Goal: Task Accomplishment & Management: Use online tool/utility

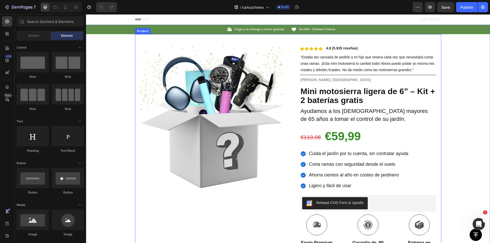
click at [287, 102] on div "Product Images Row Icon Icon Icon Icon Icon Icon List 4.8 (5.935 reseñas) Text …" at bounding box center [288, 187] width 307 height 306
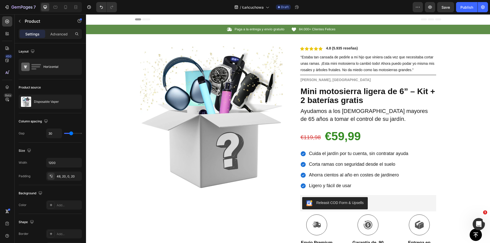
click at [285, 83] on div "Product Images Row Icon Icon Icon Icon Icon Icon List 4.8 (5.935 reseñas) Text …" at bounding box center [288, 187] width 307 height 306
click at [485, 6] on icon "button" at bounding box center [483, 7] width 5 height 5
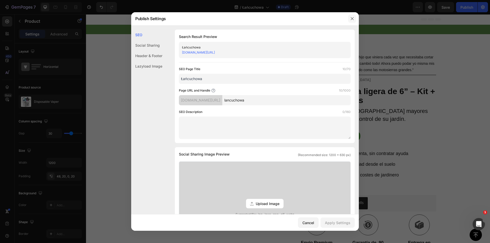
click at [354, 16] on button "button" at bounding box center [352, 19] width 8 height 8
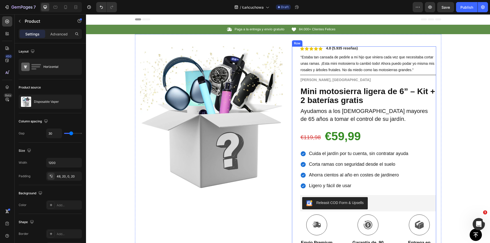
click at [293, 104] on div "Icon Icon Icon Icon Icon Icon List 4.8 (5.935 reseñas) Text Block Row “Estaba t…" at bounding box center [364, 193] width 144 height 294
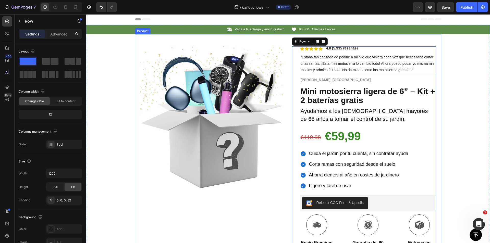
click at [289, 103] on div "Product Images Row Icon Icon Icon Icon Icon Icon List 4.8 (5.935 reseñas) Text …" at bounding box center [288, 187] width 307 height 306
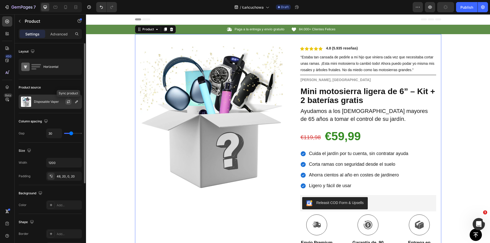
click at [69, 103] on icon "button" at bounding box center [68, 103] width 3 height 2
click at [74, 103] on button "button" at bounding box center [77, 102] width 6 height 6
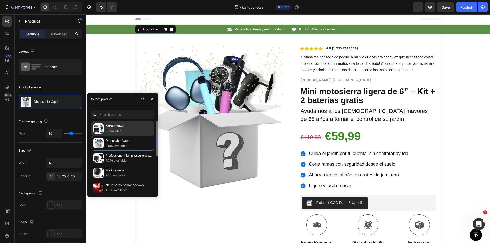
click at [123, 128] on p "Łańcuchowa" at bounding box center [129, 126] width 46 height 5
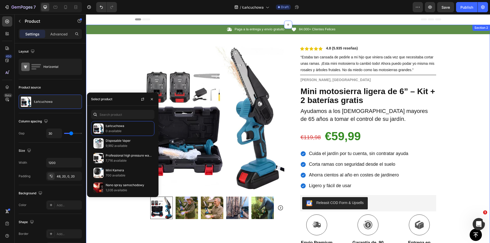
click at [457, 52] on div "Icon Paga a la entrega y envío gratuito Text Block Row Icon 84.000+ Clientes Fe…" at bounding box center [288, 182] width 404 height 315
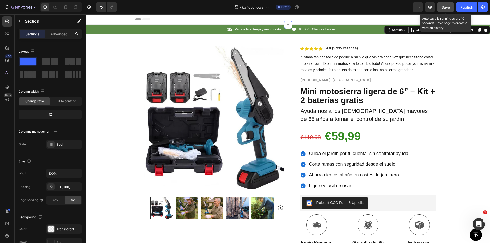
click at [448, 8] on span "Save" at bounding box center [446, 7] width 8 height 4
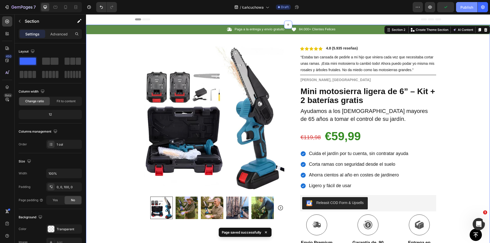
click at [464, 8] on div "Publish" at bounding box center [467, 7] width 13 height 5
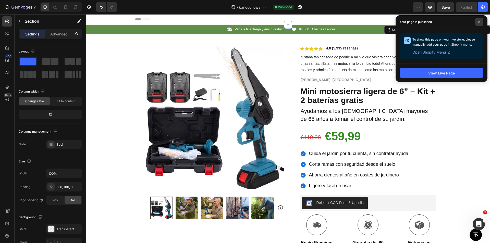
click at [478, 20] on span at bounding box center [480, 22] width 8 height 8
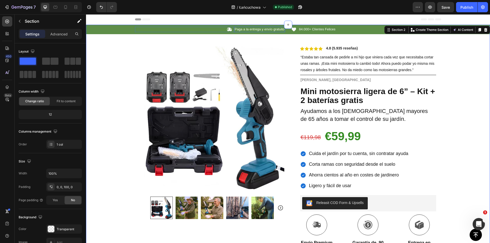
click at [253, 30] on p "Paga a la entrega y envío gratuito" at bounding box center [260, 29] width 50 height 4
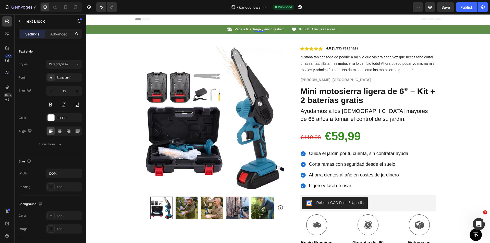
click at [253, 30] on p "Paga a la entrega y envío gratuito" at bounding box center [260, 29] width 50 height 4
click at [253, 29] on p "Paga a la entrega y envío gratuito" at bounding box center [260, 29] width 50 height 4
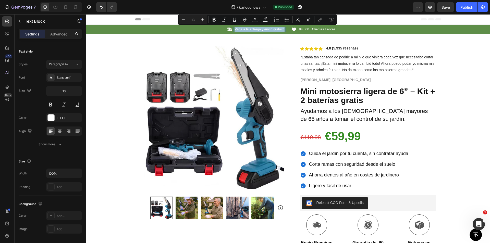
copy p "Paga a la entrega y envío gratuito"
click at [270, 30] on p "Paga a la entrega y envío gratuito" at bounding box center [260, 29] width 50 height 4
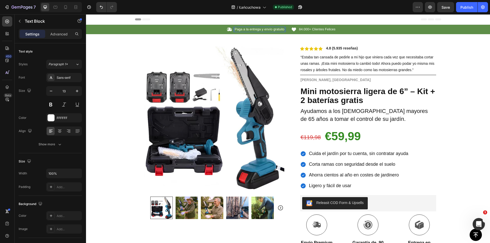
click at [268, 31] on p "Paga a la entrega y envío gratuito" at bounding box center [260, 29] width 50 height 4
click at [268, 30] on p "Paga a la entrega y envío gratuito" at bounding box center [260, 29] width 50 height 4
click at [313, 27] on span "84.000+ Clientes Felices" at bounding box center [317, 29] width 37 height 4
click at [310, 29] on span "84.000+ Clientes Felices" at bounding box center [317, 29] width 37 height 4
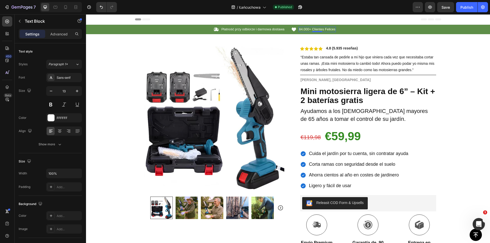
click at [310, 29] on span "84.000+ Clientes Felices" at bounding box center [317, 29] width 37 height 4
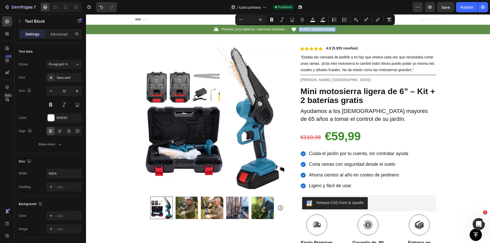
copy span "84.000+ Clientes Felices"
click at [313, 30] on span "84.000+ Clientes Felices" at bounding box center [317, 29] width 37 height 4
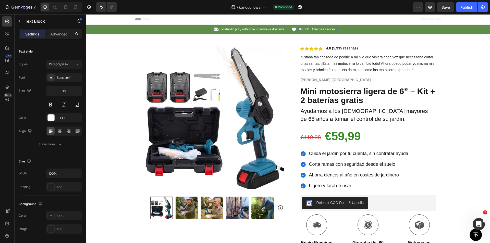
click at [313, 30] on span "84.000+ Clientes Felices" at bounding box center [317, 29] width 37 height 4
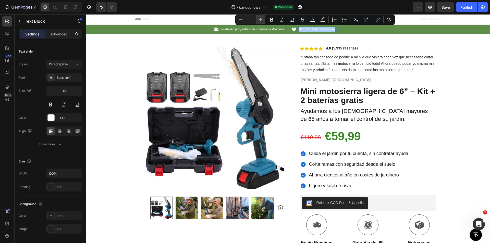
click at [261, 18] on icon "Editor contextual toolbar" at bounding box center [260, 19] width 5 height 5
click at [260, 20] on icon "Editor contextual toolbar" at bounding box center [260, 19] width 5 height 5
click at [314, 31] on span "84.000+ Clientes Felices" at bounding box center [317, 29] width 37 height 4
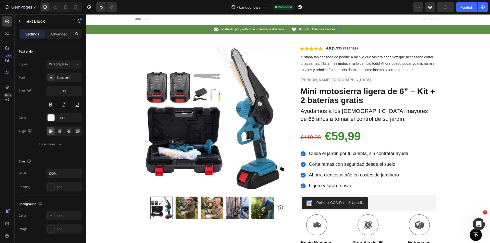
click at [319, 29] on span "84.000+ Clientes Felices" at bounding box center [317, 29] width 37 height 4
click at [316, 29] on span "84.000+ Clientes Felices" at bounding box center [317, 29] width 37 height 4
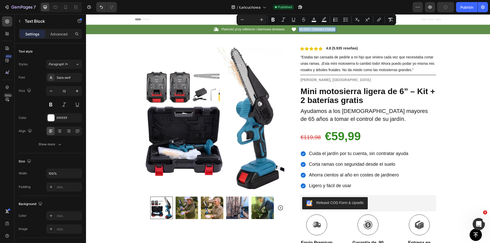
click at [316, 29] on span "84.000+ Clientes Felices" at bounding box center [317, 29] width 37 height 4
click at [250, 19] on input "Editor contextual toolbar" at bounding box center [251, 20] width 10 height 6
type input "13"
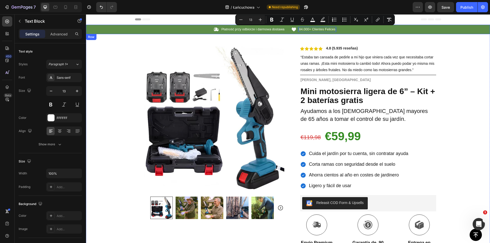
click at [312, 29] on span "84.000+ Clientes Felices" at bounding box center [317, 29] width 37 height 4
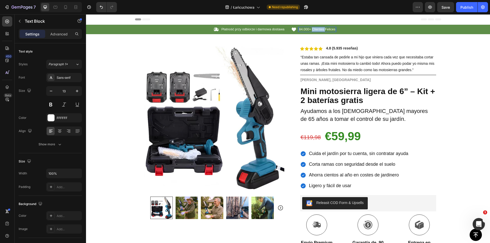
click at [312, 29] on span "84.000+ Clientes Felices" at bounding box center [317, 29] width 37 height 4
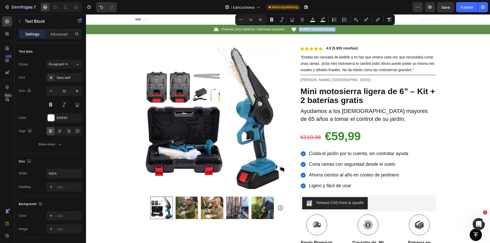
copy span "84.000+ Clientes Felices"
click at [322, 31] on span "84.000+ Clientes Felices" at bounding box center [317, 29] width 37 height 4
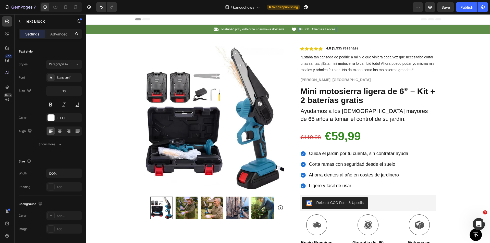
click at [318, 30] on span "84.000+ Clientes Felices" at bounding box center [317, 29] width 37 height 4
drag, startPoint x: 441, startPoint y: 9, endPoint x: 353, endPoint y: 20, distance: 89.1
click at [441, 9] on button "Save" at bounding box center [446, 7] width 17 height 10
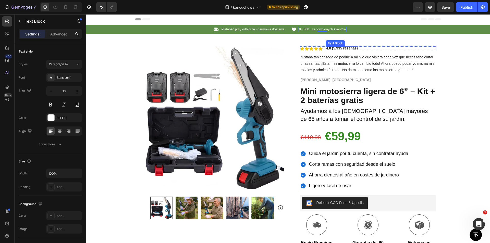
click at [345, 49] on strong "4.8 (5.935 reseñas)" at bounding box center [342, 48] width 32 height 4
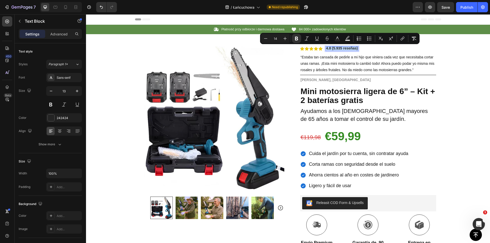
copy strong "4.8 (5.935 reseñas)"
click at [340, 49] on strong "4.8 (5.935 reseñas)" at bounding box center [342, 48] width 32 height 4
click at [339, 50] on strong "4.8 (5.935 reseñas)" at bounding box center [342, 48] width 32 height 4
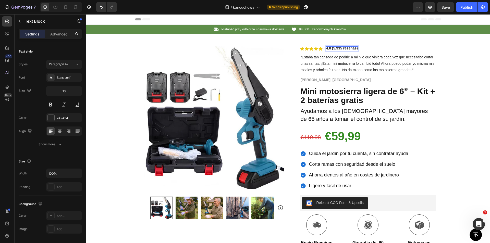
click at [336, 49] on strong "4.8 (5.935 reseñas)" at bounding box center [342, 48] width 32 height 4
click at [340, 61] on span "“Estaba tan cansada de pedirle a mi hijo que viniera cada vez que necesitaba co…" at bounding box center [368, 63] width 134 height 17
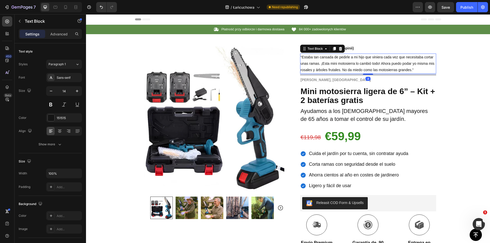
click at [341, 62] on span "“Estaba tan cansada de pedirle a mi hijo que viniera cada vez que necesitaba co…" at bounding box center [368, 63] width 134 height 17
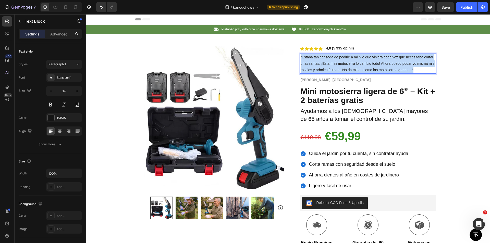
click at [341, 62] on span "“Estaba tan cansada de pedirle a mi hijo que viniera cada vez que necesitaba co…" at bounding box center [368, 63] width 134 height 17
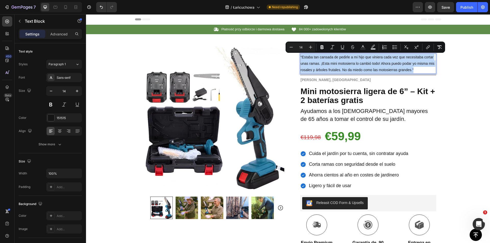
copy span "“Estaba tan cansada de pedirle a mi hijo que viniera cada vez que necesitaba co…"
click at [336, 62] on span "“Estaba tan cansada de pedirle a mi hijo que viniera cada vez que necesitaba co…" at bounding box center [368, 63] width 134 height 17
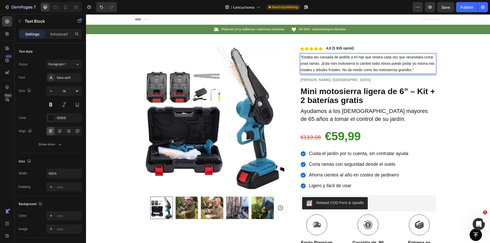
click at [334, 64] on span "“Estaba tan cansada de pedirle a mi hijo que viniera cada vez que necesitaba co…" at bounding box center [368, 63] width 134 height 17
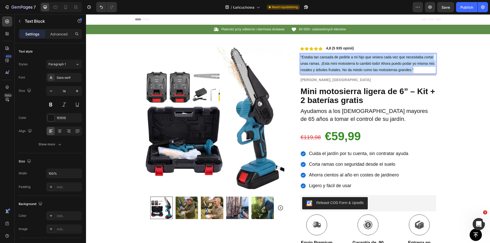
click at [334, 64] on span "“Estaba tan cansada de pedirle a mi hijo que viniera cada vez que necesitaba co…" at bounding box center [368, 63] width 134 height 17
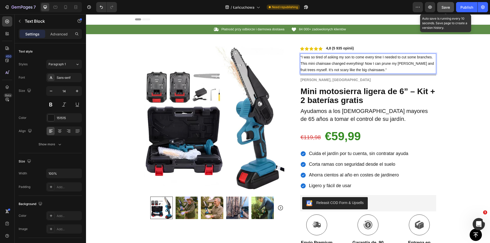
click at [441, 8] on button "Save" at bounding box center [446, 7] width 17 height 10
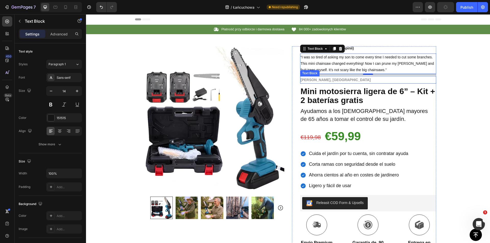
click at [323, 81] on strong "Carmen, Madrid" at bounding box center [336, 80] width 70 height 4
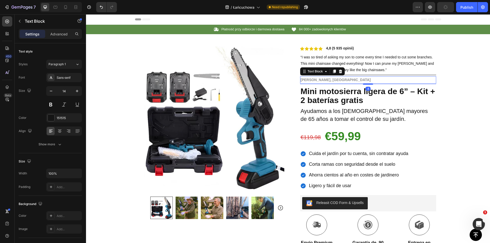
click at [320, 80] on strong "Carmen, Madrid" at bounding box center [336, 80] width 70 height 4
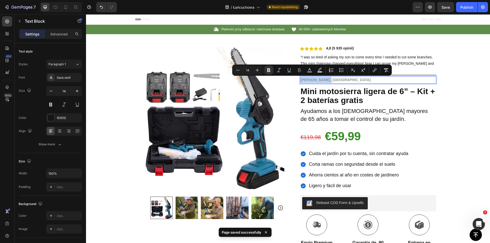
copy strong "Carmen, Madrid"
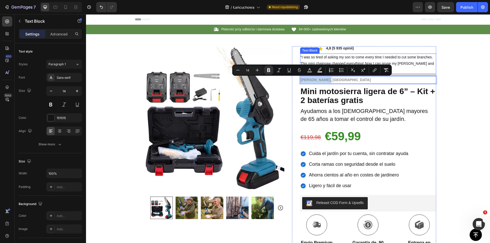
click at [372, 56] on span "“I was so tired of asking my son to come every time I needed to cut some branch…" at bounding box center [368, 63] width 134 height 17
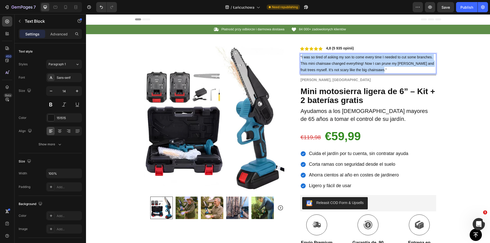
drag, startPoint x: 300, startPoint y: 56, endPoint x: 382, endPoint y: 71, distance: 82.7
click at [382, 71] on p "“I was so tired of asking my son to come every time I needed to cut some branch…" at bounding box center [368, 63] width 135 height 19
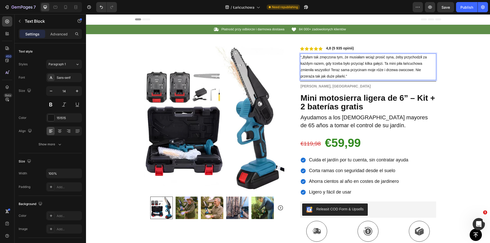
click at [303, 59] on span "“„Byłam tak zmęczona tym, że musiałam wciąż prosić syna, żeby przychodził za ka…" at bounding box center [364, 67] width 126 height 24
click at [302, 59] on span "“„Byłam tak zmęczona tym, że musiałam wciąż prosić syna, żeby przychodził za ka…" at bounding box center [364, 67] width 126 height 24
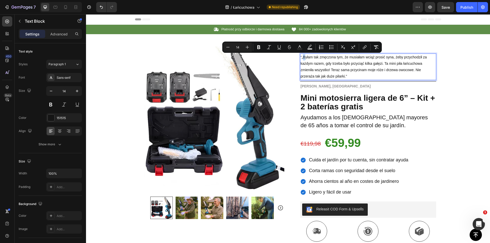
click at [302, 58] on span "“„Byłam tak zmęczona tym, że musiałam wciąż prosić syna, żeby przychodził za ka…" at bounding box center [364, 67] width 126 height 24
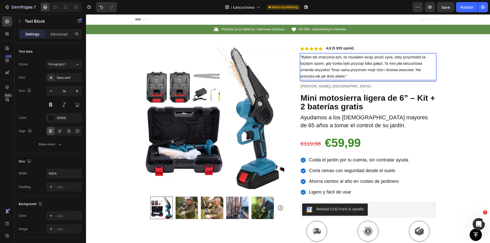
click at [319, 62] on span "“Byłam tak zmęczona tym, że musiałam wciąż prosić syna, żeby przychodził za każ…" at bounding box center [363, 67] width 125 height 24
drag, startPoint x: 446, startPoint y: 9, endPoint x: 356, endPoint y: 11, distance: 89.2
click at [446, 9] on span "Save" at bounding box center [446, 7] width 8 height 4
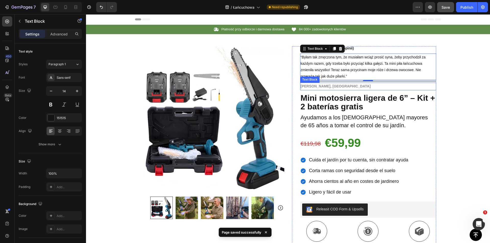
click at [318, 85] on strong "Carmen, Madrid" at bounding box center [336, 86] width 70 height 4
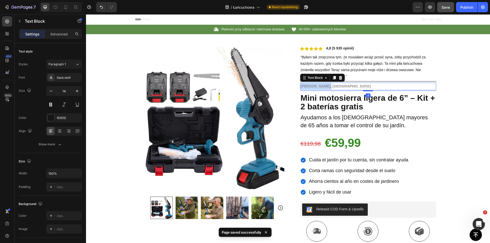
click at [318, 85] on strong "Carmen, Madrid" at bounding box center [336, 86] width 70 height 4
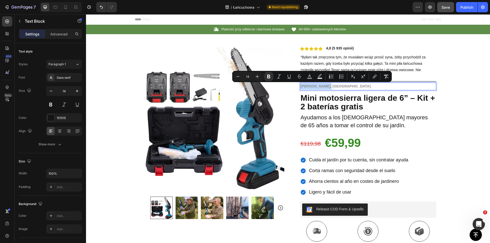
copy strong "Carmen, Madrid"
click at [324, 87] on strong "Carmen, Madrid" at bounding box center [336, 86] width 70 height 4
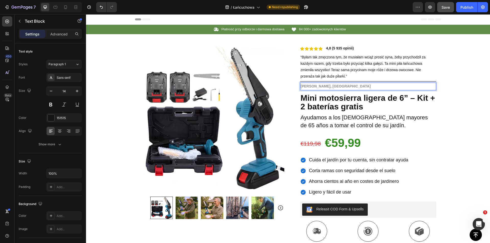
click at [319, 87] on strong "Carmen, Madrid" at bounding box center [336, 86] width 70 height 4
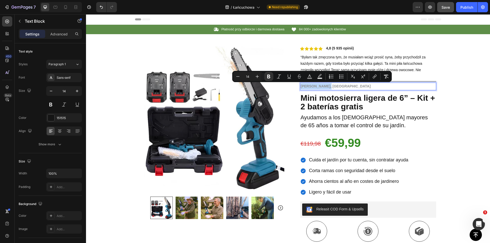
copy strong "Carmen, Madrid"
click at [319, 87] on strong "Carmen, Madrid" at bounding box center [336, 86] width 70 height 4
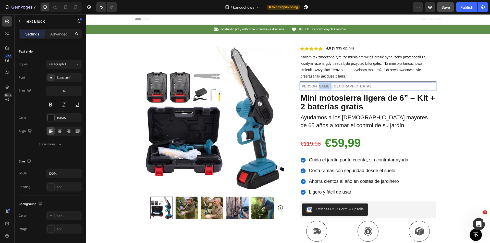
click at [319, 87] on strong "Carmen, Madrid" at bounding box center [336, 86] width 70 height 4
click at [336, 86] on p "Aurelia," at bounding box center [368, 86] width 135 height 6
click at [333, 104] on strong "Mini motosierra ligera de 6” – Kit + 2 baterías gratis" at bounding box center [368, 102] width 135 height 18
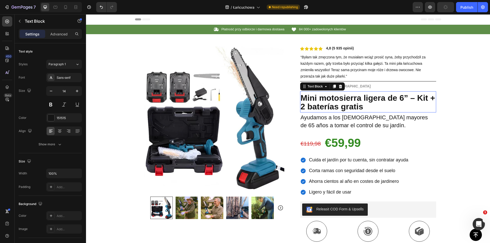
click at [333, 104] on strong "Mini motosierra ligera de 6” – Kit + 2 baterías gratis" at bounding box center [368, 102] width 135 height 18
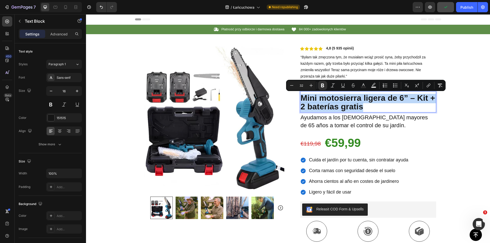
copy strong "Mini motosierra ligera de 6” – Kit + 2 baterías gratis"
click at [321, 103] on strong "Mini motosierra ligera de 6” – Kit + 2 baterías gratis" at bounding box center [368, 102] width 135 height 18
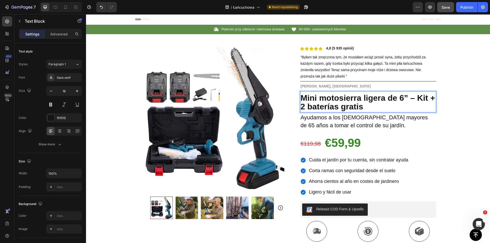
click at [322, 105] on strong "Mini motosierra ligera de 6” – Kit + 2 baterías gratis" at bounding box center [368, 102] width 135 height 18
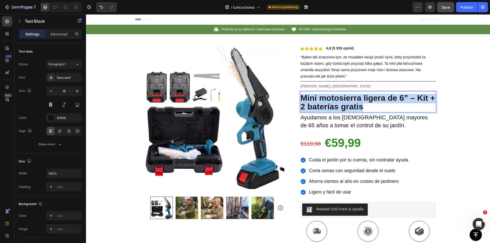
click at [322, 105] on strong "Mini motosierra ligera de 6” – Kit + 2 baterías gratis" at bounding box center [368, 102] width 135 height 18
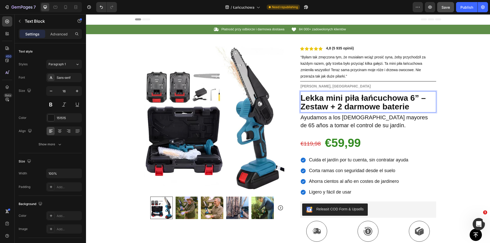
click at [443, 6] on span "Save" at bounding box center [446, 7] width 8 height 4
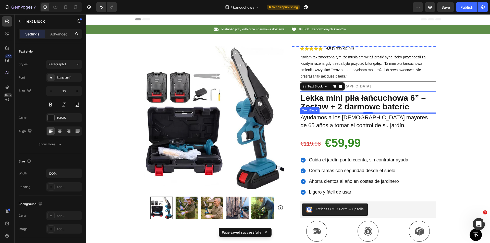
click at [345, 121] on span "Ayudamos a los españoles mayores de 65 años a tomar el control de su jardín." at bounding box center [364, 121] width 127 height 14
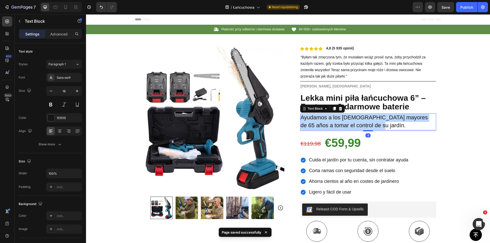
click at [345, 121] on span "Ayudamos a los españoles mayores de 65 años a tomar el control de su jardín." at bounding box center [364, 121] width 127 height 14
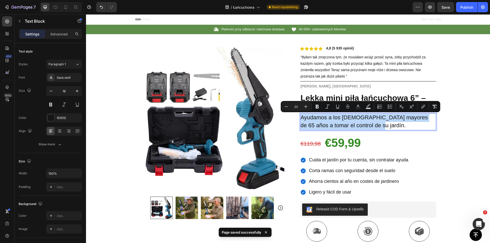
copy span "Ayudamos a los españoles mayores de 65 años a tomar el control de su jardín."
click at [330, 121] on p "Ayudamos a los españoles mayores de 65 años a tomar el control de su jardín." at bounding box center [368, 122] width 135 height 16
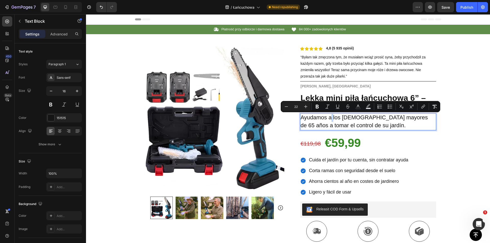
click at [330, 121] on p "Ayudamos a los españoles mayores de 65 años a tomar el control de su jardín." at bounding box center [368, 122] width 135 height 16
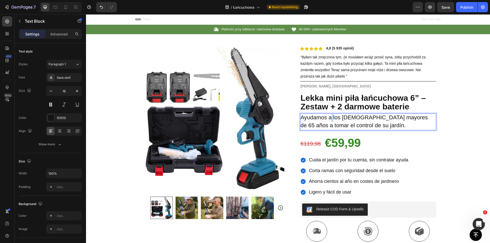
click at [330, 121] on p "Ayudamos a los españoles mayores de 65 años a tomar el control de su jardín." at bounding box center [368, 122] width 135 height 16
click at [314, 143] on s "€119,98" at bounding box center [311, 144] width 20 height 6
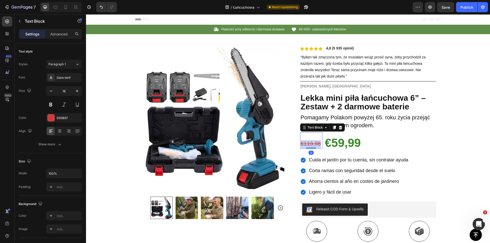
click at [314, 143] on s "€119,98" at bounding box center [311, 144] width 20 height 6
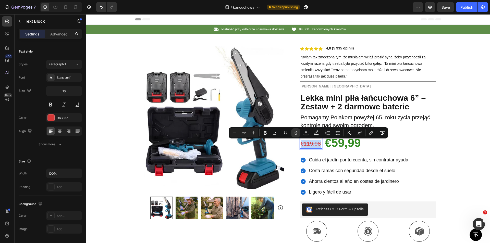
click at [315, 147] on p "€119,98" at bounding box center [311, 145] width 21 height 8
click at [312, 145] on s "€119,98" at bounding box center [311, 144] width 20 height 6
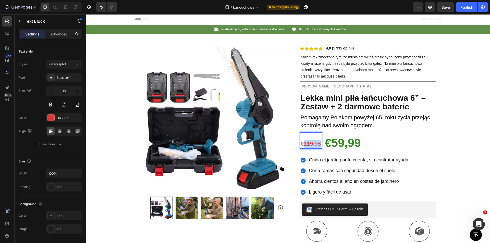
click at [312, 145] on s "€119,98" at bounding box center [311, 144] width 20 height 6
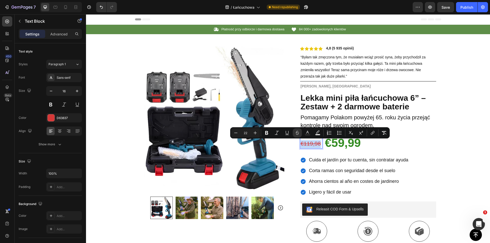
click at [312, 145] on s "€119,98" at bounding box center [311, 144] width 20 height 6
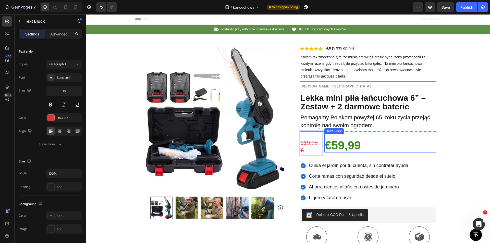
click at [339, 144] on strong "€59,99" at bounding box center [343, 145] width 36 height 13
click at [345, 142] on strong "€59,99" at bounding box center [343, 145] width 36 height 13
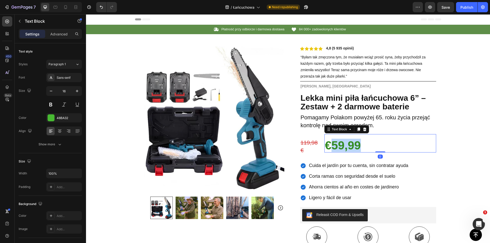
click at [345, 142] on strong "€59,99" at bounding box center [343, 145] width 36 height 13
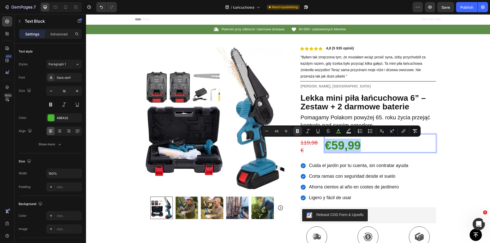
click at [335, 145] on strong "€59,99" at bounding box center [343, 145] width 36 height 13
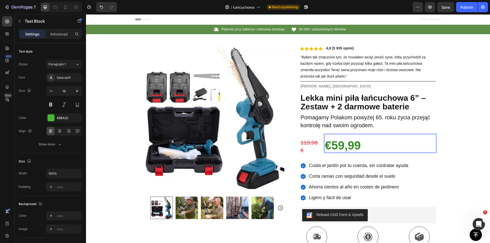
click at [339, 146] on strong "€59,99" at bounding box center [343, 145] width 36 height 13
drag, startPoint x: 306, startPoint y: 147, endPoint x: 301, endPoint y: 150, distance: 5.1
click at [306, 147] on p "119,98 €" at bounding box center [311, 147] width 21 height 16
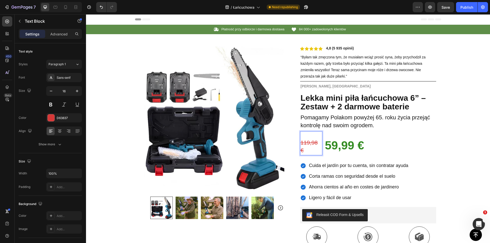
click at [301, 148] on s "119,98 €" at bounding box center [309, 147] width 17 height 14
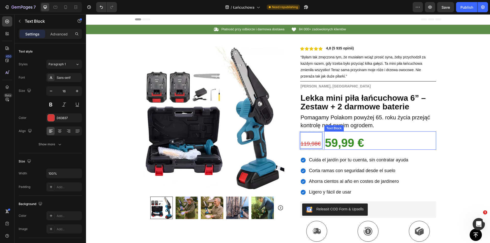
click at [395, 134] on p "Rich Text Editor. Editing area: main" at bounding box center [380, 135] width 111 height 7
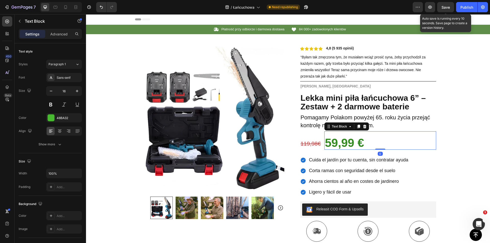
click at [444, 9] on span "Save" at bounding box center [446, 7] width 8 height 4
click at [329, 159] on span "Cuida el jardín por tu cuenta, sin contratar ayuda" at bounding box center [358, 160] width 99 height 5
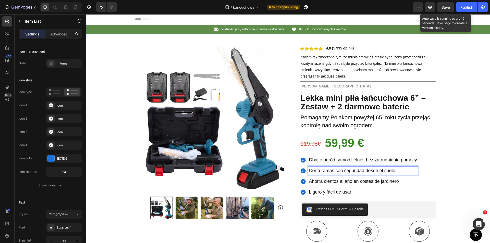
click at [322, 171] on span "Corta ramas con seguridad desde el suelo" at bounding box center [352, 170] width 86 height 5
click at [328, 180] on span "Ahorra cientos al año en costes de jardinero" at bounding box center [354, 181] width 90 height 5
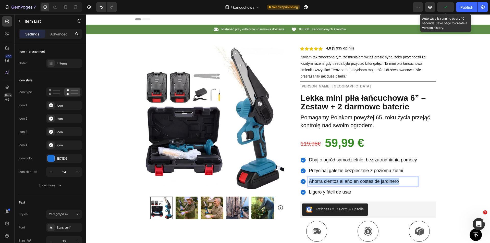
click at [328, 180] on span "Ahorra cientos al año en costes de jardinero" at bounding box center [354, 181] width 90 height 5
click at [322, 193] on span "Ligero y fácil de usar" at bounding box center [330, 192] width 42 height 5
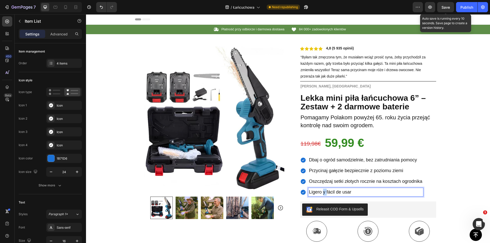
click at [322, 193] on span "Ligero y fácil de usar" at bounding box center [330, 192] width 42 height 5
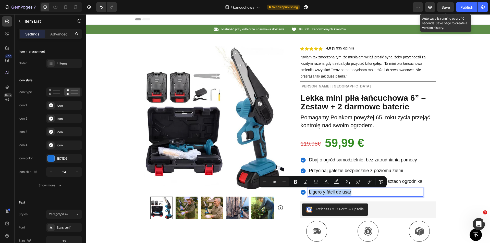
click at [322, 193] on span "Ligero y fácil de usar" at bounding box center [330, 192] width 42 height 5
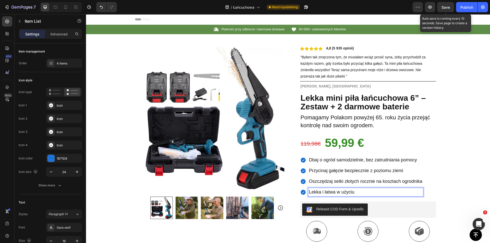
click at [445, 6] on span "Save" at bounding box center [446, 7] width 8 height 4
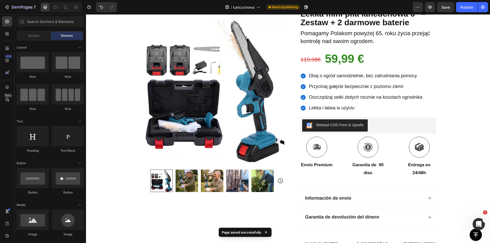
scroll to position [129, 0]
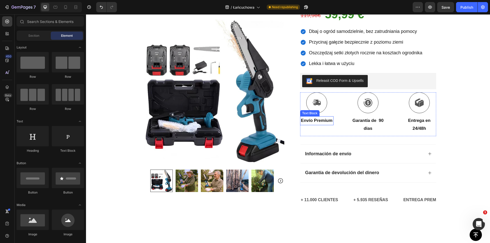
click at [315, 124] on p "Envío Premium" at bounding box center [317, 121] width 32 height 8
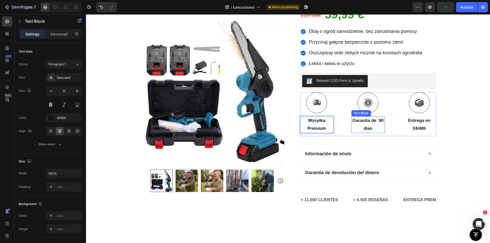
click at [356, 124] on p "Garantía de 90 dias" at bounding box center [368, 125] width 32 height 16
click at [363, 122] on strong "Garantía de 90 dias" at bounding box center [368, 124] width 31 height 13
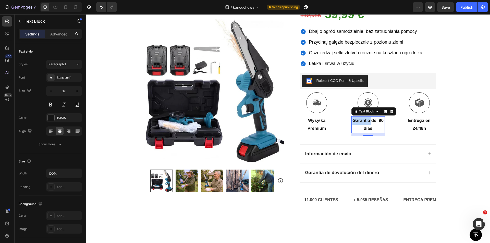
click at [363, 122] on strong "Garantía de 90 dias" at bounding box center [368, 124] width 31 height 13
click at [416, 125] on p "24/48h" at bounding box center [420, 129] width 32 height 8
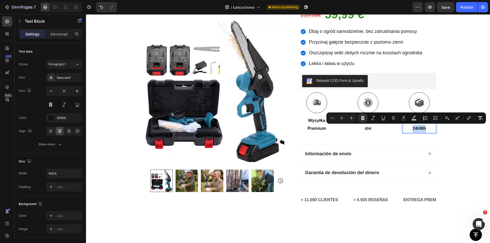
click at [422, 127] on strong "24/48h" at bounding box center [420, 128] width 14 height 5
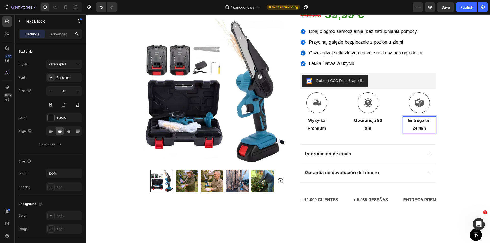
click at [427, 128] on p "24/48h" at bounding box center [420, 129] width 32 height 8
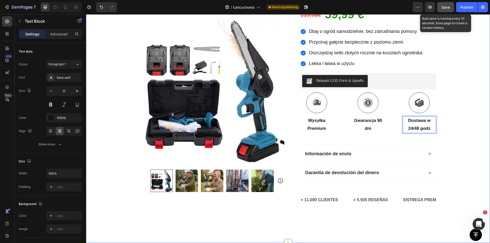
click at [447, 11] on button "Save" at bounding box center [446, 7] width 17 height 10
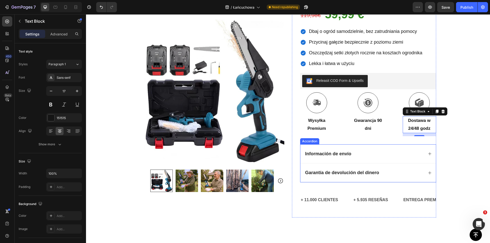
click at [324, 154] on strong "Información de envío" at bounding box center [329, 153] width 46 height 5
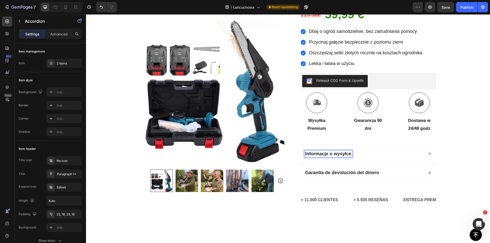
click at [395, 152] on div "Informacje o wysyłce" at bounding box center [364, 154] width 119 height 7
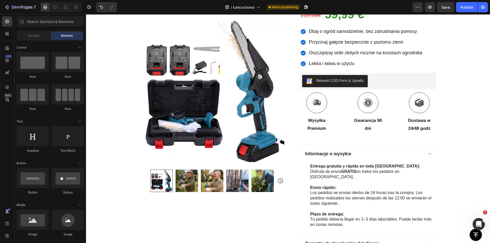
scroll to position [195, 0]
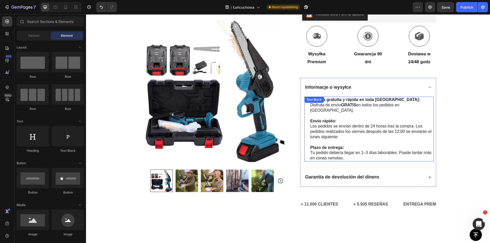
click at [340, 101] on strong "Entrega gratuita y rápida en toda España:" at bounding box center [366, 100] width 110 height 4
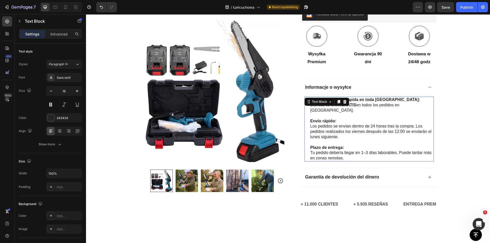
click at [340, 101] on div at bounding box center [339, 102] width 6 height 6
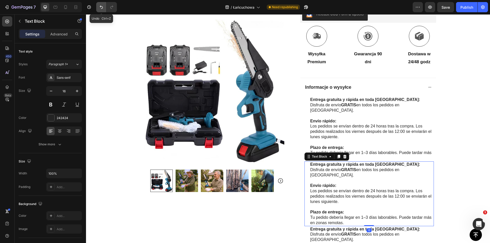
click at [101, 7] on icon "Undo/Redo" at bounding box center [101, 7] width 5 height 5
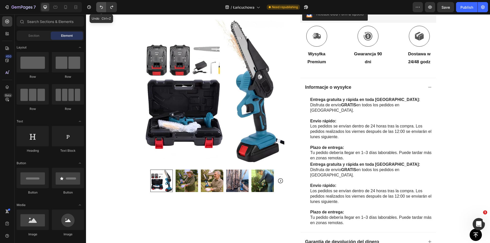
click at [98, 7] on button "Undo/Redo" at bounding box center [101, 7] width 10 height 10
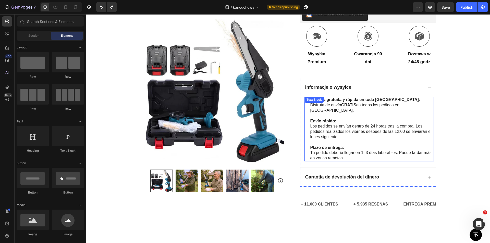
click at [330, 107] on p "Disfruta de envío GRATIS en todos los pedidos en España." at bounding box center [372, 108] width 123 height 11
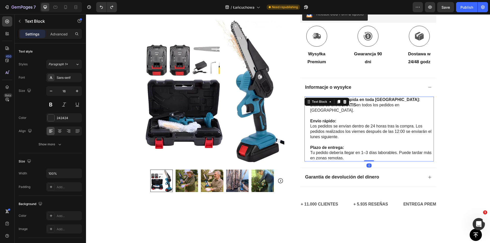
click at [388, 103] on p "Disfruta de envío GRATIS en todos los pedidos en España." at bounding box center [372, 108] width 123 height 11
click at [372, 100] on strong "Entrega gratuita y rápida en toda España:" at bounding box center [366, 100] width 110 height 4
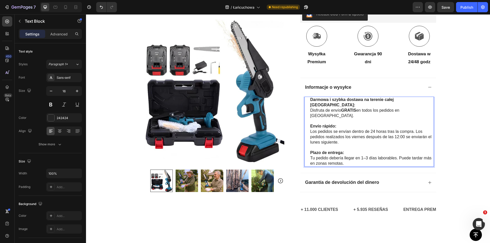
click at [364, 108] on p "Disfruta de envío GRATIS en todos los pedidos en España." at bounding box center [372, 113] width 123 height 11
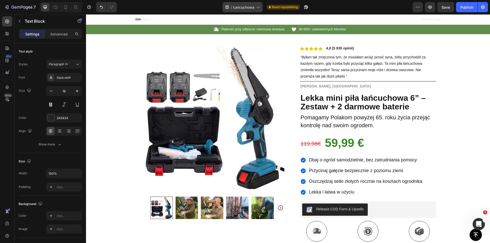
scroll to position [195, 0]
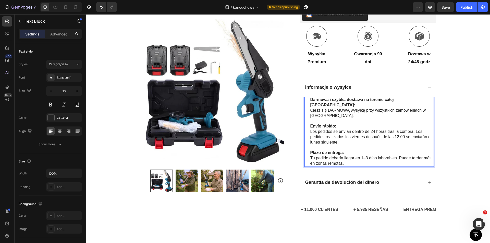
click at [327, 124] on strong "Envío rápido:" at bounding box center [324, 126] width 26 height 4
click at [345, 130] on p "Los pedidos se envían dentro de 24 horas tras la compra. Los pedidos realizados…" at bounding box center [372, 137] width 123 height 16
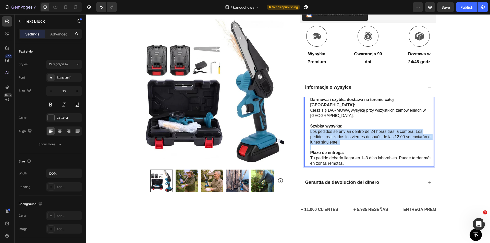
click at [345, 130] on p "Los pedidos se envían dentro de 24 horas tras la compra. Los pedidos realizados…" at bounding box center [372, 137] width 123 height 16
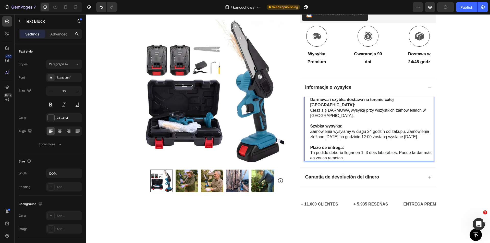
click at [325, 149] on strong "Plazo de entrega:" at bounding box center [328, 148] width 34 height 4
click at [340, 156] on p "Tu pedido debería llegar en 1–3 días laborables. Puede tardar más en zonas remo…" at bounding box center [372, 155] width 123 height 11
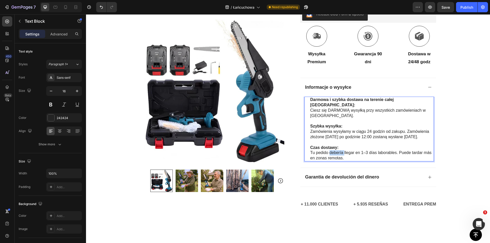
click at [336, 155] on div at bounding box center [336, 155] width 0 height 0
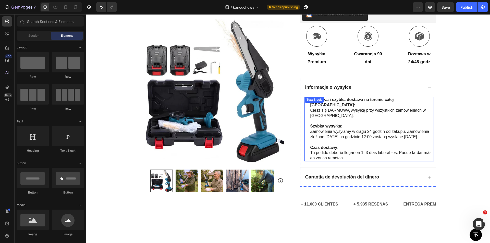
click at [346, 151] on p "Tu pedido debería llegar en 1–3 días laborables. Puede tardar más en zonas remo…" at bounding box center [372, 155] width 123 height 11
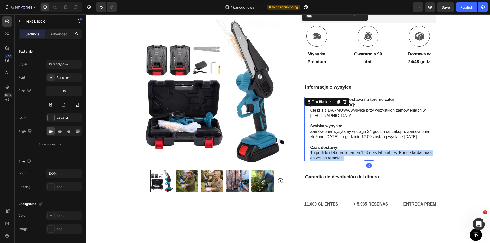
click at [354, 154] on p "Tu pedido debería llegar en 1–3 días laborables. Puede tardar más en zonas remo…" at bounding box center [372, 155] width 123 height 11
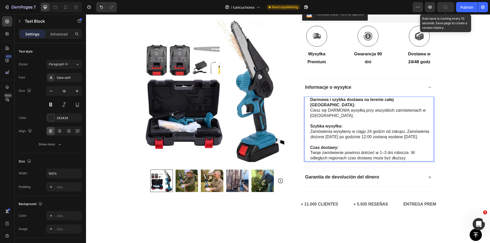
click at [448, 5] on button "button" at bounding box center [446, 7] width 17 height 10
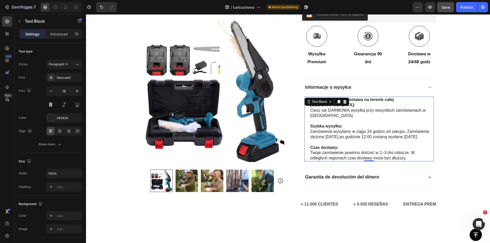
click at [448, 7] on span "Save" at bounding box center [446, 7] width 8 height 4
click at [484, 6] on icon "button" at bounding box center [483, 7] width 5 height 5
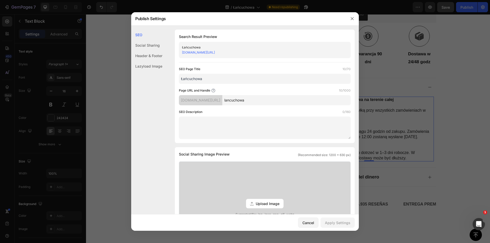
click at [215, 53] on link "[DOMAIN_NAME][URL]" at bounding box center [198, 53] width 33 height 4
click at [353, 18] on icon "button" at bounding box center [352, 19] width 4 height 4
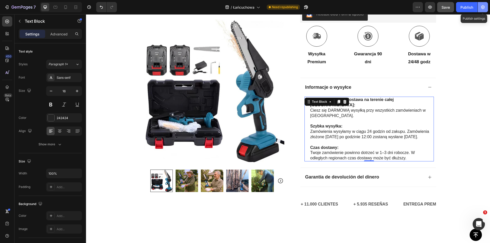
click at [484, 7] on icon "button" at bounding box center [484, 7] width 4 height 4
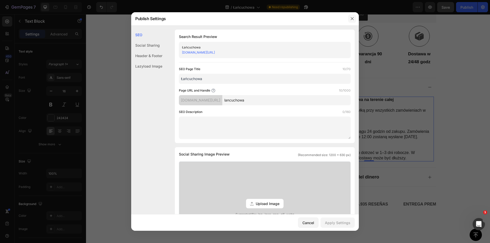
click at [354, 18] on icon "button" at bounding box center [352, 19] width 4 height 4
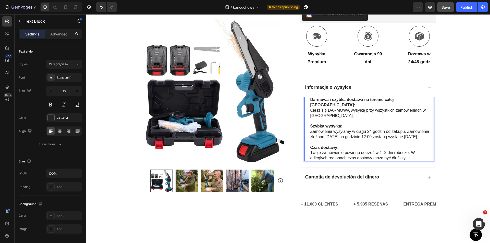
click at [377, 108] on p "Ciesz się DARMOWĄ wysyłką przy wszystkich zamówieniach w [GEOGRAPHIC_DATA]." at bounding box center [372, 113] width 123 height 11
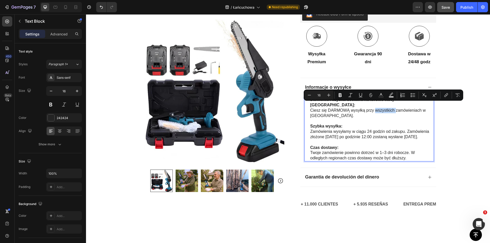
click at [374, 108] on div at bounding box center [374, 108] width 0 height 0
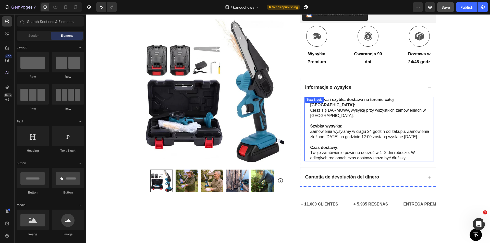
click at [385, 108] on p "Ciesz się DARMOWĄ wysyłką przy wszystkich zamówieniach w [GEOGRAPHIC_DATA]." at bounding box center [372, 113] width 123 height 11
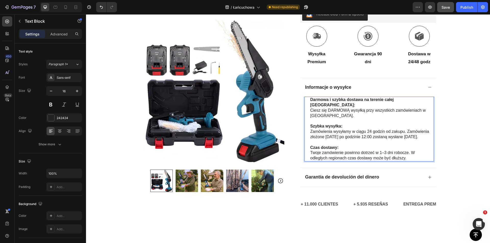
click at [336, 108] on p "Ciesz się DARMOWĄ wysyłką przy wszystkich zamówieniach w [GEOGRAPHIC_DATA]." at bounding box center [372, 113] width 123 height 11
click at [340, 108] on p "Ciesz się DARMOWĄ wysyłką przy wszystkich zamówieniach w [GEOGRAPHIC_DATA]." at bounding box center [372, 113] width 123 height 11
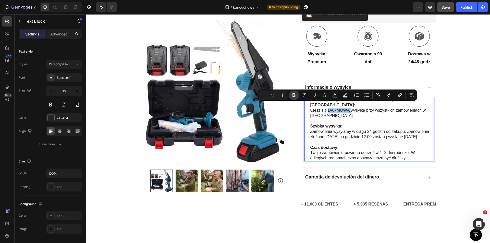
click at [296, 96] on icon "Editor contextual toolbar" at bounding box center [294, 95] width 5 height 5
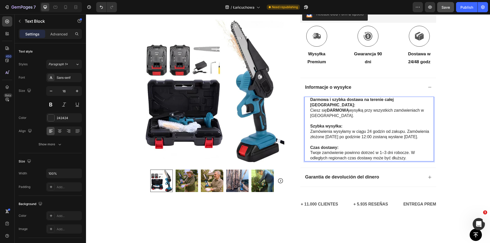
click at [344, 108] on strong "DARMOWĄ" at bounding box center [338, 110] width 22 height 4
click at [332, 108] on strong "DARMOWĄ" at bounding box center [338, 110] width 22 height 4
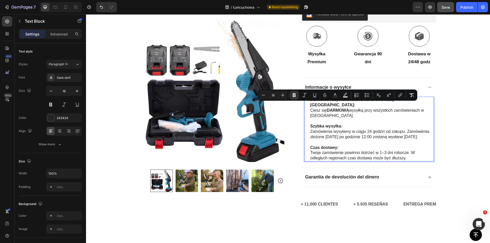
click at [329, 96] on div at bounding box center [329, 96] width 0 height 0
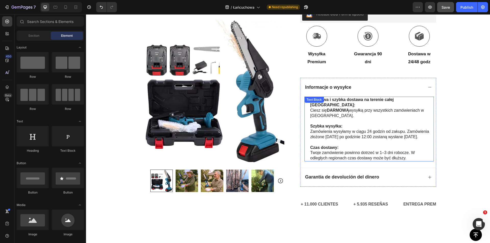
click at [366, 108] on p "Ciesz się DARMOWĄ wysyłką przy wszystkich zamówieniach w [GEOGRAPHIC_DATA]." at bounding box center [372, 113] width 123 height 11
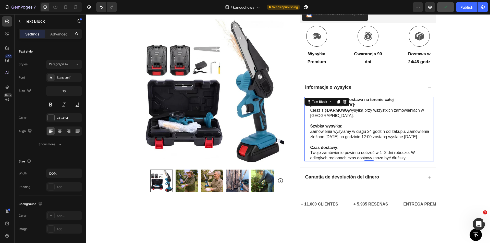
click at [442, 105] on div "Icon Płatność przy odbiorze i darmowa dostawa Text Block Row Icon 84 000+ zadow…" at bounding box center [288, 25] width 404 height 393
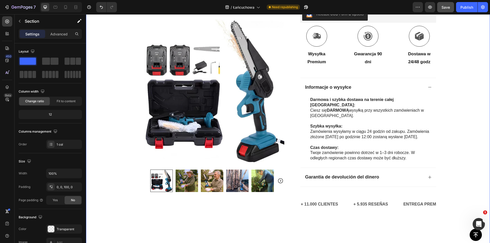
click at [448, 8] on span "Save" at bounding box center [446, 7] width 8 height 4
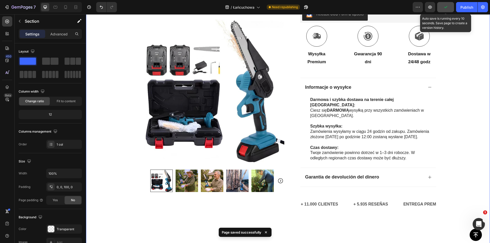
click at [462, 8] on div "Publish" at bounding box center [467, 7] width 13 height 5
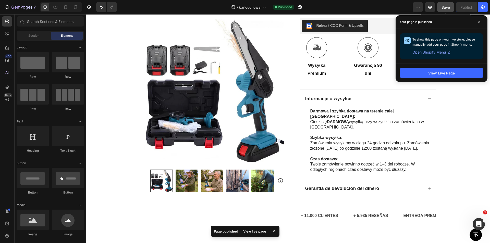
scroll to position [0, 0]
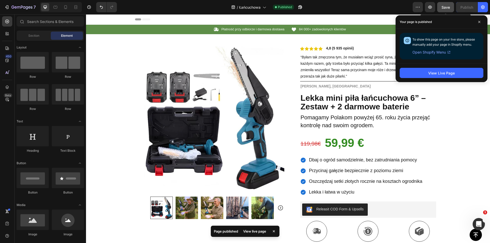
drag, startPoint x: 490, startPoint y: 51, endPoint x: 570, endPoint y: 25, distance: 83.7
click at [92, 20] on icon at bounding box center [92, 20] width 4 height 4
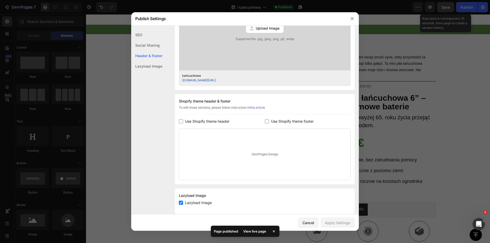
scroll to position [183, 0]
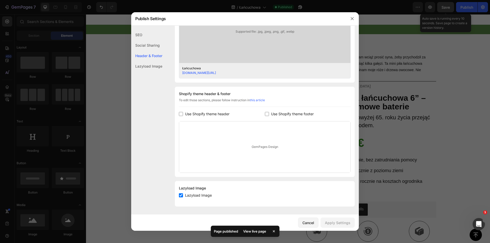
click at [285, 112] on span "Use Shopify theme footer" at bounding box center [292, 114] width 43 height 6
checkbox input "true"
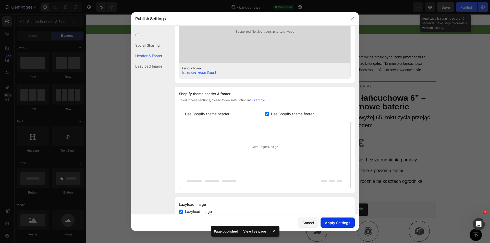
click at [334, 222] on div "Apply Settings" at bounding box center [338, 222] width 26 height 5
click at [351, 18] on icon "button" at bounding box center [352, 19] width 4 height 4
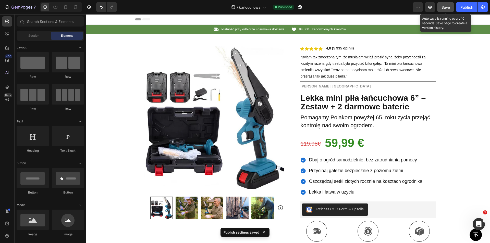
click at [448, 8] on span "Save" at bounding box center [446, 7] width 8 height 4
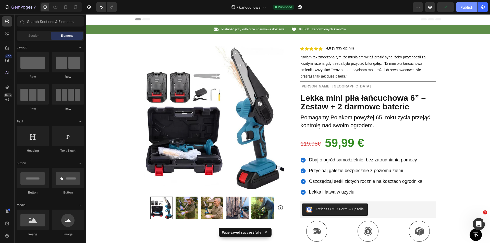
click at [466, 8] on div "Publish" at bounding box center [467, 7] width 13 height 5
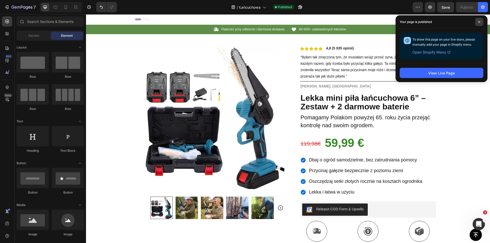
click at [479, 21] on icon at bounding box center [479, 22] width 3 height 3
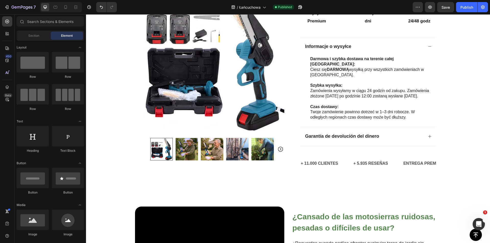
scroll to position [220, 0]
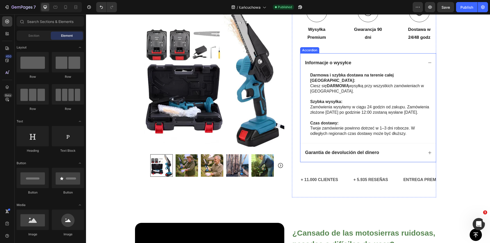
click at [339, 153] on strong "Garantía de devolución del dinero" at bounding box center [343, 152] width 74 height 5
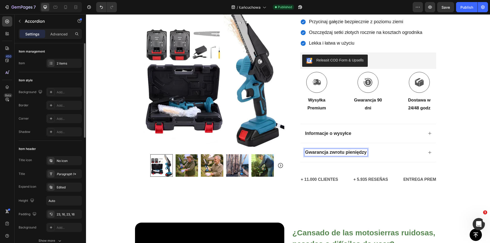
scroll to position [149, 0]
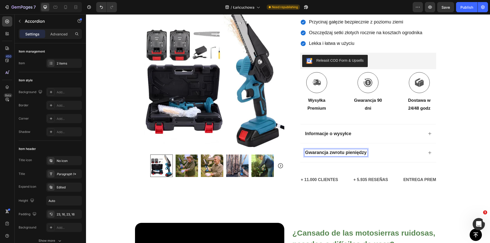
click at [380, 153] on div "Gwarancja zwrotu pieniędzy" at bounding box center [364, 152] width 119 height 7
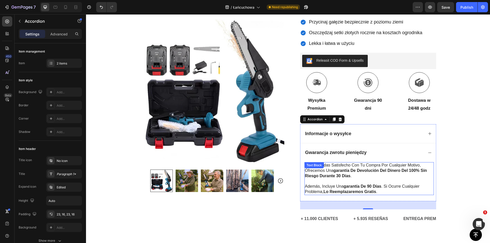
click at [338, 169] on strong "garantía de devolución del dinero del 100% sin riesgo durante 30 días" at bounding box center [366, 174] width 122 height 10
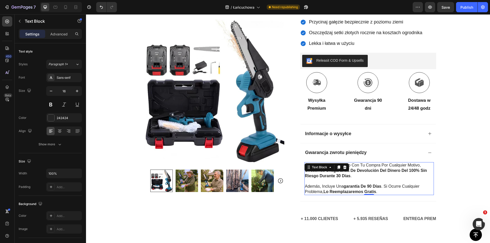
click at [349, 171] on strong "garantía de devolución del dinero del 100% sin riesgo durante 30 días" at bounding box center [366, 174] width 122 height 10
click at [361, 171] on strong "garantía de devolución del dinero del 100% sin riesgo durante 30 días" at bounding box center [366, 174] width 122 height 10
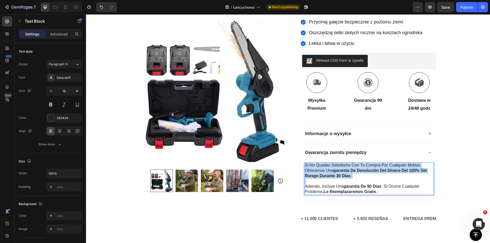
click at [361, 171] on strong "garantía de devolución del dinero del 100% sin riesgo durante 30 días" at bounding box center [366, 174] width 122 height 10
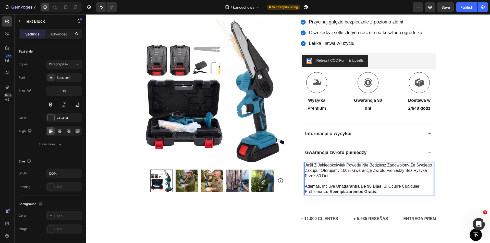
click at [341, 188] on p "además, incluye una garantía de 90 días . si ocurre cualquier problema, lo reem…" at bounding box center [369, 189] width 128 height 11
click at [368, 172] on p "Jeśli z jakiegokolwiek powodu nie będziesz zadowolony ze swojego zakupu, oferuj…" at bounding box center [369, 171] width 128 height 16
click at [356, 171] on p "Jeśli z jakiegokolwiek powodu nie będziesz zadowolony ze swojego zakupu, oferuj…" at bounding box center [369, 171] width 128 height 16
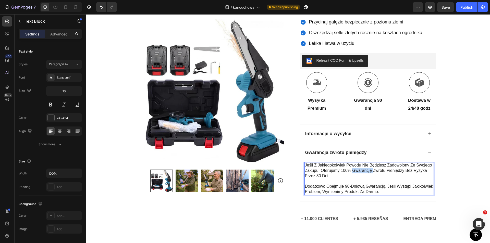
click at [356, 171] on p "Jeśli z jakiegokolwiek powodu nie będziesz zadowolony ze swojego zakupu, oferuj…" at bounding box center [369, 171] width 128 height 16
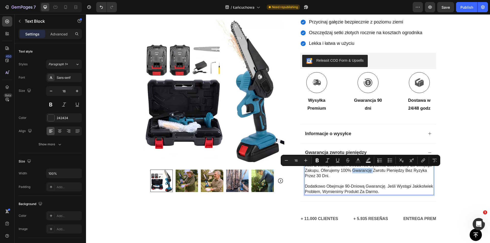
click at [353, 173] on div at bounding box center [353, 173] width 0 height 0
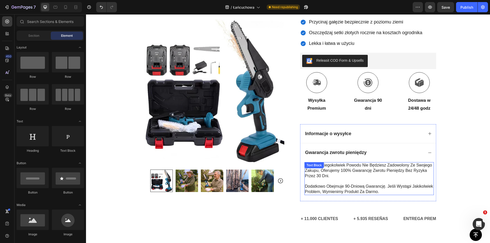
drag, startPoint x: 365, startPoint y: 171, endPoint x: 353, endPoint y: 172, distance: 12.6
click at [365, 171] on p "Jeśli z jakiegokolwiek powodu nie będziesz zadowolony ze swojego zakupu, oferuj…" at bounding box center [369, 171] width 128 height 16
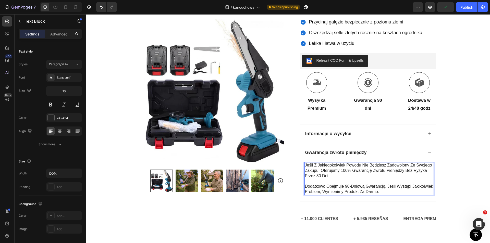
click at [319, 171] on p "Jeśli z jakiegokolwiek powodu nie będziesz zadowolony ze swojego zakupu, oferuj…" at bounding box center [369, 171] width 128 height 16
click at [321, 171] on p "Jeśli z jakiegokolwiek powodu nie będziesz zadowolony ze swojego zakupu, oferuj…" at bounding box center [369, 171] width 128 height 16
click at [320, 171] on p "Jeśli z jakiegokolwiek powodu nie będziesz zadowolony ze swojego zakupu, oferuj…" at bounding box center [369, 171] width 128 height 16
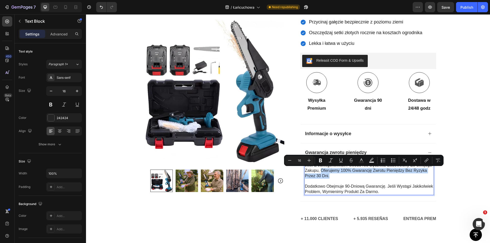
drag, startPoint x: 320, startPoint y: 170, endPoint x: 330, endPoint y: 176, distance: 11.1
click at [330, 176] on p "Jeśli z jakiegokolwiek powodu nie będziesz zadowolony ze swojego zakupu, oferuj…" at bounding box center [369, 171] width 128 height 16
click at [326, 179] on div at bounding box center [326, 179] width 0 height 0
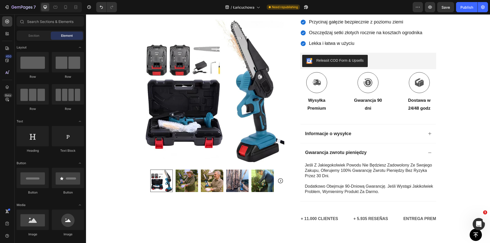
click at [328, 171] on p "Jeśli z jakiegokolwiek powodu nie będziesz zadowolony ze swojego zakupu, oferuj…" at bounding box center [369, 171] width 128 height 16
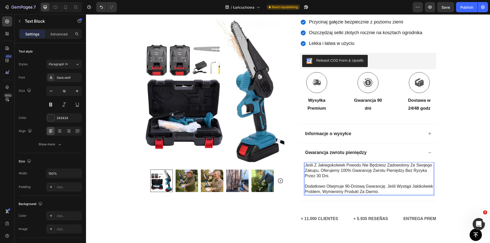
click at [364, 171] on p "Jeśli z jakiegokolwiek powodu nie będziesz zadowolony ze swojego zakupu, oferuj…" at bounding box center [369, 171] width 128 height 16
click at [340, 170] on p "Jeśli z jakiegokolwiek powodu nie będziesz zadowolony ze swojego zakupu, oferuj…" at bounding box center [369, 171] width 128 height 16
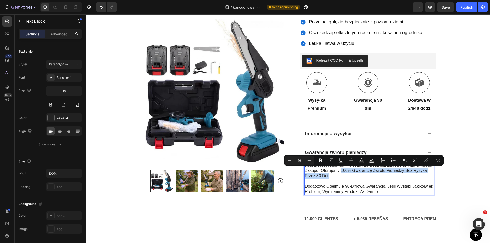
drag, startPoint x: 340, startPoint y: 170, endPoint x: 343, endPoint y: 177, distance: 8.0
click at [343, 177] on p "Jeśli z jakiegokolwiek powodu nie będziesz zadowolony ze swojego zakupu, oferuj…" at bounding box center [369, 171] width 128 height 16
click at [340, 179] on div at bounding box center [340, 179] width 0 height 0
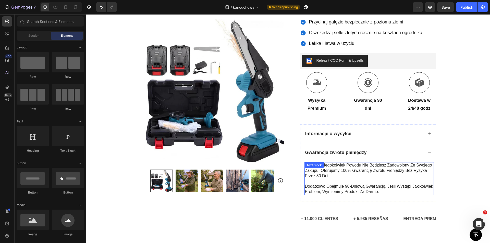
click at [342, 170] on p "Jeśli z jakiegokolwiek powodu nie będziesz zadowolony ze swojego zakupu, oferuj…" at bounding box center [369, 171] width 128 height 16
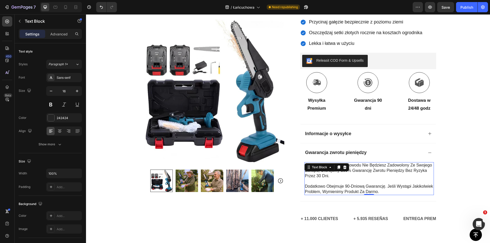
click at [327, 171] on div "Text Block" at bounding box center [327, 167] width 45 height 8
click at [366, 170] on p "Jeśli z jakiegokolwiek powodu nie będziesz zadowolony ze swojego zakupu, oferuj…" at bounding box center [369, 171] width 128 height 16
click at [319, 172] on p "Jeśli z jakiegokolwiek powodu nie będziesz zadowolony ze swojego zakupu, oferuj…" at bounding box center [369, 171] width 128 height 16
click at [320, 171] on p "Jeśli z jakiegokolwiek powodu nie będziesz zadowolony ze swojego zakupu, oferuj…" at bounding box center [369, 171] width 128 height 16
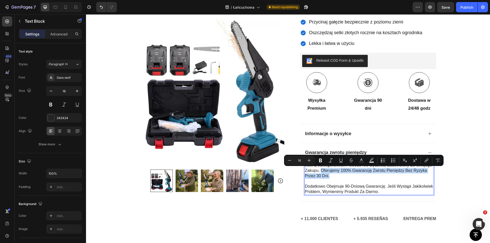
drag, startPoint x: 320, startPoint y: 170, endPoint x: 329, endPoint y: 177, distance: 11.5
click at [329, 177] on p "Jeśli z jakiegokolwiek powodu nie będziesz zadowolony ze swojego zakupu, oferuj…" at bounding box center [369, 171] width 128 height 16
click at [319, 160] on icon "Editor contextual toolbar" at bounding box center [320, 160] width 5 height 5
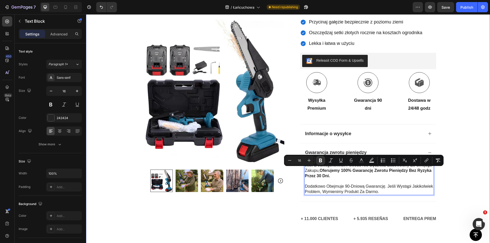
click at [474, 127] on div "Icon Płatność przy odbiorze i darmowa dostawa Text Block Row Icon 84 000+ zadow…" at bounding box center [288, 56] width 404 height 361
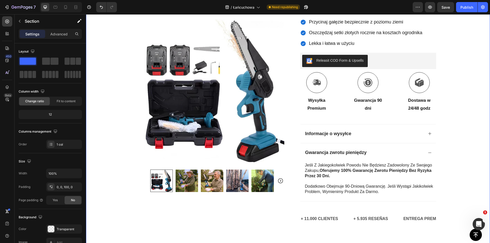
click at [447, 6] on span "Save" at bounding box center [446, 7] width 8 height 4
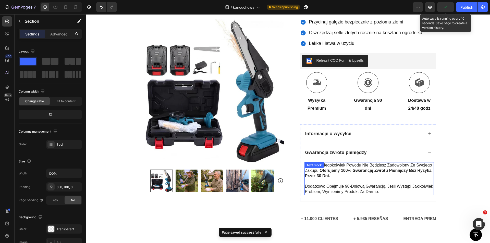
drag, startPoint x: 365, startPoint y: 187, endPoint x: 356, endPoint y: 188, distance: 9.7
click at [365, 187] on p "Dodatkowo obejmuje 90-dniową gwarancję. Jeśli wystąpi jakikolwiek problem, wymi…" at bounding box center [369, 189] width 128 height 11
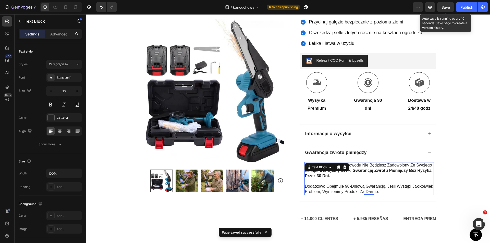
click at [343, 187] on p "Dodatkowo obejmuje 90-dniową gwarancję. Jeśli wystąpi jakikolwiek problem, wymi…" at bounding box center [369, 189] width 128 height 11
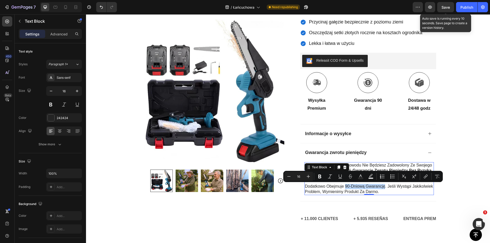
drag, startPoint x: 343, startPoint y: 187, endPoint x: 383, endPoint y: 186, distance: 39.3
click at [383, 186] on p "Dodatkowo obejmuje 90-dniową gwarancję. Jeśli wystąpi jakikolwiek problem, wymi…" at bounding box center [369, 189] width 128 height 11
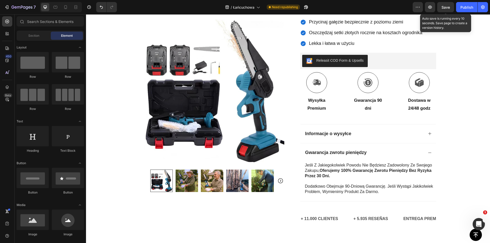
click at [379, 177] on div at bounding box center [379, 177] width 0 height 0
drag, startPoint x: 365, startPoint y: 188, endPoint x: 343, endPoint y: 188, distance: 21.5
click at [365, 187] on p "Dodatkowo obejmuje 90-dniową gwarancję. Jeśli wystąpi jakikolwiek problem, wymi…" at bounding box center [369, 189] width 128 height 11
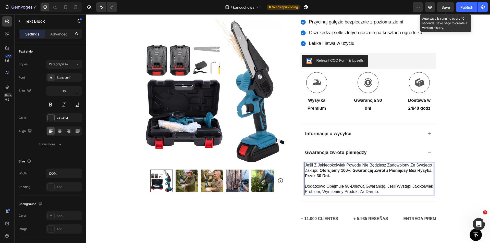
click at [344, 186] on p "Dodatkowo obejmuje 90-dniową gwarancję. Jeśli wystąpi jakikolwiek problem, wymi…" at bounding box center [369, 189] width 128 height 11
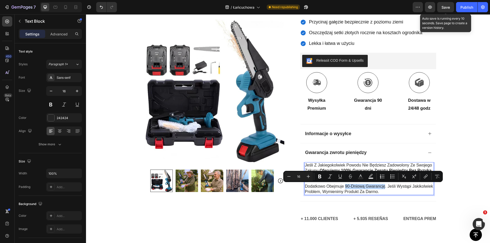
drag, startPoint x: 344, startPoint y: 186, endPoint x: 379, endPoint y: 186, distance: 34.5
click at [379, 186] on p "Dodatkowo obejmuje 90-dniową gwarancję. Jeśli wystąpi jakikolwiek problem, wymi…" at bounding box center [369, 189] width 128 height 11
click at [322, 178] on icon "Editor contextual toolbar" at bounding box center [320, 176] width 5 height 5
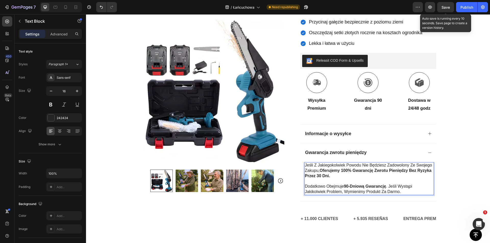
click at [351, 192] on p "Dodatkowo obejmuje 90-dniową gwarancję . Jeśli wystąpi jakikolwiek problem, wym…" at bounding box center [369, 189] width 128 height 11
click at [346, 192] on p "Dodatkowo obejmuje 90-dniową gwarancję . Jeśli wystąpi jakikolwiek problem, wym…" at bounding box center [369, 189] width 128 height 11
click at [344, 191] on p "Dodatkowo obejmuje 90-dniową gwarancję . Jeśli wystąpi jakikolwiek problem, wym…" at bounding box center [369, 189] width 128 height 11
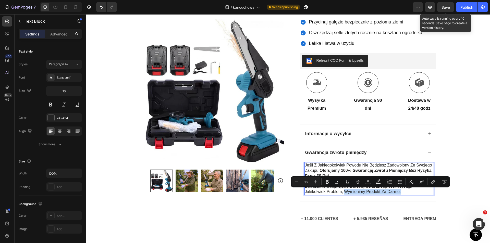
drag, startPoint x: 344, startPoint y: 191, endPoint x: 398, endPoint y: 191, distance: 54.2
click at [398, 191] on p "Dodatkowo obejmuje 90-dniową gwarancję . Jeśli wystąpi jakikolwiek problem, wym…" at bounding box center [369, 189] width 128 height 11
click at [328, 183] on icon "Editor contextual toolbar" at bounding box center [327, 182] width 3 height 4
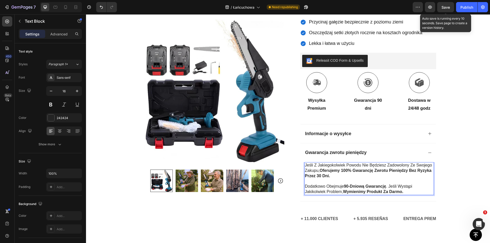
click at [366, 191] on strong "wymienimy produkt za darmo." at bounding box center [373, 192] width 60 height 4
click at [358, 193] on strong "wymienimy produkt za darmo." at bounding box center [373, 192] width 60 height 4
click at [344, 192] on strong "wymienimy produkt za darmo." at bounding box center [373, 192] width 60 height 4
drag, startPoint x: 344, startPoint y: 192, endPoint x: 400, endPoint y: 192, distance: 56.2
click at [400, 192] on strong "wymienimy produkt za darmo." at bounding box center [373, 192] width 60 height 4
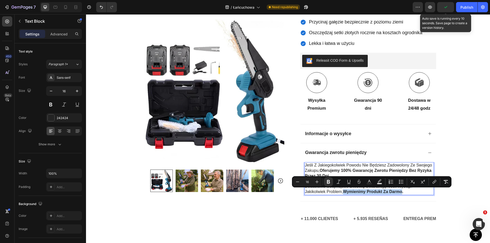
click at [396, 183] on div at bounding box center [396, 183] width 0 height 0
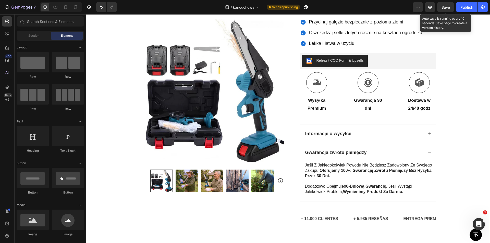
click at [450, 178] on div "Icon Płatność przy odbiorze i darmowa dostawa Text Block Row Icon 84 000+ zadow…" at bounding box center [288, 56] width 404 height 361
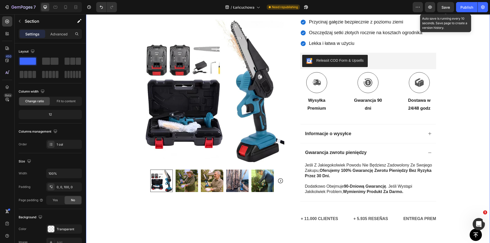
click at [444, 5] on span "Save" at bounding box center [446, 7] width 8 height 4
click at [466, 7] on div "Publish" at bounding box center [467, 7] width 13 height 5
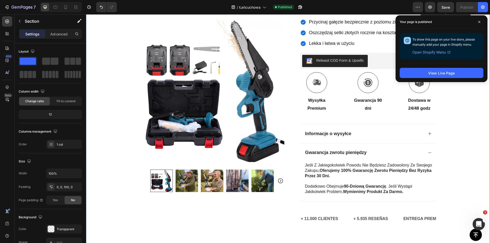
click at [476, 141] on div "Icon Płatność przy odbiorze i darmowa dostawa Text Block Row Icon 84 000+ zadow…" at bounding box center [288, 56] width 404 height 361
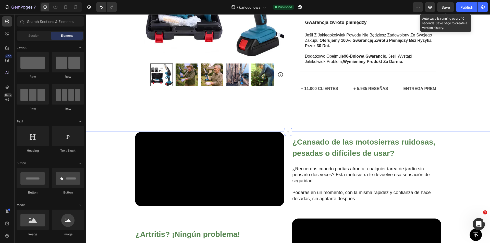
scroll to position [294, 0]
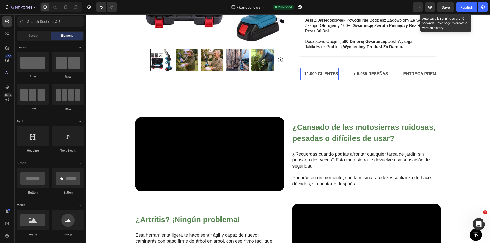
click at [315, 73] on p "+ 11.000 CLIENTES" at bounding box center [319, 74] width 37 height 7
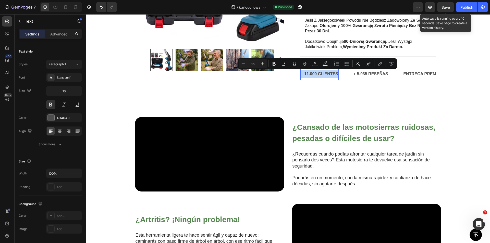
copy p "+ 11.000 CLIENTES"
click at [315, 75] on p "+ 11.000 CLIENTES" at bounding box center [319, 74] width 37 height 7
click at [320, 74] on p "+ 11.000 CLIENTES" at bounding box center [319, 74] width 37 height 7
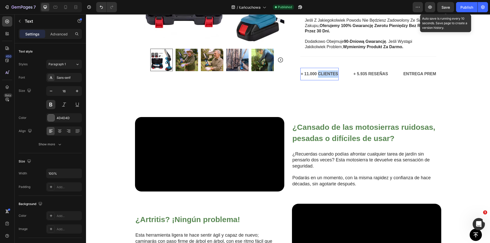
click at [319, 74] on p "+ 11.000 CLIENTES" at bounding box center [319, 74] width 37 height 7
click at [374, 73] on p "+ 5.935 RESEÑAS" at bounding box center [377, 74] width 35 height 7
click at [371, 73] on p "+ 5.935 RESEÑAS" at bounding box center [377, 74] width 35 height 7
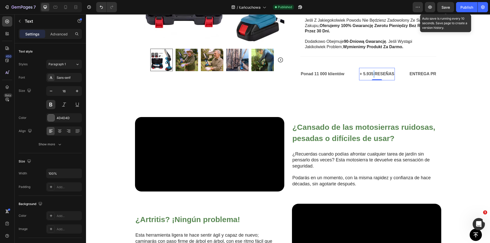
click at [371, 73] on p "+ 5.935 RESEÑAS" at bounding box center [377, 74] width 35 height 7
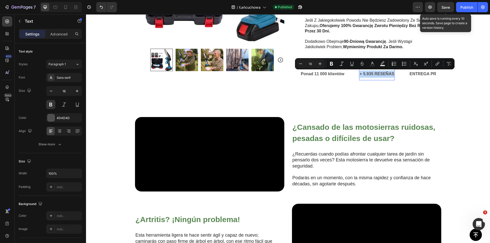
copy p "+ 5.935 RESEÑAS"
click at [369, 77] on p "+ 5.935 RESEÑAS" at bounding box center [377, 74] width 35 height 7
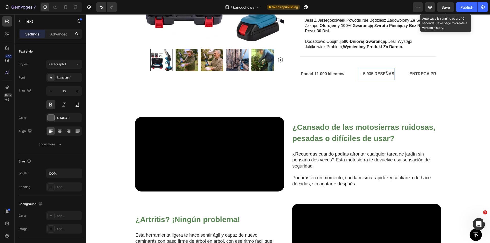
click at [372, 74] on p "+ 5.935 RESEÑAS" at bounding box center [377, 74] width 35 height 7
click at [426, 74] on p "ENTREGA PREMIUM GRATIS" at bounding box center [439, 74] width 56 height 7
click at [325, 74] on p "Ponad 11 000 klientów" at bounding box center [323, 74] width 44 height 7
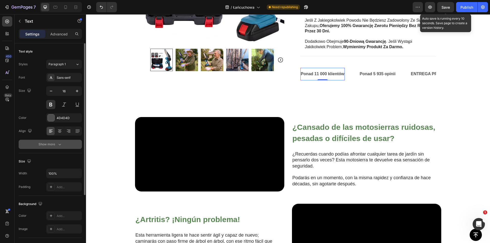
click at [57, 145] on div "Show more" at bounding box center [51, 144] width 24 height 5
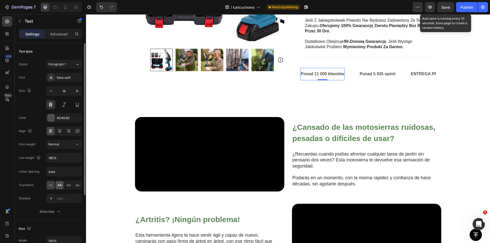
click at [61, 186] on span "AA" at bounding box center [59, 185] width 5 height 5
click at [382, 72] on p "Ponad 5 935 opinii" at bounding box center [386, 74] width 36 height 7
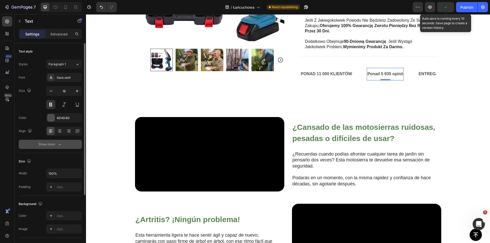
click at [53, 149] on button "Show more" at bounding box center [50, 144] width 63 height 9
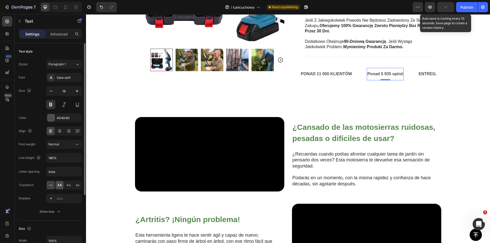
click at [59, 186] on span "AA" at bounding box center [59, 185] width 5 height 5
click at [426, 76] on p "ENTREGA PREMIUM GRATIS" at bounding box center [451, 74] width 56 height 7
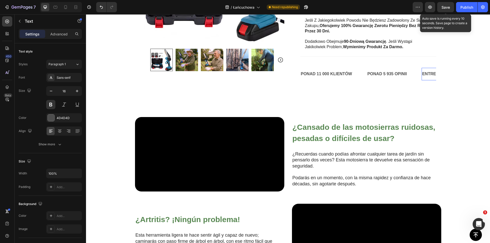
click at [425, 74] on p "ENTREGA PREMIUM GRATIS" at bounding box center [451, 74] width 56 height 7
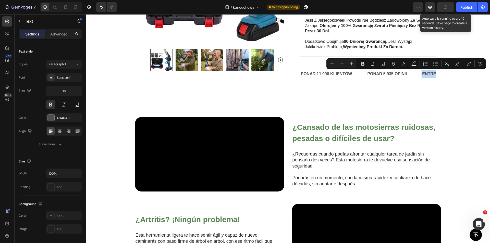
copy p "ENTREGA PREMIUM GRATIS"
click at [426, 75] on p "ENTREGA PREMIUM GRATIS" at bounding box center [451, 74] width 56 height 7
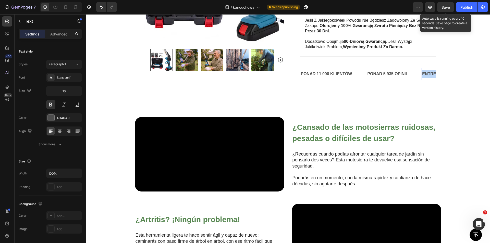
click at [426, 75] on p "ENTREGA PREMIUM GRATIS" at bounding box center [451, 74] width 56 height 7
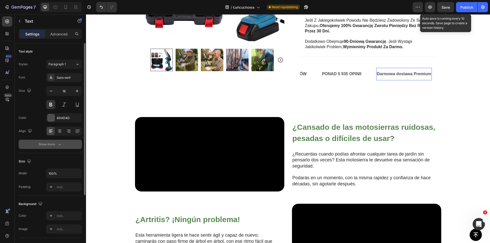
click at [63, 145] on button "Show more" at bounding box center [50, 144] width 63 height 9
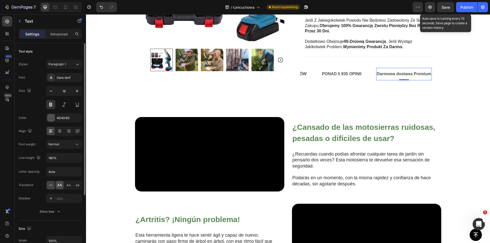
click at [61, 187] on span "AA" at bounding box center [59, 185] width 5 height 5
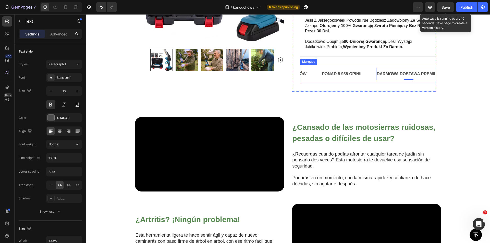
click at [365, 75] on div "Ponad 5 935 opinii Text" at bounding box center [349, 74] width 55 height 13
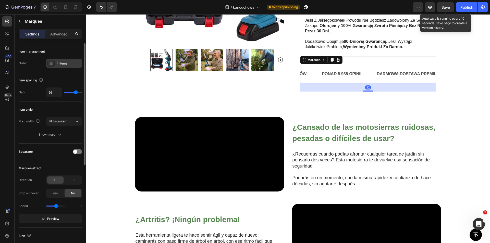
click at [58, 66] on div "4 items" at bounding box center [69, 63] width 24 height 5
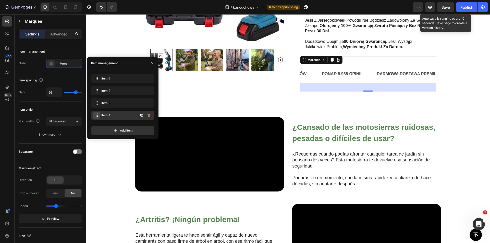
click at [98, 114] on span at bounding box center [96, 115] width 7 height 7
click at [366, 76] on p "90 DÍAS DE GARANTÍA" at bounding box center [368, 74] width 45 height 7
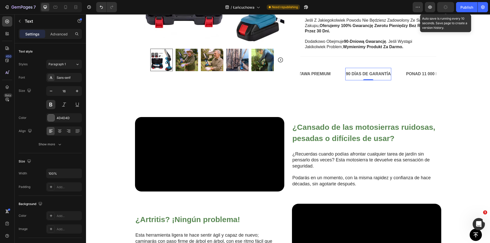
click at [365, 75] on p "90 DÍAS DE GARANTÍA" at bounding box center [368, 74] width 45 height 7
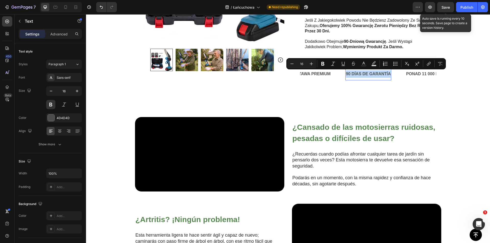
click at [355, 74] on p "90 DÍAS DE GARANTÍA" at bounding box center [368, 74] width 45 height 7
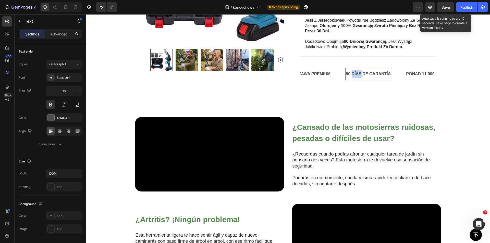
click at [354, 75] on p "90 DÍAS DE GARANTÍA" at bounding box center [368, 74] width 45 height 7
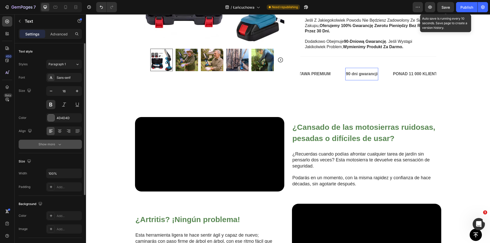
click at [60, 144] on icon "button" at bounding box center [59, 144] width 5 height 5
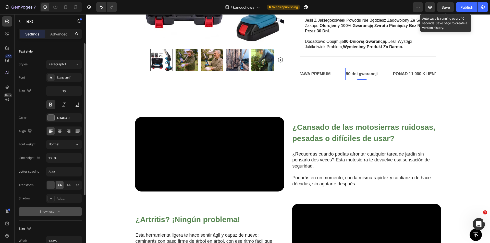
click at [59, 186] on span "AA" at bounding box center [59, 185] width 5 height 5
click at [445, 9] on span "Save" at bounding box center [446, 7] width 8 height 4
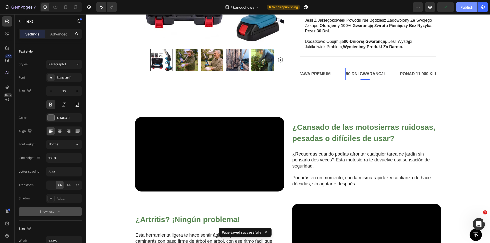
click at [468, 7] on div "Publish" at bounding box center [467, 7] width 13 height 5
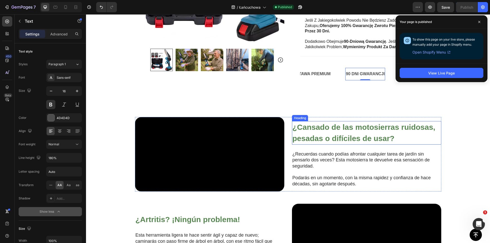
click at [338, 143] on strong "¿Cansado de las motosierras ruidosas, pesadas o difíciles de usar?" at bounding box center [364, 133] width 143 height 20
click at [337, 145] on h2 "¿Cansado de las motosierras ruidosas, pesadas o difíciles de usar?" at bounding box center [366, 133] width 149 height 24
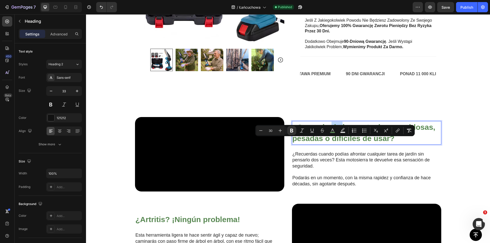
click at [334, 143] on strong "¿Cansado de las motosierras ruidosas, pesadas o difíciles de usar?" at bounding box center [364, 133] width 143 height 20
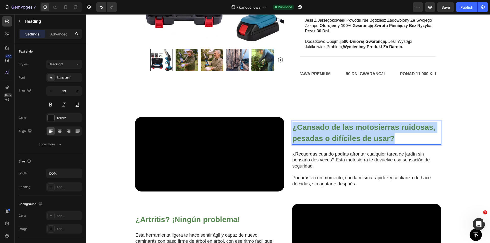
click at [334, 143] on strong "¿Cansado de las motosierras ruidosas, pesadas o difíciles de usar?" at bounding box center [364, 133] width 143 height 20
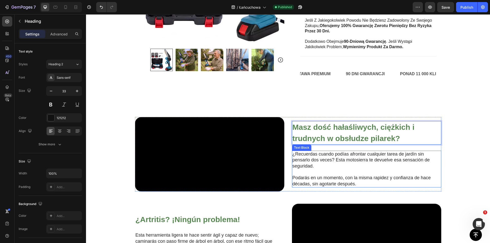
click at [329, 169] on p "¿Recuerdas cuando podías afrontar cualquier tarea de jardín sin pensarlo dos ve…" at bounding box center [363, 160] width 140 height 18
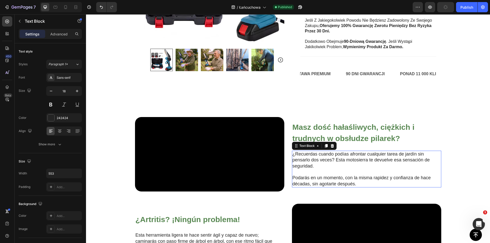
click at [329, 169] on p "¿Recuerdas cuando podías afrontar cualquier tarea de jardín sin pensarlo dos ve…" at bounding box center [363, 160] width 140 height 18
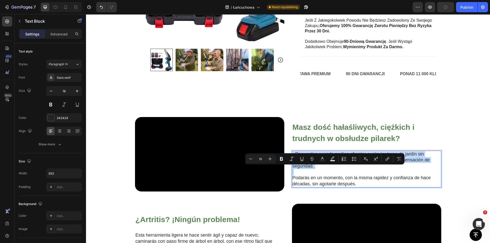
click at [329, 169] on p "¿Recuerdas cuando podías afrontar cualquier tarea de jardín sin pensarlo dos ve…" at bounding box center [363, 160] width 140 height 18
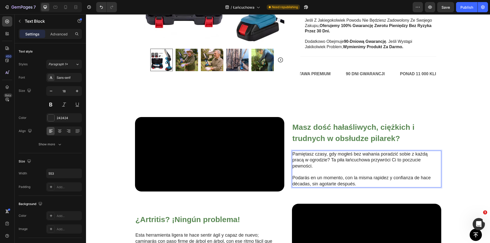
click at [330, 187] on p "Podarás en un momento, con la misma rapidez y confianza de hace décadas, sin ag…" at bounding box center [363, 181] width 140 height 12
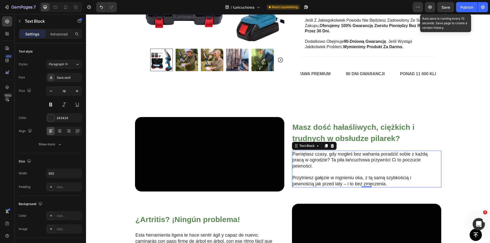
click at [447, 8] on span "Save" at bounding box center [446, 7] width 8 height 4
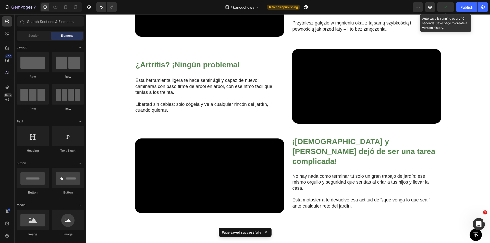
scroll to position [474, 0]
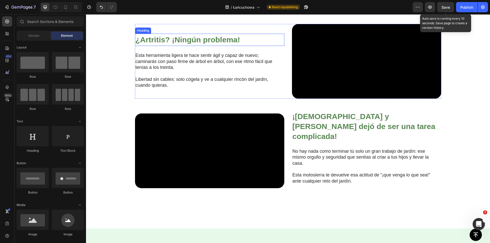
click at [202, 44] on strong "¿Artritis? ¡Ningún problema!" at bounding box center [188, 40] width 105 height 8
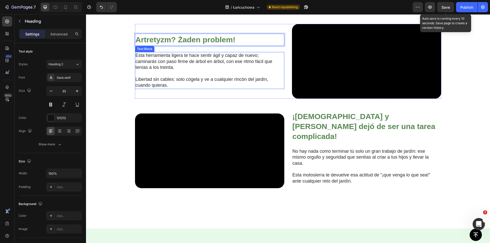
click at [215, 71] on p "Esta herramienta ligera te hace sentir ágil y capaz de nuevo; caminarás con pas…" at bounding box center [206, 62] width 140 height 18
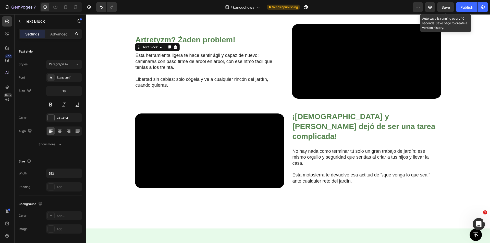
click at [215, 71] on p "Esta herramienta ligera te hace sentir ágil y capaz de nuevo; caminarás con pas…" at bounding box center [206, 62] width 140 height 18
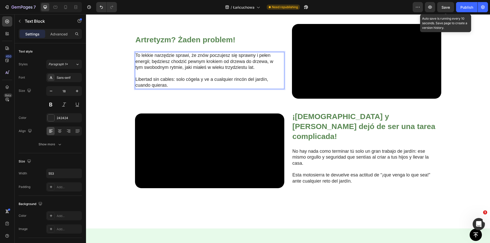
click at [180, 76] on p "Rich Text Editor. Editing area: main" at bounding box center [206, 74] width 140 height 6
click at [180, 89] on div "To lekkie narzędzie sprawi, że znów poczujesz się sprawny i pełen energii; będz…" at bounding box center [205, 70] width 141 height 37
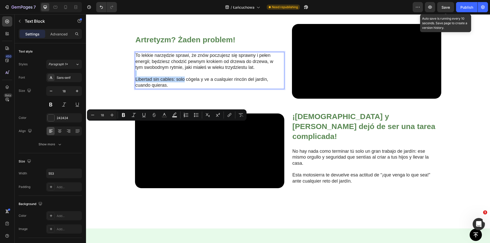
click at [175, 89] on p "Libertad sin cables: solo cógela y ve a cualquier rincón del jardín, cuando qui…" at bounding box center [206, 83] width 140 height 12
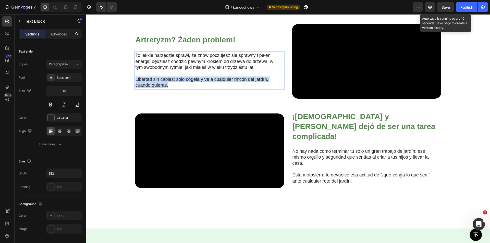
click at [175, 89] on p "Libertad sin cables: solo cógela y ve a cualquier rincón del jardín, cuando qui…" at bounding box center [206, 83] width 140 height 12
click at [197, 89] on p "Wolność bez kabli: po prostu chwyć ją i idź w dowolny zakątek ogrodu, kiedy tyl…" at bounding box center [206, 83] width 140 height 12
click at [444, 8] on span "Save" at bounding box center [446, 7] width 8 height 4
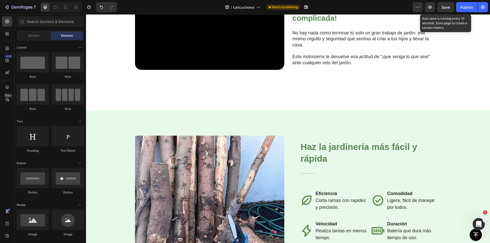
scroll to position [600, 0]
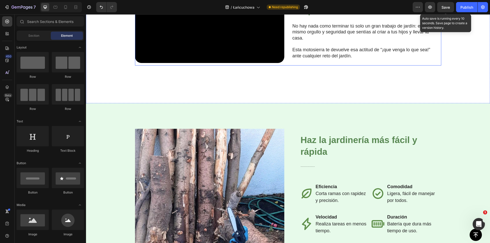
click at [311, 15] on strong "¡[DEMOGRAPHIC_DATA] y [PERSON_NAME] dejó de ser una tarea complicada!" at bounding box center [364, 1] width 143 height 28
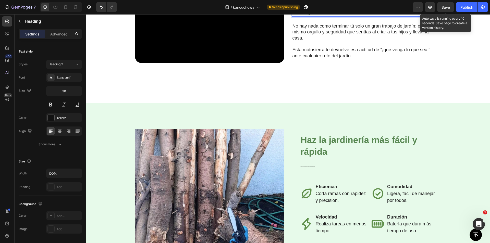
click at [311, 15] on strong "¡[DEMOGRAPHIC_DATA] y [PERSON_NAME] dejó de ser una tarea complicada!" at bounding box center [364, 1] width 143 height 28
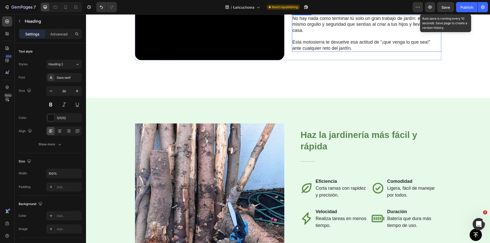
click at [313, 33] on p "No hay nada como terminar tú solo un gran trabajo de jardín: ese mismo orgullo …" at bounding box center [363, 25] width 140 height 18
click at [313, 51] on p "Esta motosierra te devuelve esa actitud de “¡que venga lo que sea!” ante cualqu…" at bounding box center [363, 45] width 140 height 12
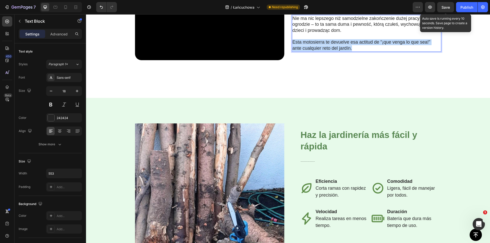
click at [313, 51] on p "Esta motosierra te devuelve esa actitud de “¡que venga lo que sea!” ante cualqu…" at bounding box center [363, 45] width 140 height 12
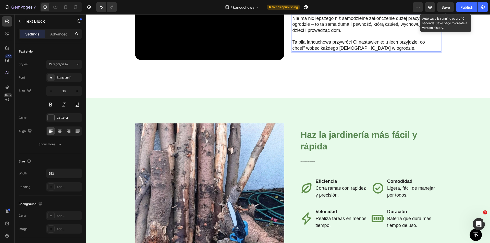
click at [328, 61] on div "⁠⁠⁠⁠⁠⁠⁠ Cięcie i przycinanie już nie jest skomplikowanym zadaniem! Heading Nie …" at bounding box center [366, 23] width 149 height 75
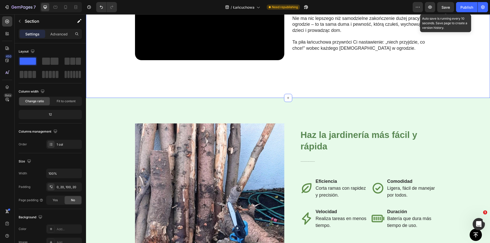
click at [443, 9] on span "Save" at bounding box center [446, 7] width 8 height 4
click at [299, 54] on div "⁠⁠⁠⁠⁠⁠⁠ Cięcie i przycinanie już nie jest skomplikowanym zadaniem! Heading Nie …" at bounding box center [366, 23] width 149 height 75
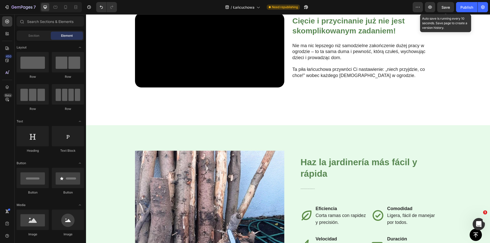
scroll to position [575, 0]
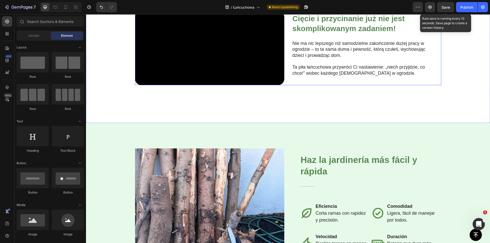
click at [316, 76] on div "⁠⁠⁠⁠⁠⁠⁠ Cięcie i przycinanie już nie jest skomplikowanym zadaniem! Heading Nie …" at bounding box center [366, 48] width 149 height 75
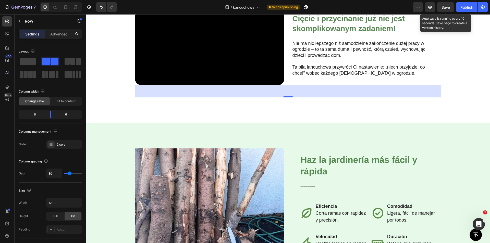
click at [448, 7] on span "Save" at bounding box center [446, 7] width 8 height 4
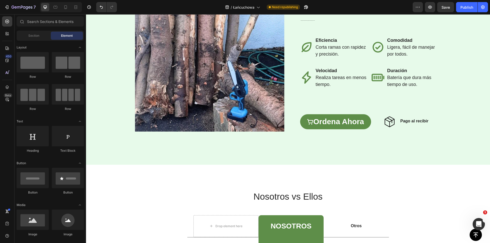
scroll to position [768, 0]
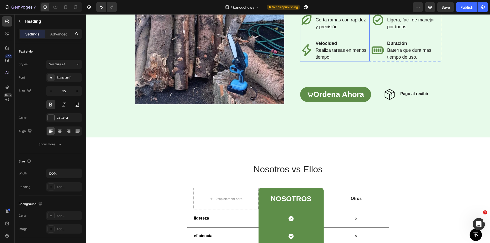
click at [322, 16] on strong "Eficiencia" at bounding box center [326, 12] width 21 height 5
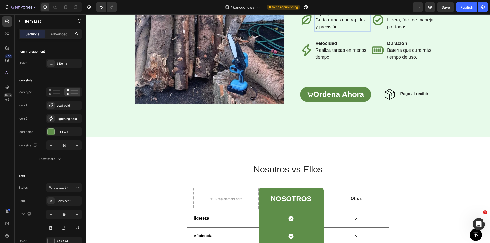
click at [330, 29] on span "Corta ramas con rapidez y precisión." at bounding box center [341, 23] width 50 height 12
click at [322, 46] on strong "Velocidad" at bounding box center [326, 43] width 21 height 5
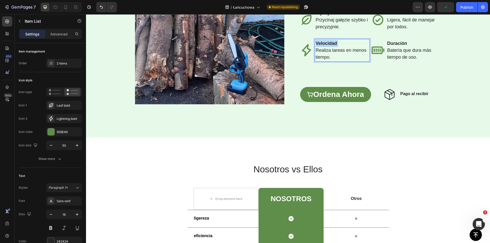
click at [322, 46] on strong "Velocidad" at bounding box center [326, 43] width 21 height 5
click at [331, 60] on span "Realiza tareas en menos tiempo." at bounding box center [341, 54] width 51 height 12
click at [397, 16] on strong "Comodidad" at bounding box center [400, 12] width 25 height 5
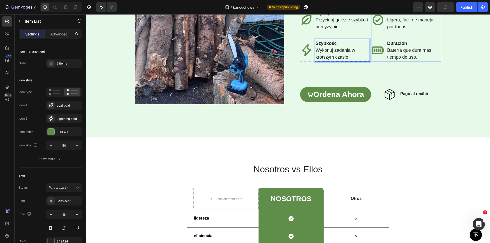
click at [397, 16] on strong "Comodidad" at bounding box center [400, 12] width 25 height 5
click at [419, 29] on span "Ligera, fácil de manejar por todos." at bounding box center [412, 23] width 48 height 12
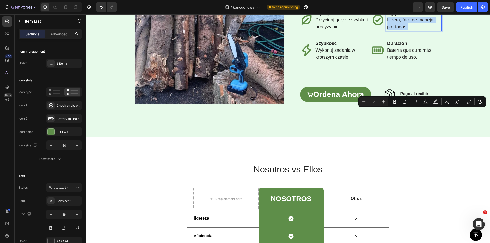
click at [419, 29] on span "Ligera, fácil de manejar por todos." at bounding box center [412, 23] width 48 height 12
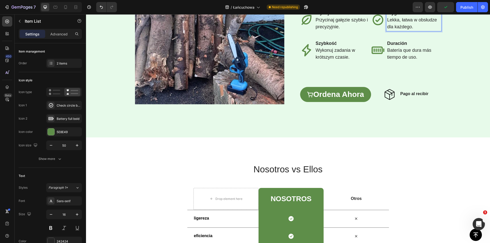
click at [395, 46] on strong "Duración" at bounding box center [398, 43] width 20 height 5
click at [397, 60] on span "Batería que dura más tiempo de uso." at bounding box center [410, 54] width 44 height 12
click at [404, 60] on span "Batería que dura más tiempo de uso." at bounding box center [410, 54] width 44 height 12
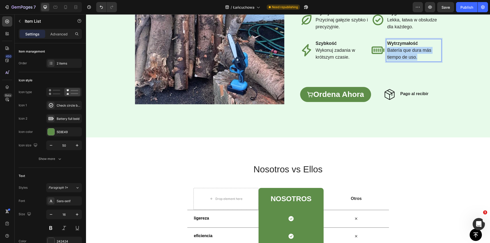
click at [404, 60] on span "Batería que dura más tiempo de uso." at bounding box center [410, 54] width 44 height 12
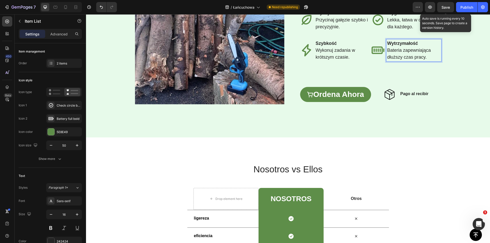
click at [445, 9] on div "Save" at bounding box center [446, 7] width 8 height 5
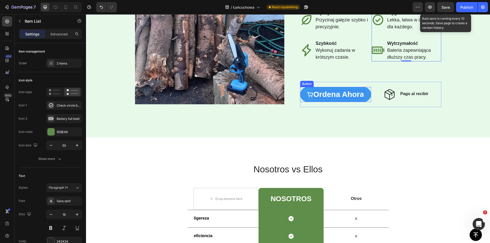
click at [332, 99] on span "ordena ahora" at bounding box center [339, 94] width 51 height 8
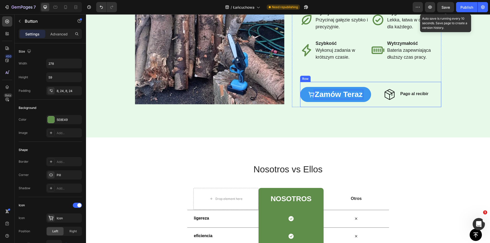
click at [383, 138] on div "Image Row ⁠⁠⁠⁠⁠⁠⁠ Uczyń prace w ogrodzie łatwiejszymi i szybszymi Heading La mi…" at bounding box center [288, 33] width 404 height 208
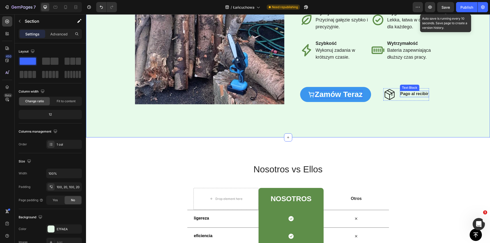
click at [408, 96] on strong "Pago al recibir" at bounding box center [415, 94] width 28 height 4
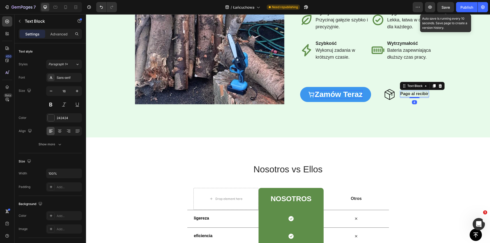
click at [408, 96] on strong "Pago al recibir" at bounding box center [415, 94] width 28 height 4
click at [444, 5] on div "Save" at bounding box center [446, 7] width 8 height 5
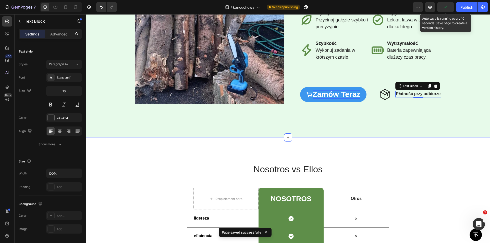
click at [396, 138] on div "Image Row ⁠⁠⁠⁠⁠⁠⁠ Uczyń prace w ogrodzie łatwiejszymi i szybszymi Heading La mi…" at bounding box center [288, 33] width 404 height 208
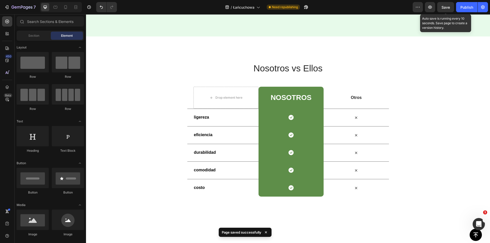
scroll to position [964, 0]
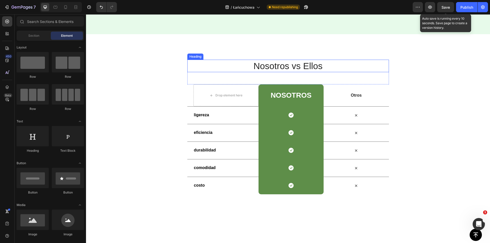
click at [285, 67] on h2 "Nosotros vs Ellos" at bounding box center [289, 66] width 202 height 13
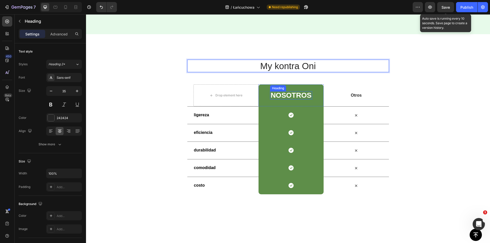
click at [288, 95] on h2 "NoSotros" at bounding box center [291, 95] width 42 height 8
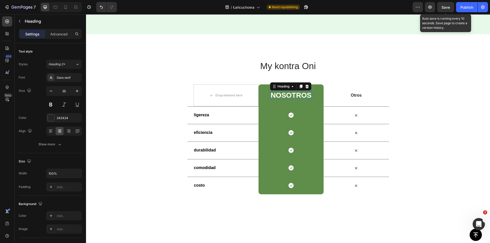
click at [288, 95] on h2 "NoSotros" at bounding box center [291, 95] width 42 height 8
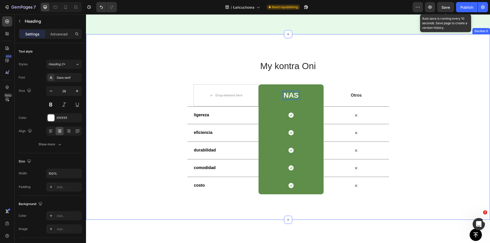
click at [266, 40] on div "My kontra Oni Heading Row Drop element here Nas Heading 0 Row Otros Text Block …" at bounding box center [288, 127] width 404 height 186
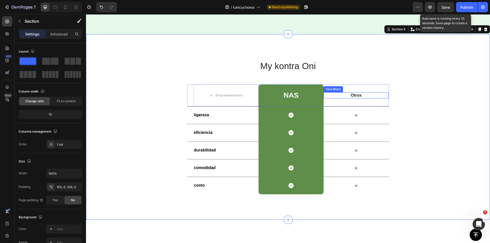
click at [354, 96] on p "Otros" at bounding box center [356, 95] width 64 height 5
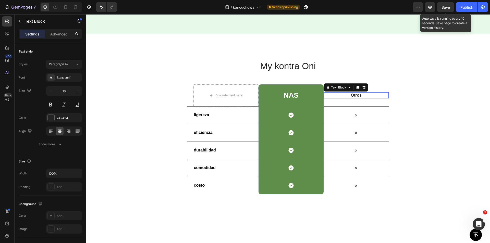
click at [354, 96] on p "Otros" at bounding box center [356, 95] width 64 height 5
click at [201, 115] on strong "ligereza" at bounding box center [201, 115] width 15 height 4
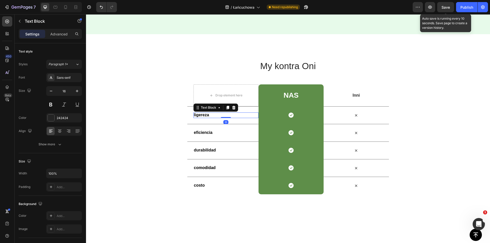
click at [201, 115] on strong "ligereza" at bounding box center [201, 115] width 15 height 4
click at [203, 132] on strong "eficiencia" at bounding box center [203, 133] width 19 height 4
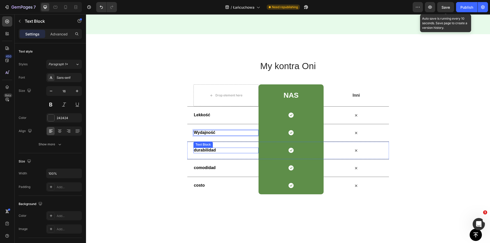
click at [199, 150] on strong "durabilidad" at bounding box center [205, 150] width 22 height 4
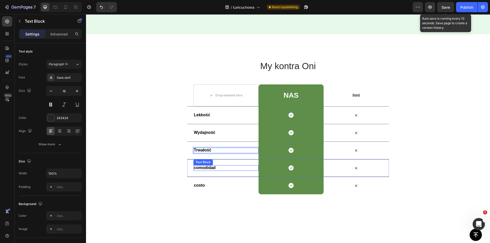
click at [202, 167] on strong "comodidad" at bounding box center [205, 168] width 22 height 4
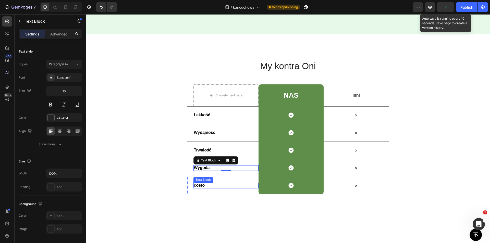
click at [199, 187] on strong "costo" at bounding box center [199, 185] width 11 height 4
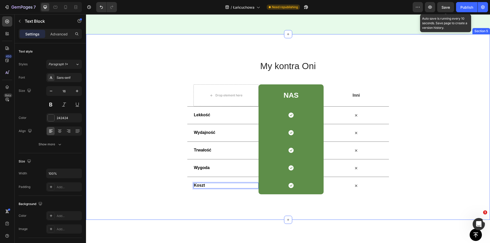
click at [220, 209] on div "My kontra Oni Heading Row Drop element here Nas Heading Row Inni Text Block Row…" at bounding box center [288, 127] width 404 height 186
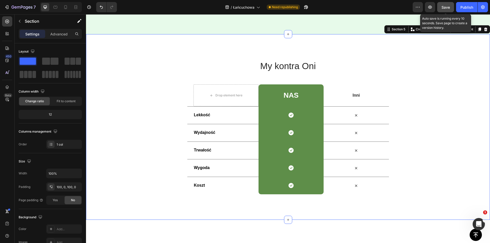
click at [442, 7] on button "Save" at bounding box center [446, 7] width 17 height 10
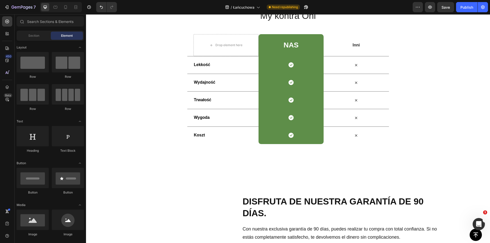
scroll to position [1137, 0]
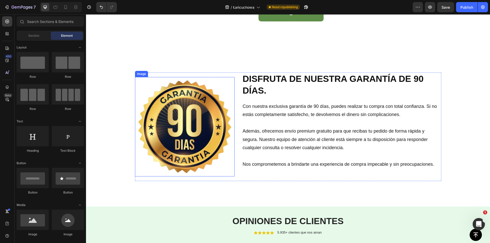
click at [182, 127] on img at bounding box center [185, 127] width 100 height 100
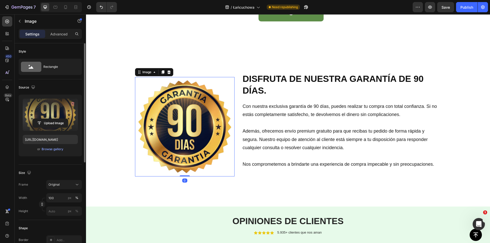
click at [47, 116] on label at bounding box center [50, 115] width 55 height 32
click at [47, 119] on input "file" at bounding box center [50, 123] width 35 height 9
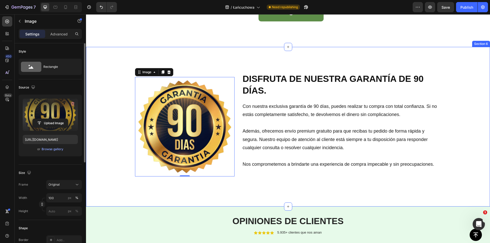
type input "[URL][DOMAIN_NAME]"
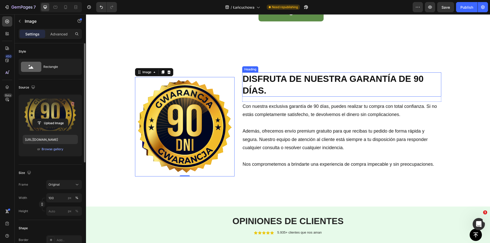
click at [286, 78] on h2 "DISFRUTA DE NUESTRA GARANTÍA DE 90 DÍAS." at bounding box center [341, 85] width 199 height 24
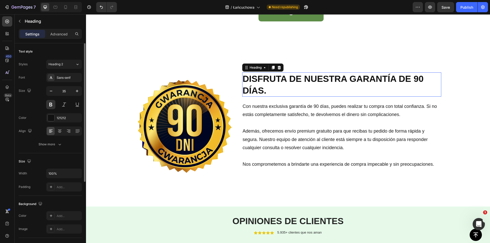
click at [286, 78] on h2 "DISFRUTA DE NUESTRA GARANTÍA DE 90 DÍAS." at bounding box center [341, 85] width 199 height 24
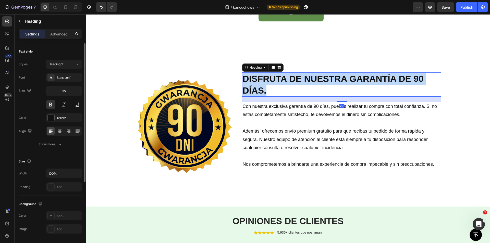
click at [286, 78] on p "DISFRUTA DE NUESTRA GARANTÍA DE 90 DÍAS." at bounding box center [342, 84] width 198 height 23
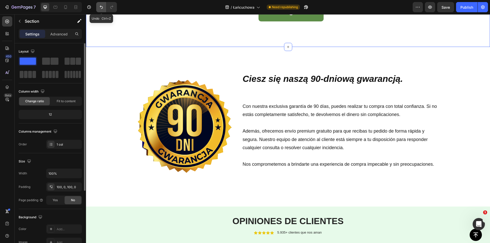
click at [101, 7] on icon "Undo/Redo" at bounding box center [101, 7] width 5 height 5
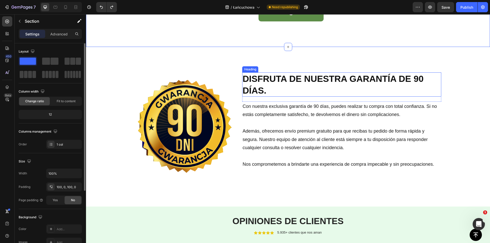
click at [289, 78] on h2 "DISFRUTA DE NUESTRA GARANTÍA DE 90 DÍAS." at bounding box center [341, 85] width 199 height 24
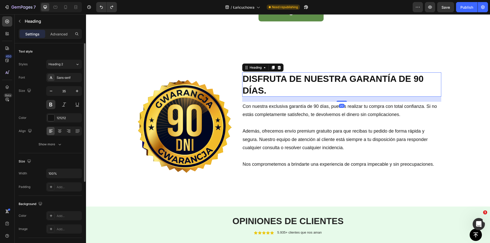
click at [289, 78] on p "DISFRUTA DE NUESTRA GARANTÍA DE 90 DÍAS." at bounding box center [342, 84] width 198 height 23
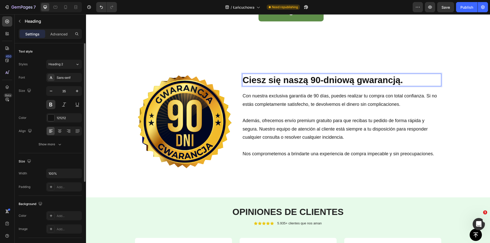
scroll to position [1139, 0]
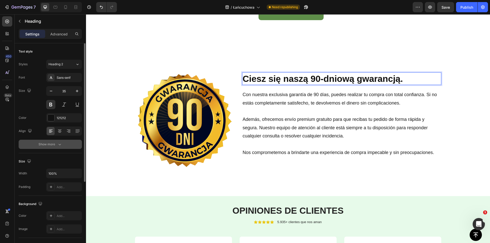
click at [60, 145] on icon "button" at bounding box center [59, 144] width 5 height 5
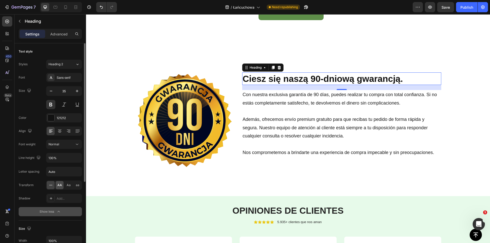
click at [59, 186] on span "AA" at bounding box center [59, 185] width 5 height 5
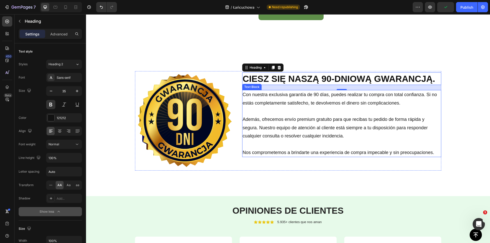
click at [299, 92] on p "Con nuestra exclusiva garantía de 90 días, puedes realizar tu compra con total …" at bounding box center [342, 99] width 198 height 17
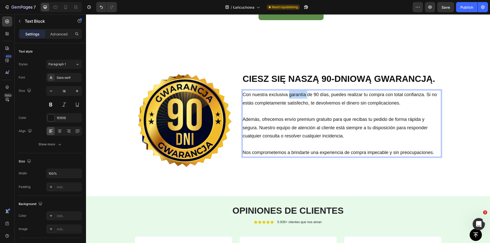
click at [299, 92] on p "Con nuestra exclusiva garantía de 90 días, puedes realizar tu compra con total …" at bounding box center [342, 99] width 198 height 17
click at [289, 124] on p "Además, ofrecemos envío premium gratuito para que recibas tu pedido de forma rá…" at bounding box center [342, 127] width 198 height 25
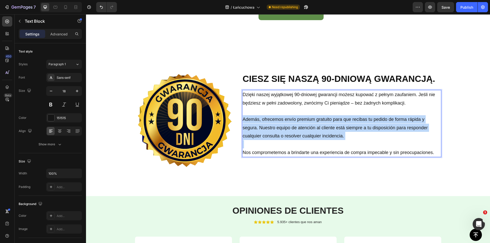
click at [289, 124] on p "Además, ofrecemos envío premium gratuito para que recibas tu pedido de forma rá…" at bounding box center [342, 127] width 198 height 25
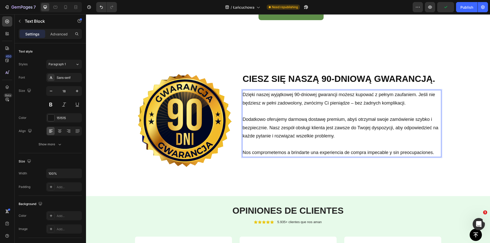
click at [309, 154] on p "Nos comprometemos a brindarte una experiencia de compra impecable y sin preocup…" at bounding box center [342, 153] width 198 height 8
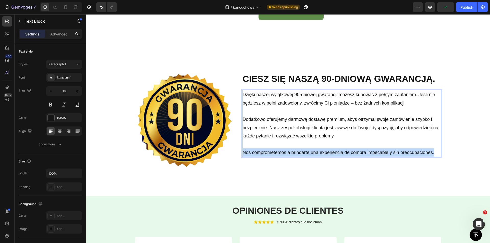
click at [309, 154] on p "Nos comprometemos a brindarte una experiencia de compra impecable y sin preocup…" at bounding box center [342, 153] width 198 height 8
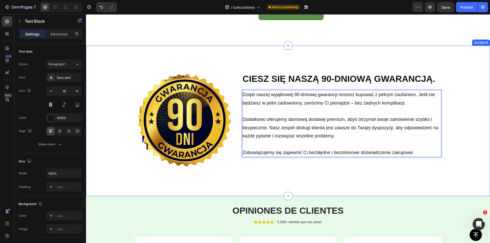
click at [393, 53] on div "Image Ciesz się naszą 90-dniową gwarancją. Heading Row Dzięki naszej wyjątkowej…" at bounding box center [288, 121] width 404 height 151
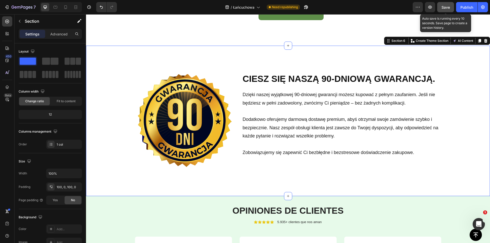
click at [445, 4] on button "Save" at bounding box center [446, 7] width 17 height 10
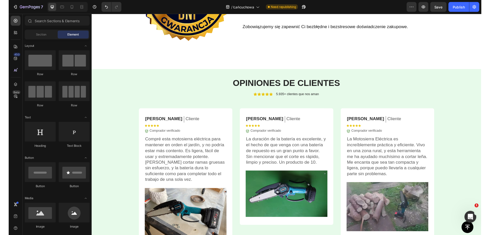
scroll to position [1304, 0]
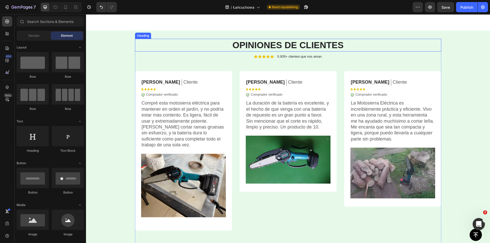
click at [268, 45] on strong "OPINIONES DE CLIENTES" at bounding box center [288, 45] width 111 height 10
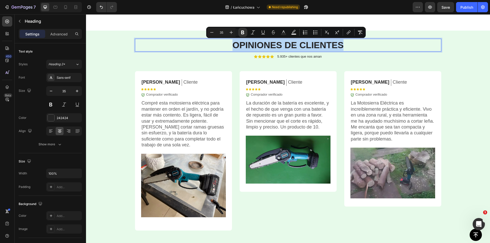
drag, startPoint x: 268, startPoint y: 45, endPoint x: 249, endPoint y: 46, distance: 19.2
click at [249, 46] on strong "OPINIONES DE CLIENTES" at bounding box center [288, 45] width 111 height 10
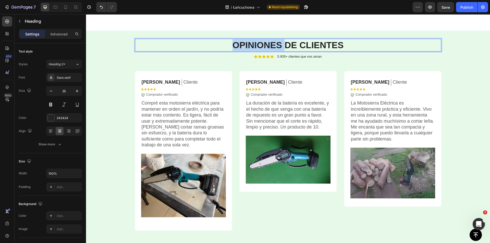
click at [249, 46] on strong "OPINIONES DE CLIENTES" at bounding box center [288, 45] width 111 height 10
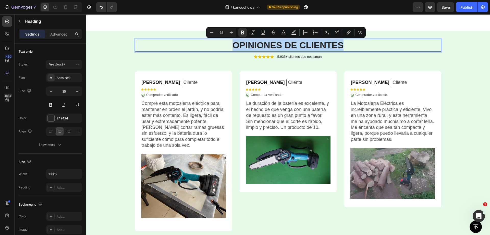
click at [251, 45] on strong "OPINIONES DE CLIENTES" at bounding box center [288, 45] width 111 height 10
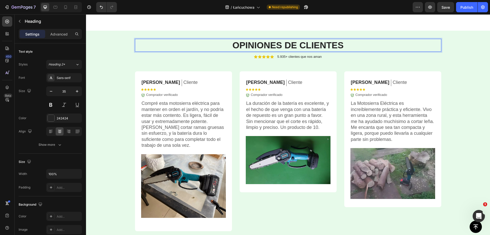
click at [253, 48] on strong "OPINIONES DE CLIENTES" at bounding box center [288, 45] width 111 height 10
click at [253, 47] on strong "OPINIONES DE CLIENTES" at bounding box center [288, 45] width 111 height 10
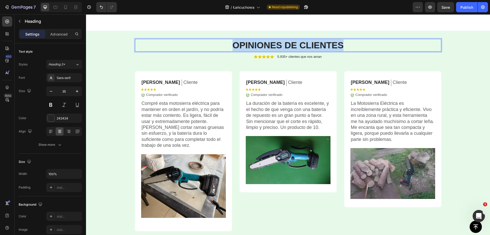
click at [253, 47] on strong "OPINIONES DE CLIENTES" at bounding box center [288, 45] width 111 height 10
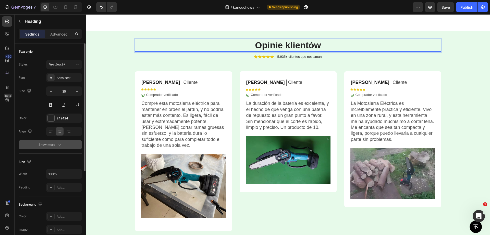
click at [53, 147] on div "Show more" at bounding box center [51, 144] width 24 height 5
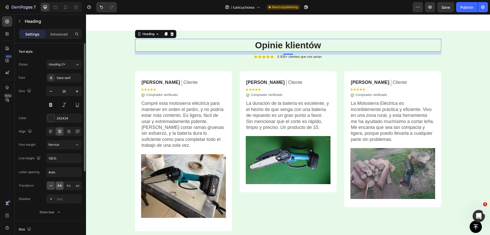
click at [61, 186] on span "AA" at bounding box center [59, 185] width 5 height 5
click at [301, 54] on div "12" at bounding box center [288, 53] width 307 height 3
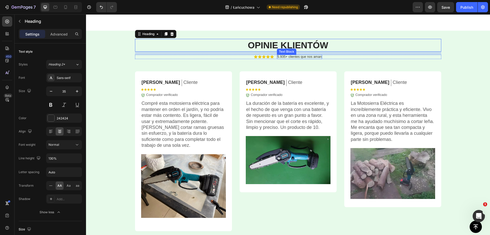
click at [301, 55] on p "5.935+ clientes que nos aman" at bounding box center [300, 57] width 44 height 4
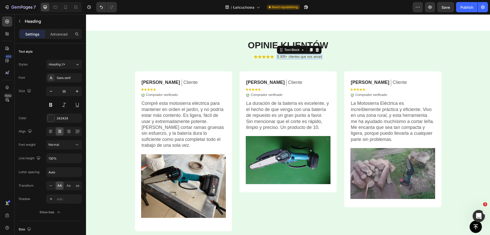
click at [301, 55] on p "5.935+ clientes que nos aman" at bounding box center [300, 57] width 44 height 4
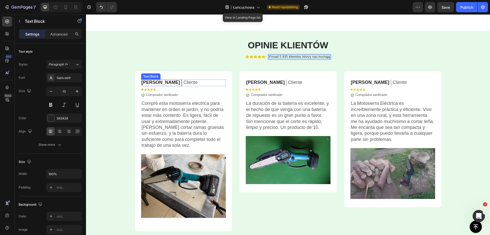
click at [152, 82] on p "[PERSON_NAME]" at bounding box center [161, 82] width 39 height 6
click at [256, 83] on p "[PERSON_NAME]" at bounding box center [266, 82] width 39 height 6
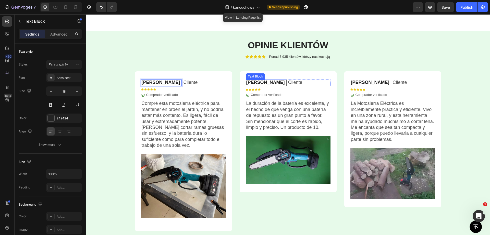
click at [256, 83] on p "[PERSON_NAME]" at bounding box center [266, 82] width 39 height 6
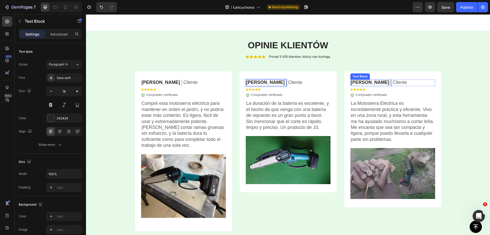
click at [361, 82] on p "[PERSON_NAME]" at bounding box center [370, 82] width 39 height 6
click at [361, 81] on p "[PERSON_NAME]" at bounding box center [370, 82] width 39 height 6
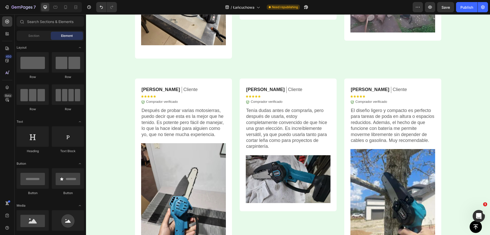
scroll to position [1479, 0]
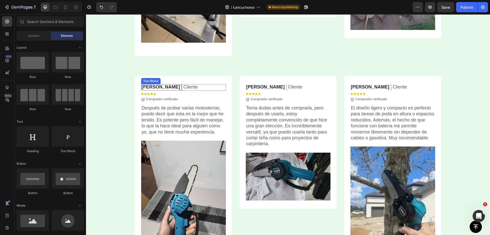
click at [149, 88] on p "[PERSON_NAME]" at bounding box center [161, 87] width 39 height 6
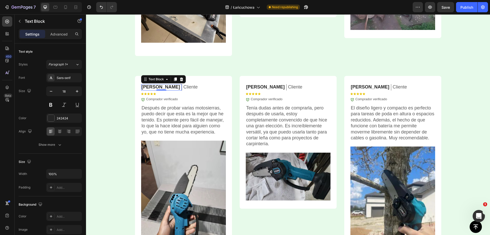
click at [149, 88] on p "[PERSON_NAME]" at bounding box center [161, 87] width 39 height 6
click at [259, 88] on p "[PERSON_NAME]" at bounding box center [266, 87] width 39 height 6
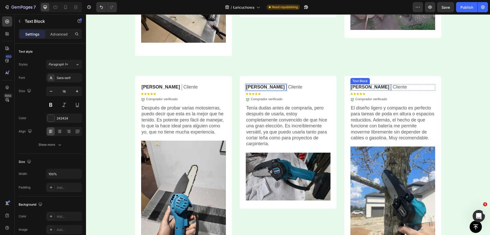
click at [361, 88] on p "[PERSON_NAME]" at bounding box center [370, 87] width 39 height 6
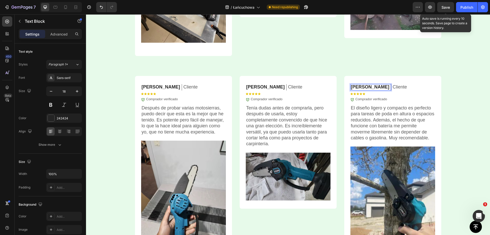
drag, startPoint x: 450, startPoint y: 7, endPoint x: 383, endPoint y: 67, distance: 90.1
click at [450, 7] on span "Save" at bounding box center [446, 7] width 8 height 4
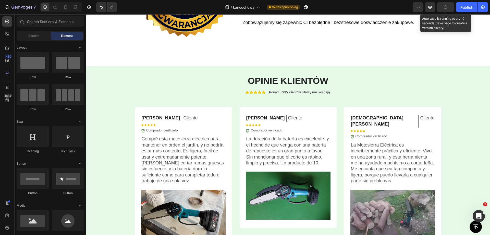
scroll to position [1307, 0]
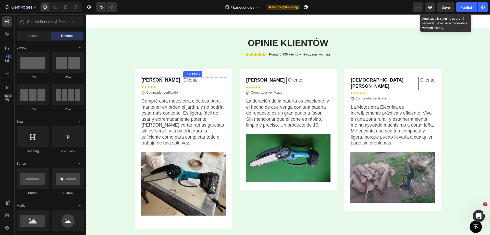
click at [184, 79] on p "Cliente" at bounding box center [191, 80] width 14 height 6
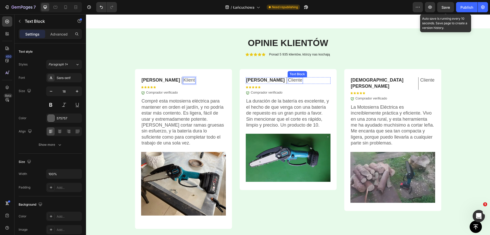
click at [288, 78] on p "Cliente" at bounding box center [295, 80] width 14 height 6
click at [420, 79] on p "Cliente" at bounding box center [427, 80] width 14 height 6
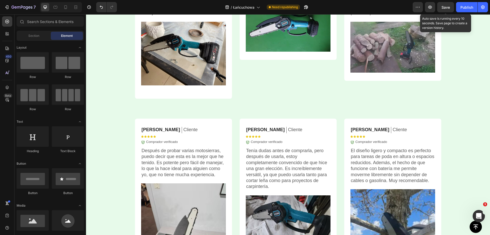
scroll to position [1463, 0]
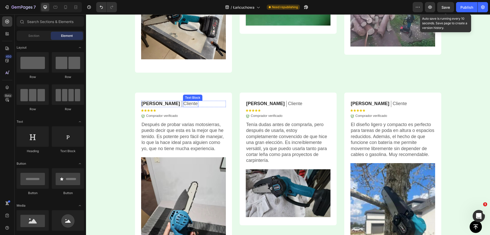
click at [184, 103] on p "Cliente" at bounding box center [191, 104] width 14 height 6
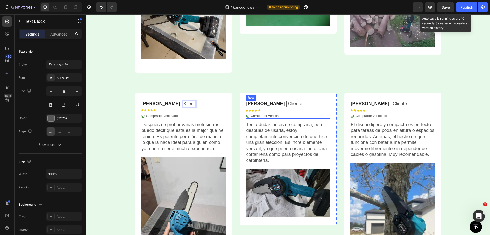
click at [288, 104] on p "Cliente" at bounding box center [295, 104] width 14 height 6
click at [393, 104] on p "Cliente" at bounding box center [400, 104] width 14 height 6
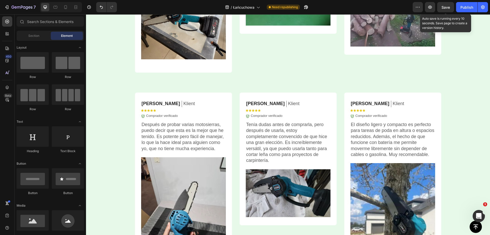
scroll to position [1529, 0]
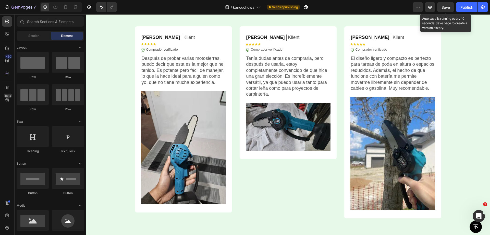
click at [448, 8] on span "Save" at bounding box center [446, 7] width 8 height 4
click at [163, 49] on p "Comprador verificado" at bounding box center [162, 50] width 32 height 4
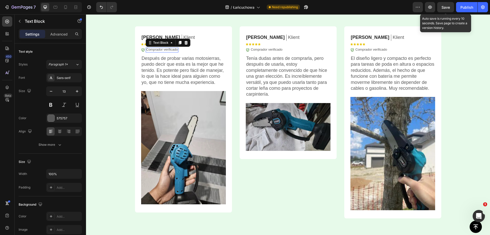
click at [163, 49] on p "Comprador verificado" at bounding box center [162, 50] width 32 height 4
click at [274, 49] on p "Comprador verificado" at bounding box center [267, 50] width 32 height 4
click at [369, 49] on p "Comprador verificado" at bounding box center [372, 50] width 32 height 4
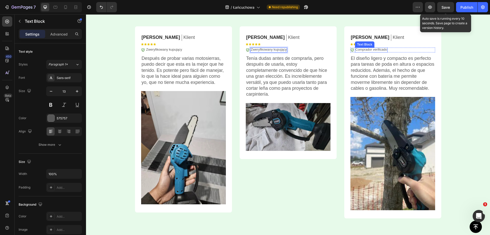
click at [369, 49] on p "Comprador verificado" at bounding box center [372, 50] width 32 height 4
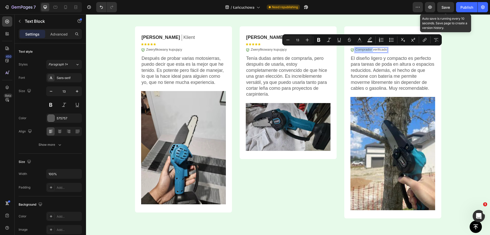
click at [369, 49] on p "Comprador verificado" at bounding box center [372, 50] width 32 height 4
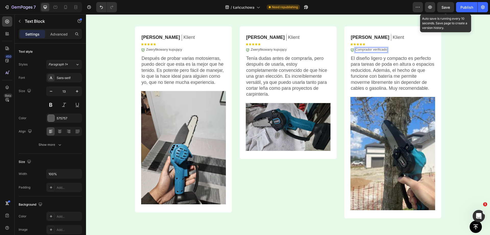
click at [369, 49] on p "Comprador verificado" at bounding box center [372, 50] width 32 height 4
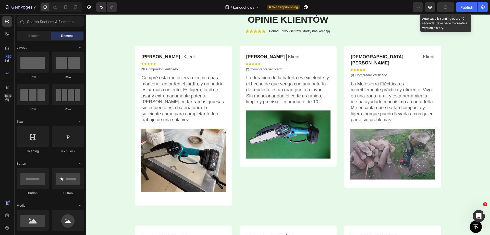
scroll to position [1306, 0]
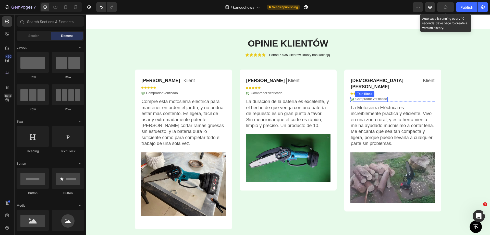
click at [381, 97] on p "Comprador verificado" at bounding box center [372, 99] width 32 height 4
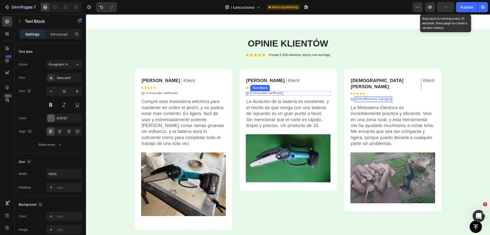
click at [263, 93] on p "Comprador verificado" at bounding box center [267, 93] width 32 height 4
click at [171, 94] on p "Comprador verificado" at bounding box center [162, 93] width 32 height 4
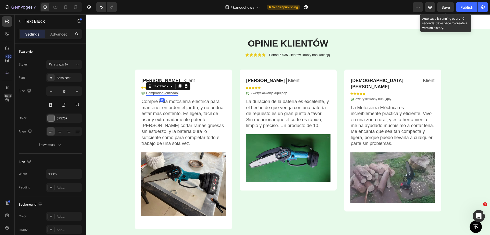
click at [171, 94] on p "Comprador verificado" at bounding box center [162, 93] width 32 height 4
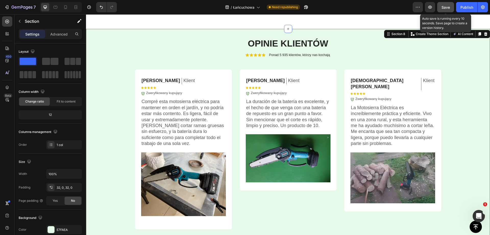
click at [452, 8] on button "Save" at bounding box center [446, 7] width 17 height 10
click at [466, 5] on div "Publish" at bounding box center [467, 7] width 13 height 5
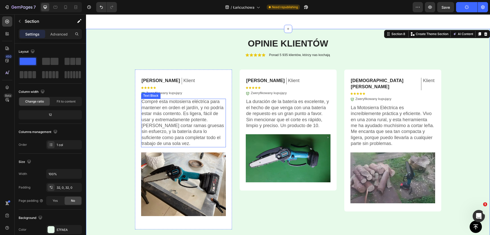
click at [167, 115] on p "Compré esta motosierra eléctrica para mantener en orden el jardín, y no podría …" at bounding box center [184, 123] width 84 height 48
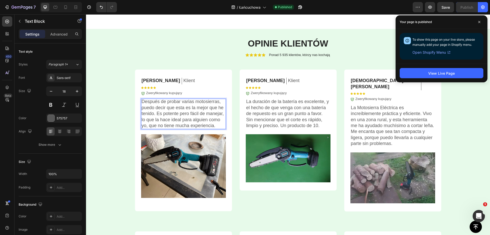
click at [193, 110] on p "Después de probar varias motosierras, puedo decir que esta es la mejor que he t…" at bounding box center [184, 114] width 84 height 30
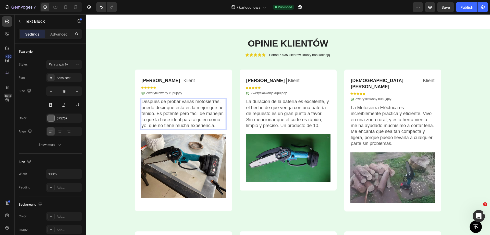
click at [193, 110] on p "Después de probar varias motosierras, puedo decir que esta es la mejor que he t…" at bounding box center [184, 114] width 84 height 30
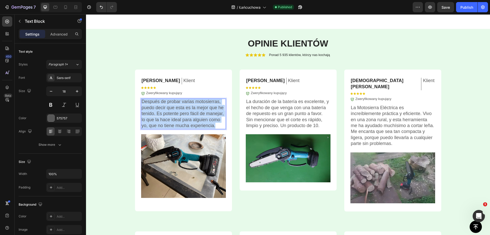
click at [193, 110] on p "Después de probar varias motosierras, puedo decir que esta es la mejor que he t…" at bounding box center [184, 114] width 84 height 30
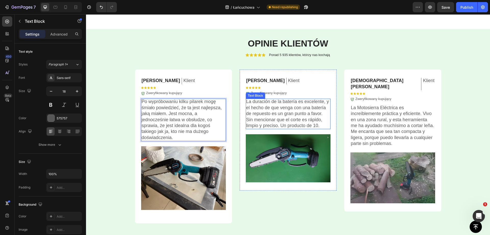
click at [283, 114] on p "La duración de la batería es excelente, y el hecho de que venga con una batería…" at bounding box center [289, 114] width 84 height 30
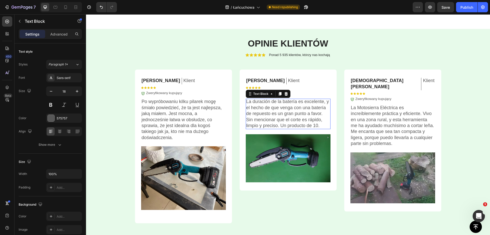
click at [283, 114] on p "La duración de la batería es excelente, y el hecho de que venga con una batería…" at bounding box center [289, 114] width 84 height 30
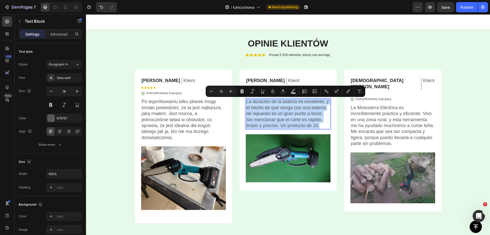
click at [282, 113] on p "La duración de la batería es excelente, y el hecho de que venga con una batería…" at bounding box center [289, 114] width 84 height 30
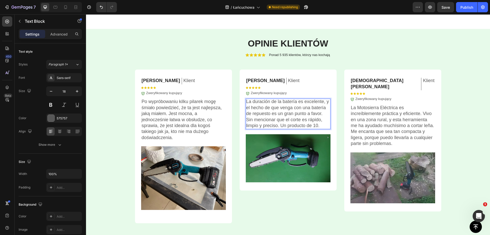
click at [280, 112] on p "La duración de la batería es excelente, y el hecho de que venga con una batería…" at bounding box center [289, 114] width 84 height 30
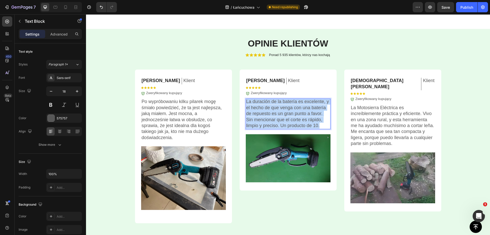
click at [280, 112] on p "La duración de la batería es excelente, y el hecho de que venga con una batería…" at bounding box center [289, 114] width 84 height 30
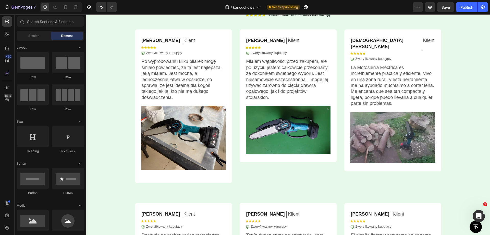
scroll to position [1464, 0]
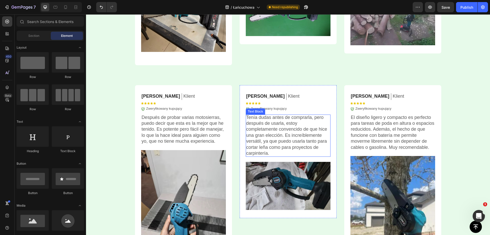
click at [186, 124] on p "Después de probar varias motosierras, puedo decir que esta es la mejor que he t…" at bounding box center [184, 129] width 84 height 30
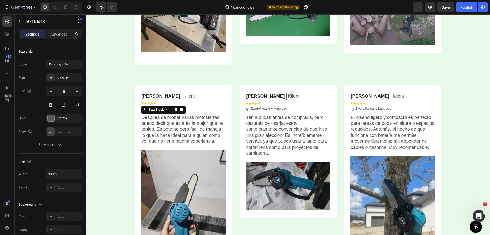
click at [186, 124] on p "Después de probar varias motosierras, puedo decir que esta es la mejor que he t…" at bounding box center [184, 129] width 84 height 30
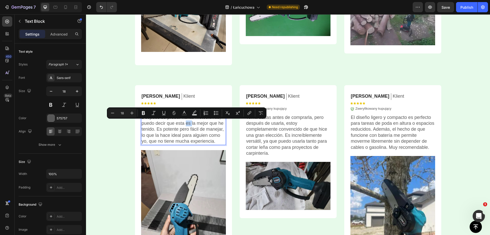
click at [189, 124] on p "Después de probar varias motosierras, puedo decir que esta es la mejor que he t…" at bounding box center [184, 129] width 84 height 30
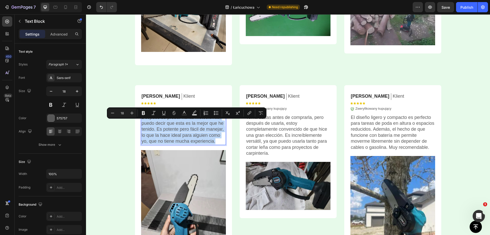
click at [189, 124] on p "Después de probar varias motosierras, puedo decir que esta es la mejor que he t…" at bounding box center [184, 129] width 84 height 30
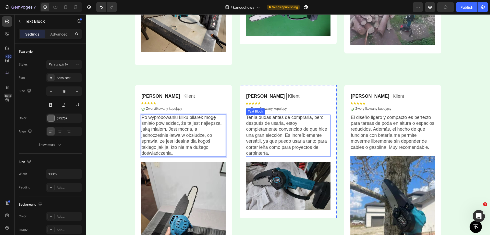
click at [278, 130] on p "Tenía dudas antes de comprarla, pero después de usarla, estoy completamente con…" at bounding box center [289, 135] width 84 height 42
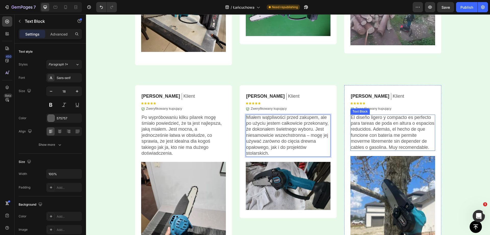
click at [380, 133] on p "El diseño ligero y compacto es perfecto para tareas de poda en altura o espacio…" at bounding box center [393, 132] width 84 height 36
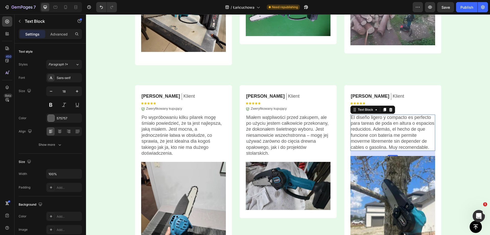
click at [380, 132] on p "El diseño ligero y compacto es perfecto para tareas de poda en altura o espacio…" at bounding box center [393, 132] width 84 height 36
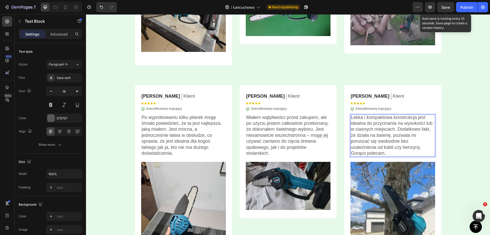
click at [443, 9] on span "Save" at bounding box center [446, 7] width 8 height 4
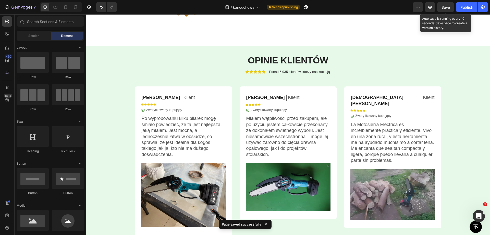
scroll to position [1285, 0]
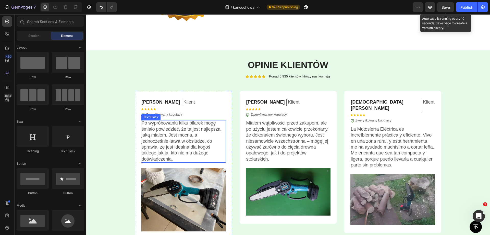
click at [177, 139] on p "Po wypróbowaniu kilku pilarek mogę śmiało powiedzieć, że ta jest najlepsza, jak…" at bounding box center [184, 141] width 84 height 42
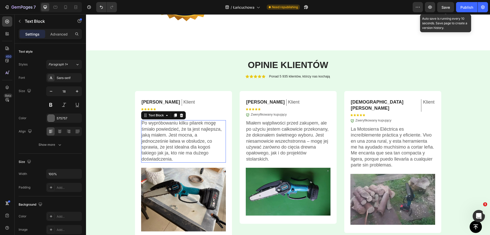
click at [177, 139] on p "Po wypróbowaniu kilku pilarek mogę śmiało powiedzieć, że ta jest najlepsza, jak…" at bounding box center [184, 141] width 84 height 42
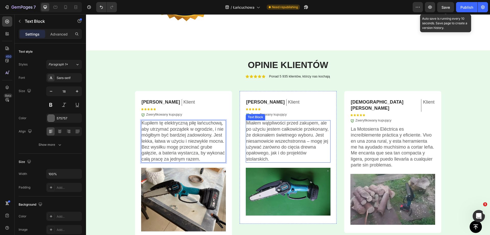
click at [260, 136] on p "Miałem wątpliwości przed zakupem, ale po użyciu jestem całkowicie przekonany, ż…" at bounding box center [289, 141] width 84 height 42
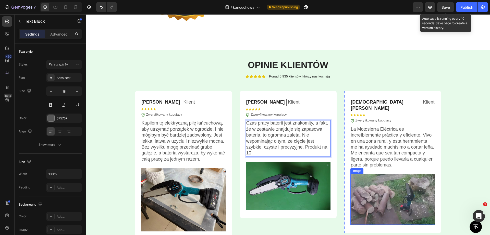
click at [373, 136] on p "La Motosierra Eléctrica es increíblemente práctica y eficiente. Vivo en una zon…" at bounding box center [393, 147] width 84 height 42
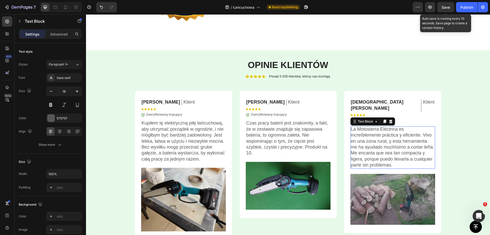
click at [373, 136] on p "La Motosierra Eléctrica es increíblemente práctica y eficiente. Vivo en una zon…" at bounding box center [393, 147] width 84 height 42
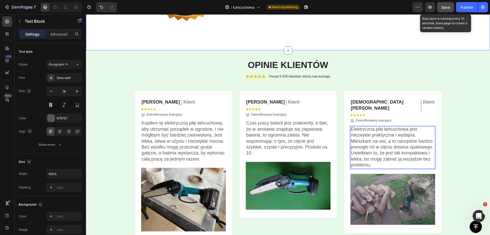
drag, startPoint x: 441, startPoint y: 7, endPoint x: 365, endPoint y: 48, distance: 86.3
click at [441, 7] on button "Save" at bounding box center [446, 7] width 17 height 10
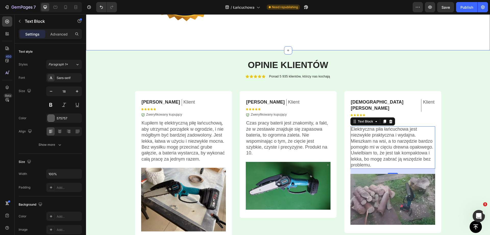
click at [444, 9] on span "Save" at bounding box center [446, 7] width 8 height 4
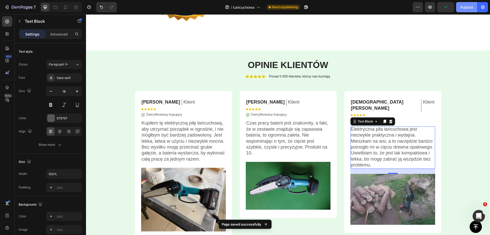
click at [461, 6] on div "Publish" at bounding box center [467, 7] width 13 height 5
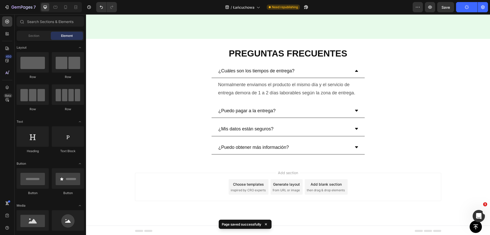
scroll to position [1734, 0]
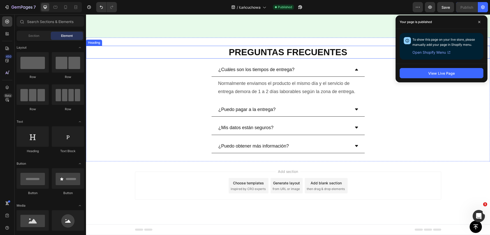
click at [262, 48] on strong "PREGUNTAS FRECUENTES" at bounding box center [288, 52] width 119 height 10
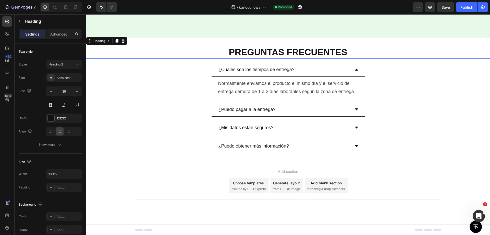
click at [262, 48] on strong "PREGUNTAS FRECUENTES" at bounding box center [288, 52] width 119 height 10
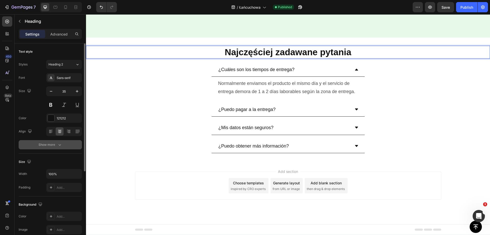
click at [58, 145] on icon "button" at bounding box center [59, 144] width 5 height 5
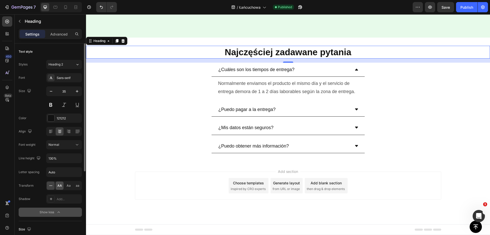
click at [61, 185] on span "AA" at bounding box center [59, 185] width 5 height 5
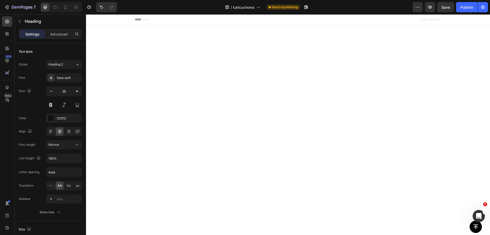
scroll to position [1734, 0]
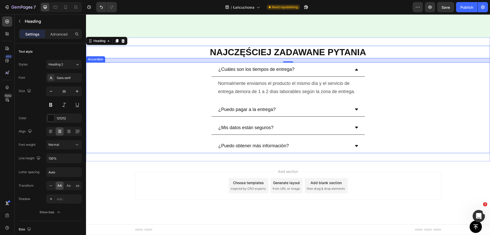
click at [246, 70] on p "¿Cuáles son los tiempos de entrega?" at bounding box center [257, 69] width 76 height 8
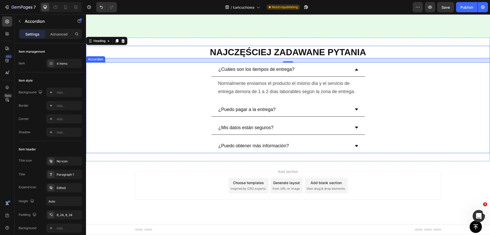
click at [246, 70] on p "¿Cuáles son los tiempos de entrega?" at bounding box center [257, 69] width 76 height 8
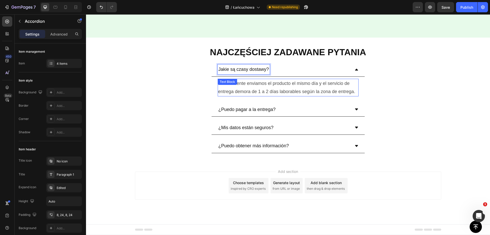
click at [278, 88] on p "Normalmente enviamos el producto el mismo día y el servicio de entrega demora d…" at bounding box center [288, 87] width 140 height 17
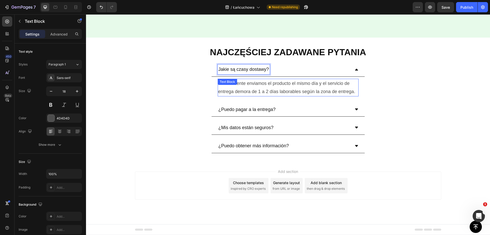
click at [278, 88] on p "Normalmente enviamos el producto el mismo día y el servicio de entrega demora d…" at bounding box center [288, 87] width 140 height 17
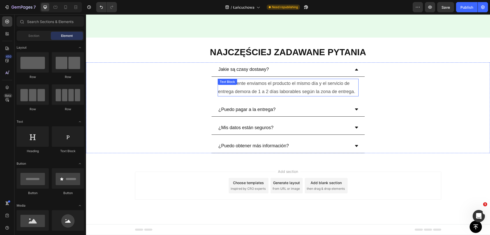
click at [294, 88] on p "Normalmente enviamos el producto el mismo día y el servicio de entrega demora d…" at bounding box center [288, 87] width 140 height 17
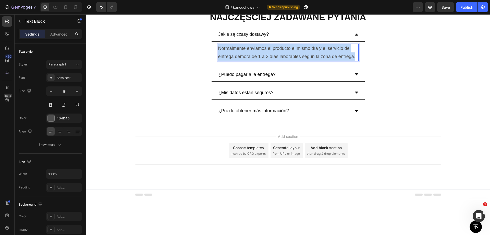
click at [294, 61] on p "Normalmente enviamos el producto el mismo día y el servicio de entrega demora d…" at bounding box center [288, 52] width 140 height 17
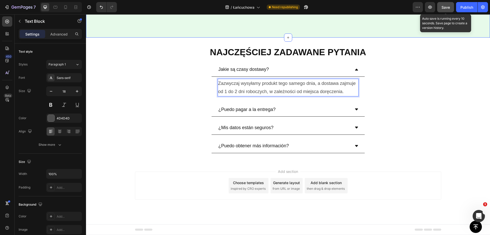
drag, startPoint x: 442, startPoint y: 10, endPoint x: 357, endPoint y: 19, distance: 85.6
click at [442, 10] on div "Save" at bounding box center [446, 7] width 8 height 5
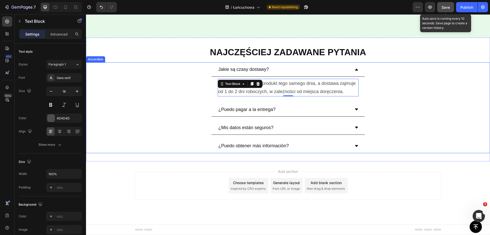
click at [244, 109] on p "¿Puedo pagar a la entrega?" at bounding box center [247, 109] width 57 height 8
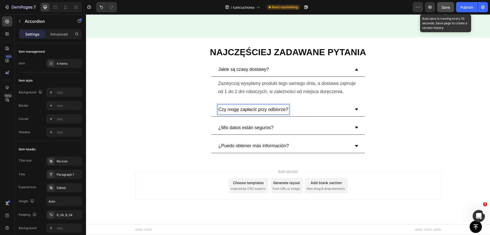
click at [311, 110] on div "Czy mogę zapłacić przy odbiorze?" at bounding box center [284, 109] width 133 height 10
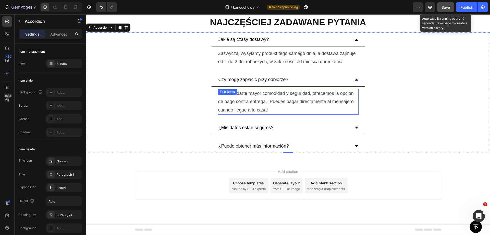
click at [270, 114] on p "Para brindarte mayor comodidad y seguridad, ofrecemos la opción de pago contra …" at bounding box center [288, 101] width 140 height 25
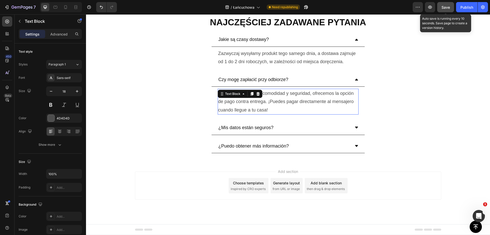
click at [270, 114] on p "Para brindarte mayor comodidad y seguridad, ofrecemos la opción de pago contra …" at bounding box center [288, 101] width 140 height 25
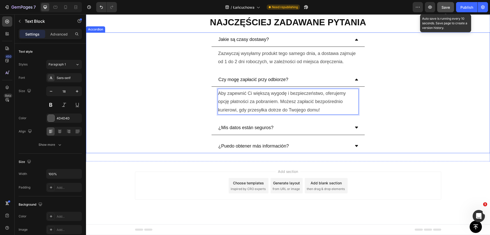
click at [243, 132] on p "¿Mis datos están seguros?" at bounding box center [246, 127] width 55 height 8
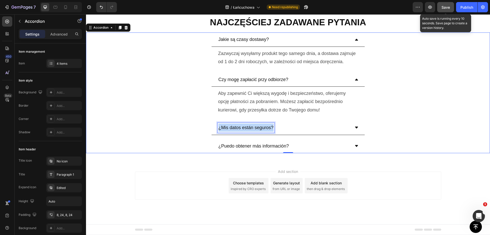
click at [243, 132] on p "¿Mis datos están seguros?" at bounding box center [246, 127] width 55 height 8
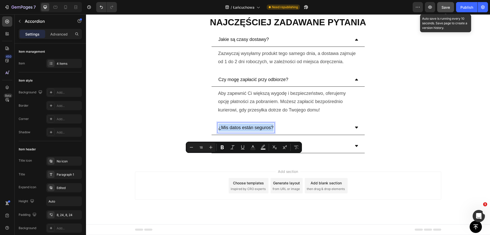
click at [243, 132] on p "¿Mis datos están seguros?" at bounding box center [246, 127] width 55 height 8
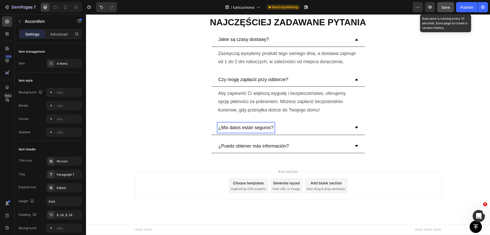
click at [243, 132] on p "¿Mis datos están seguros?" at bounding box center [246, 127] width 55 height 8
click at [292, 135] on div "Czy moje dane są bezpieczne?" at bounding box center [288, 128] width 153 height 14
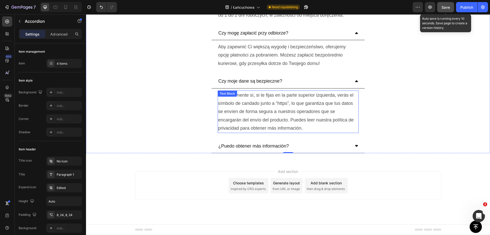
click at [248, 132] on p "Absolutamente sí, si te fijas en la parte superior izquierda, verás el símbolo …" at bounding box center [288, 111] width 140 height 41
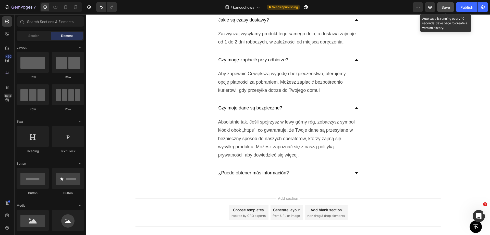
scroll to position [1803, 0]
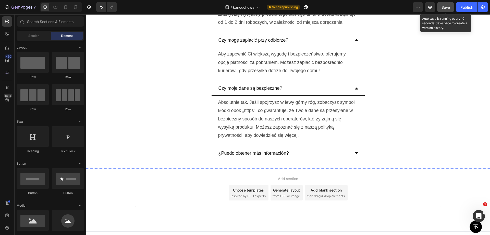
click at [250, 151] on p "¿Puedo obtener más información?" at bounding box center [254, 153] width 71 height 8
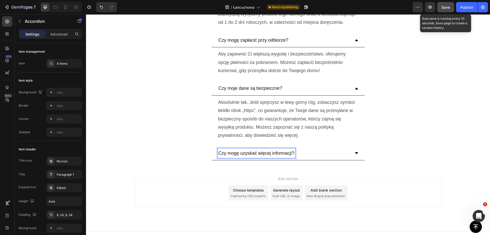
click at [316, 155] on div "Czy mogę uzyskać więcej informacji?" at bounding box center [284, 153] width 133 height 10
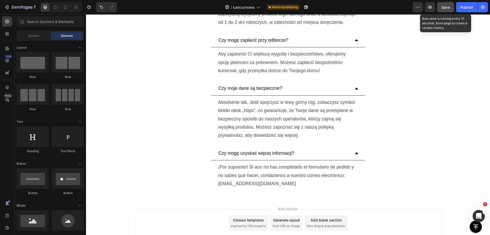
scroll to position [1841, 0]
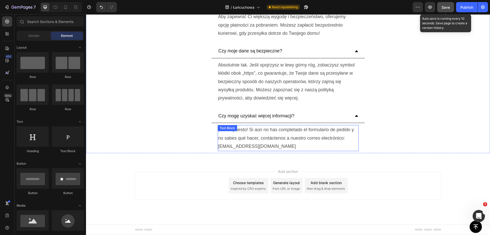
click at [243, 139] on p "¡Por supuesto! Si aún no has completado el formulario de pedido y no sabes qué …" at bounding box center [288, 137] width 140 height 25
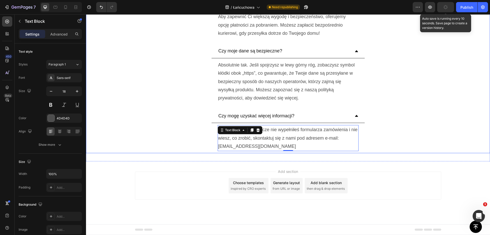
click at [272, 146] on p "Oczywiście! Jeśli jeszcze nie wypełniłeś formularza zamówienia i nie wiesz, co …" at bounding box center [288, 137] width 140 height 25
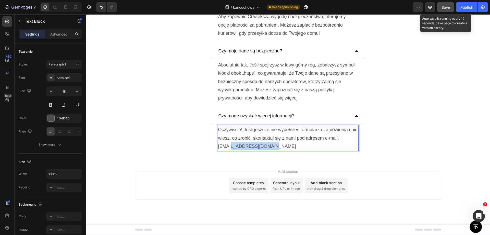
drag, startPoint x: 229, startPoint y: 147, endPoint x: 268, endPoint y: 146, distance: 39.1
click at [268, 146] on p "Oczywiście! Jeśli jeszcze nie wypełniłeś formularza zamówienia i nie wiesz, co …" at bounding box center [288, 137] width 140 height 25
click at [260, 147] on p "Oczywiście! Jeśli jeszcze nie wypełniłeś formularza zamówienia i nie wiesz, co …" at bounding box center [288, 137] width 140 height 25
drag, startPoint x: 362, startPoint y: 17, endPoint x: 447, endPoint y: 11, distance: 85.3
click at [447, 7] on span "Save" at bounding box center [446, 7] width 8 height 4
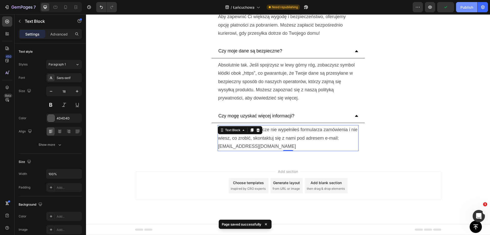
click at [463, 5] on div "Publish" at bounding box center [467, 7] width 13 height 5
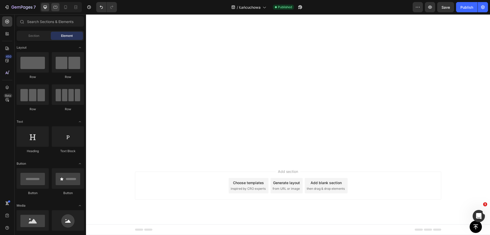
click at [56, 7] on icon at bounding box center [56, 7] width 4 height 3
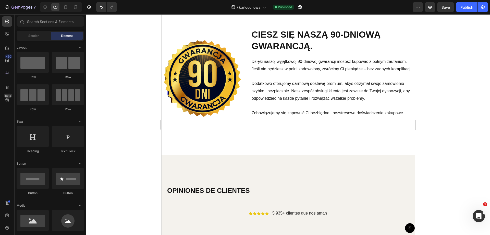
scroll to position [1262, 0]
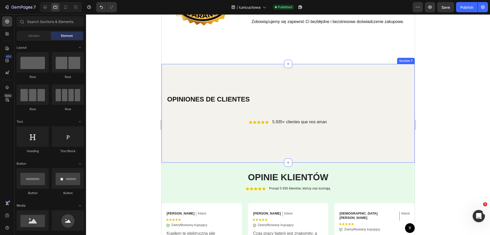
click at [197, 78] on div "OPINIONES DE CLIENTES Heading Icon Icon Icon Icon Icon Icon List 5.935+ cliente…" at bounding box center [287, 113] width 253 height 98
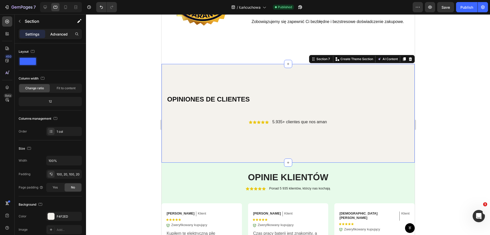
click at [62, 36] on p "Advanced" at bounding box center [58, 33] width 17 height 5
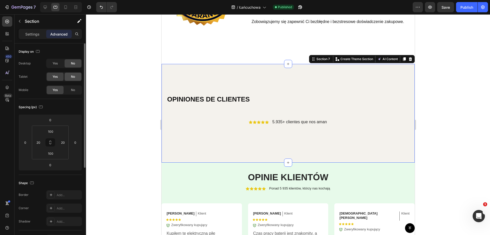
click at [71, 77] on span "No" at bounding box center [73, 76] width 4 height 5
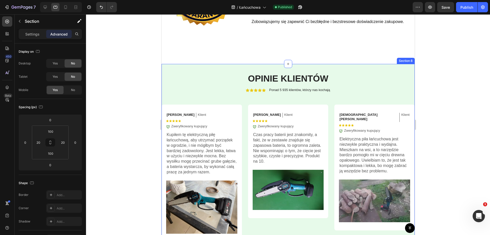
click at [186, 77] on div "Opinie klientów Heading Icon Icon Icon Icon Icon Icon List Ponad 5 935 klientów…" at bounding box center [287, 216] width 253 height 305
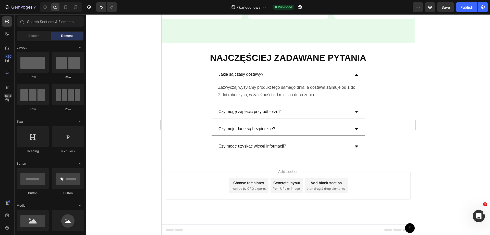
scroll to position [1692, 0]
click at [65, 9] on icon at bounding box center [65, 7] width 5 height 5
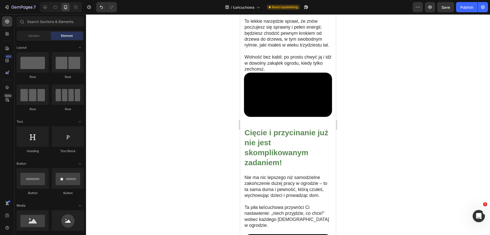
scroll to position [707, 0]
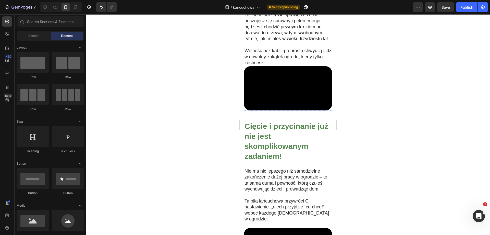
click at [281, 48] on p at bounding box center [288, 45] width 87 height 6
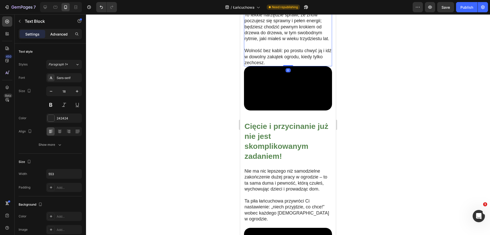
click at [59, 33] on p "Advanced" at bounding box center [58, 33] width 17 height 5
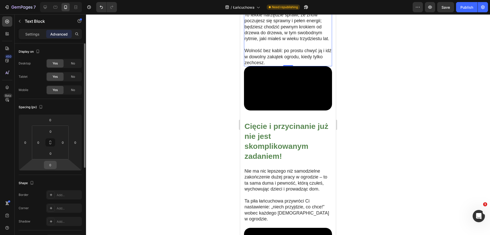
click at [51, 165] on input "0" at bounding box center [50, 165] width 10 height 8
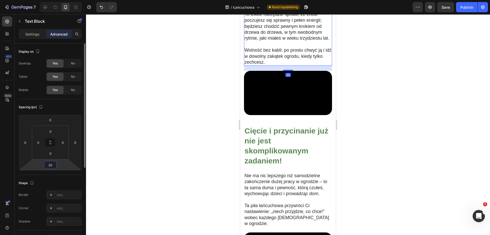
type input "20"
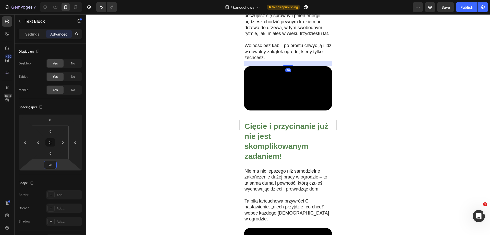
click at [452, 122] on div at bounding box center [288, 124] width 404 height 220
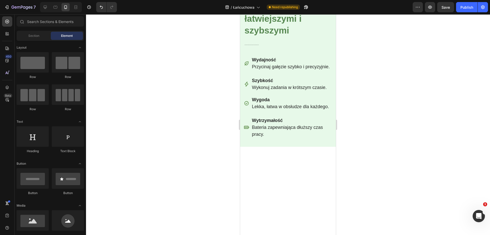
scroll to position [1071, 0]
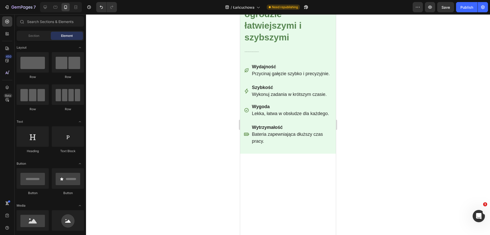
drag, startPoint x: 335, startPoint y: 81, endPoint x: 579, endPoint y: 124, distance: 247.7
click at [265, 77] on div "Uczyń prace w ogrodzie łatwiejszymi i szybszymi Heading La mini motosierra eléc…" at bounding box center [288, 71] width 88 height 165
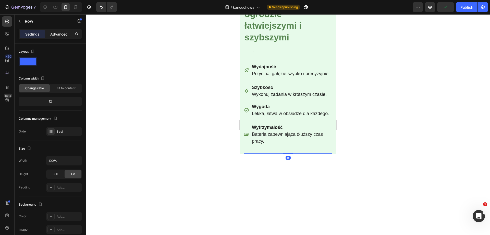
click at [62, 33] on p "Advanced" at bounding box center [58, 33] width 17 height 5
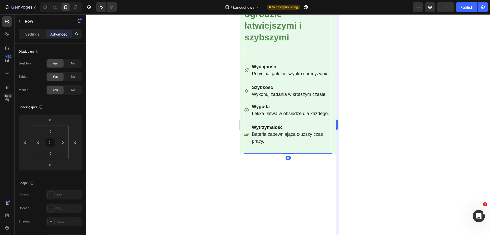
drag, startPoint x: 96, startPoint y: 96, endPoint x: 336, endPoint y: 112, distance: 241.4
click at [396, 119] on div at bounding box center [288, 124] width 404 height 220
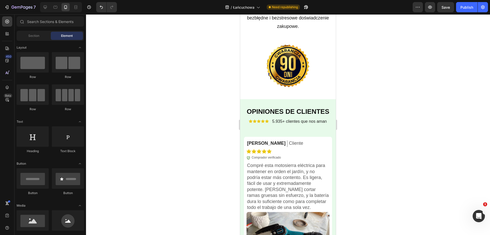
scroll to position [1615, 0]
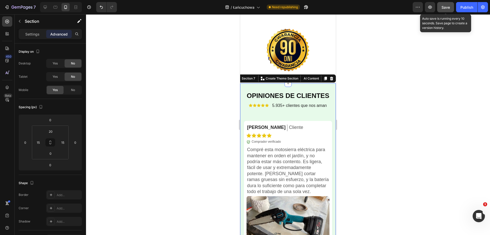
click at [450, 10] on div "Save" at bounding box center [446, 7] width 8 height 5
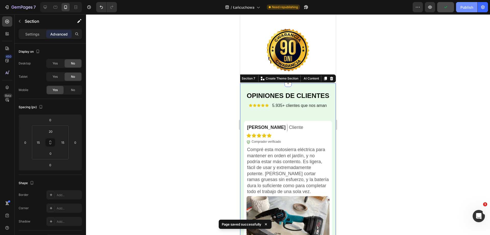
click at [466, 8] on div "Publish" at bounding box center [467, 7] width 13 height 5
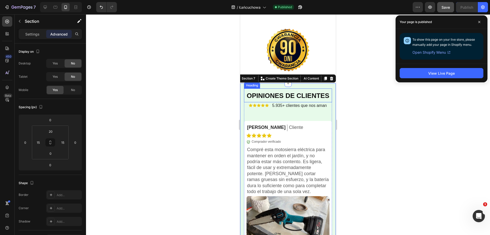
click at [295, 97] on strong "OPINIONES DE CLIENTES" at bounding box center [288, 96] width 83 height 8
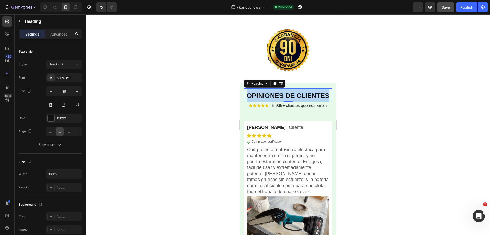
click at [295, 96] on strong "OPINIONES DE CLIENTES" at bounding box center [288, 96] width 83 height 8
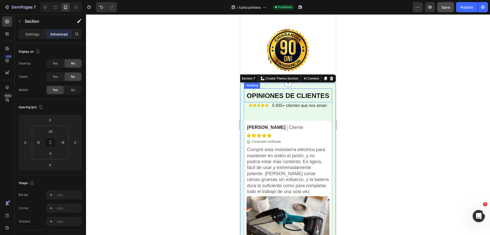
click at [271, 96] on strong "OPINIONES DE CLIENTES" at bounding box center [288, 96] width 83 height 8
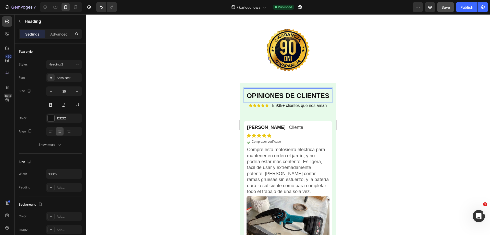
click at [270, 96] on strong "OPINIONES DE CLIENTES" at bounding box center [288, 96] width 83 height 8
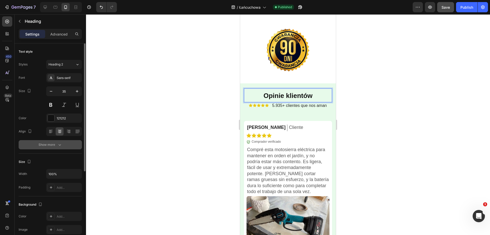
click at [59, 147] on button "Show more" at bounding box center [50, 144] width 63 height 9
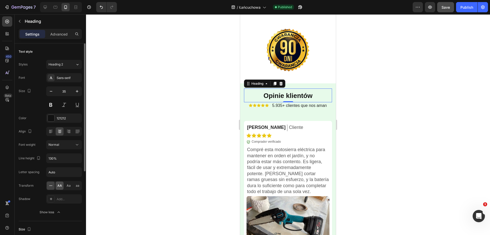
click at [59, 185] on span "AA" at bounding box center [59, 185] width 5 height 5
click at [303, 106] on span "5.935+ clientes que nos aman" at bounding box center [300, 105] width 55 height 4
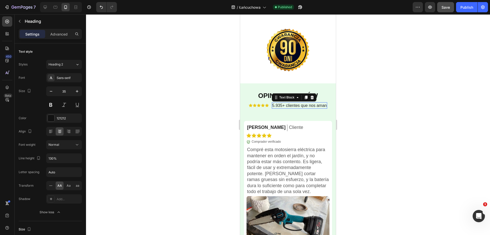
click at [303, 106] on span "5.935+ clientes que nos aman" at bounding box center [300, 105] width 55 height 4
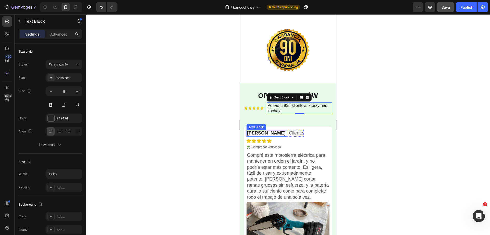
click at [255, 132] on p "[PERSON_NAME]" at bounding box center [266, 133] width 39 height 6
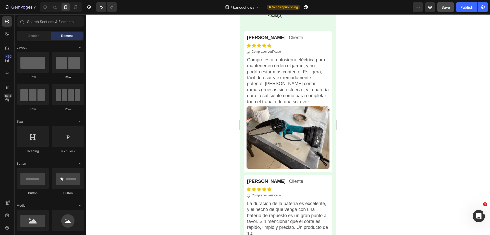
scroll to position [1760, 0]
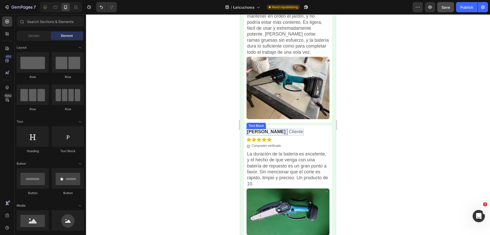
click at [258, 129] on p "[PERSON_NAME]" at bounding box center [266, 132] width 39 height 6
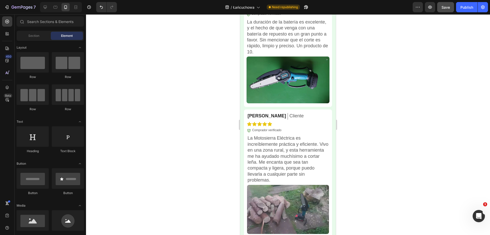
drag, startPoint x: 334, startPoint y: 161, endPoint x: 577, endPoint y: 185, distance: 244.4
click at [260, 113] on p "[PERSON_NAME]" at bounding box center [267, 116] width 39 height 6
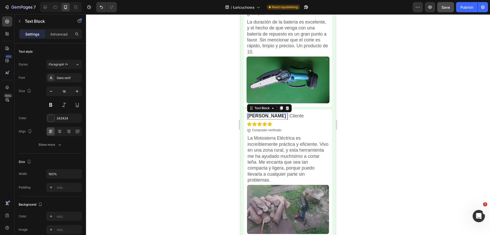
click at [260, 113] on p "[PERSON_NAME]" at bounding box center [267, 116] width 39 height 6
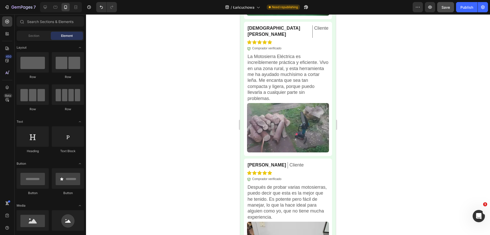
scroll to position [1990, 0]
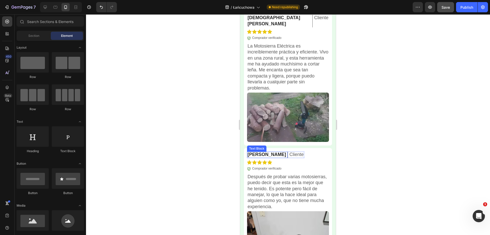
click at [260, 151] on p "[PERSON_NAME]" at bounding box center [267, 154] width 39 height 6
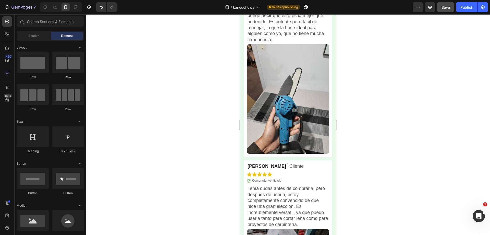
scroll to position [2167, 0]
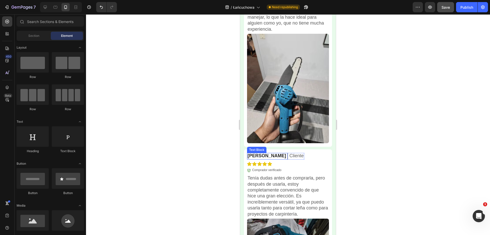
click at [261, 153] on p "[PERSON_NAME]" at bounding box center [267, 156] width 39 height 6
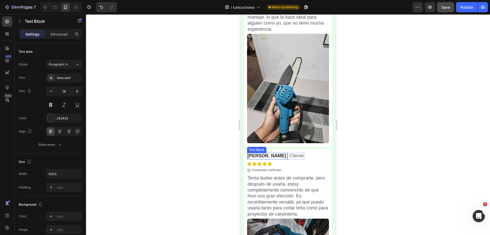
click at [261, 153] on p "[PERSON_NAME]" at bounding box center [267, 156] width 39 height 6
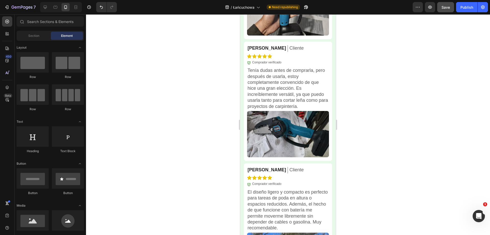
scroll to position [2299, 0]
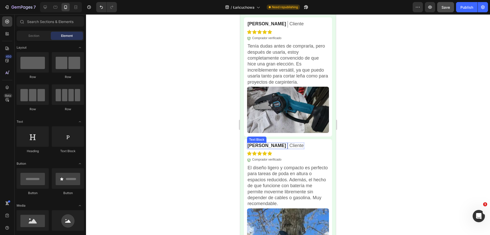
click at [258, 143] on p "[PERSON_NAME]" at bounding box center [267, 146] width 39 height 6
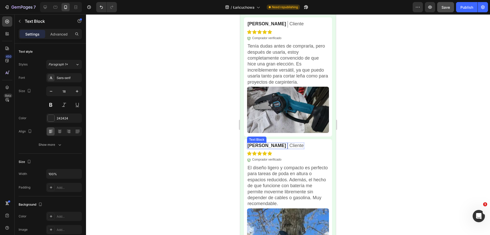
click at [258, 143] on p "[PERSON_NAME]" at bounding box center [267, 146] width 39 height 6
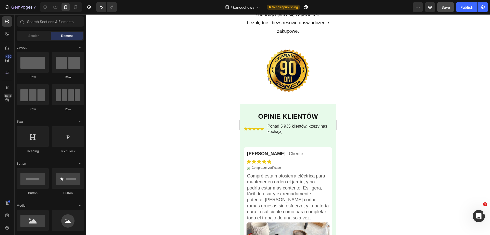
scroll to position [1625, 0]
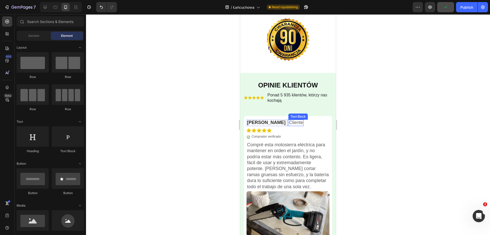
click at [289, 121] on p "Cliente" at bounding box center [296, 123] width 14 height 6
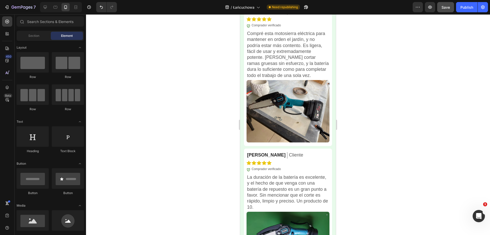
scroll to position [1740, 0]
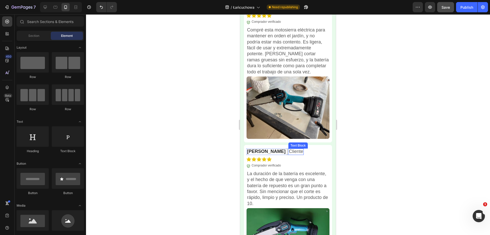
click at [289, 149] on p "Cliente" at bounding box center [296, 151] width 14 height 6
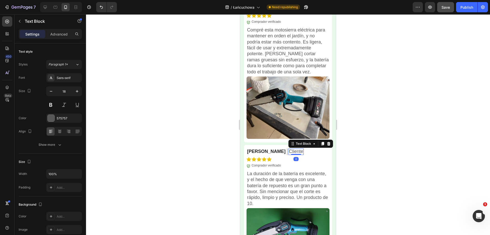
click at [289, 149] on p "Cliente" at bounding box center [296, 151] width 14 height 6
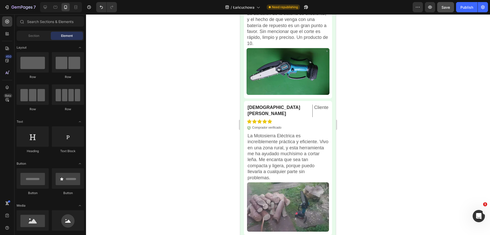
scroll to position [1924, 0]
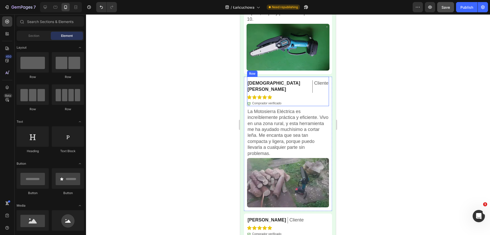
click at [314, 80] on p "Cliente" at bounding box center [321, 83] width 14 height 6
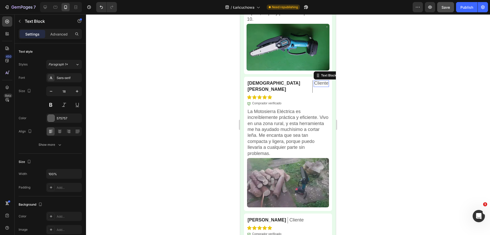
click at [314, 80] on p "Cliente" at bounding box center [321, 83] width 14 height 6
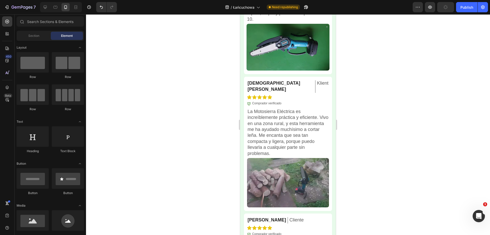
scroll to position [2011, 0]
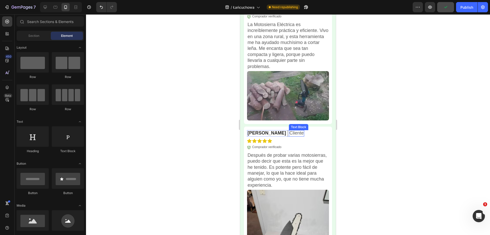
click at [290, 130] on p "Cliente" at bounding box center [297, 133] width 14 height 6
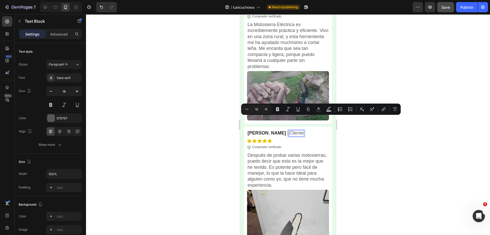
click at [290, 130] on p "Cliente" at bounding box center [297, 133] width 14 height 6
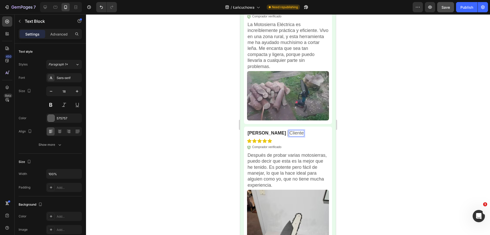
click at [290, 130] on p "Cliente" at bounding box center [297, 133] width 14 height 6
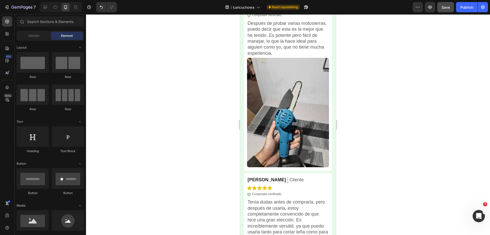
scroll to position [2171, 0]
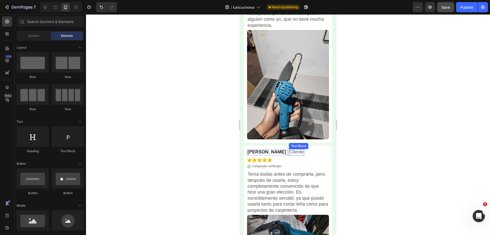
click at [290, 149] on p "Cliente" at bounding box center [297, 152] width 14 height 6
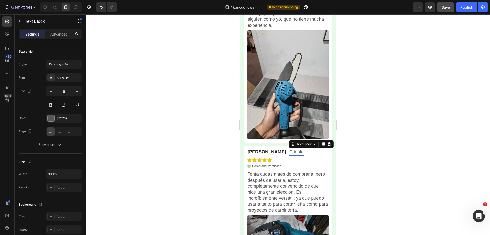
click at [290, 149] on p "Cliente" at bounding box center [297, 152] width 14 height 6
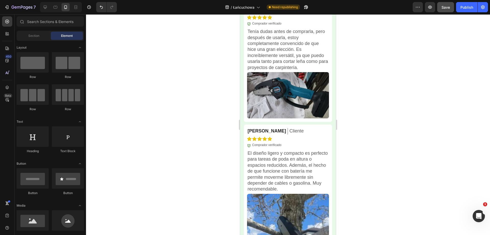
scroll to position [2317, 0]
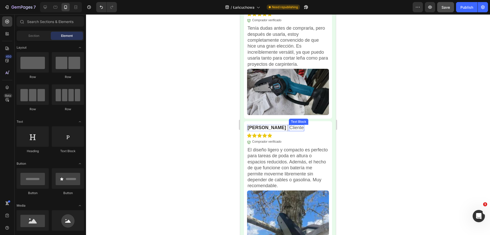
click at [290, 125] on p "Cliente" at bounding box center [297, 128] width 14 height 6
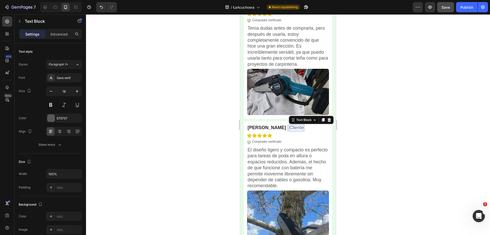
click at [290, 125] on p "Cliente" at bounding box center [297, 128] width 14 height 6
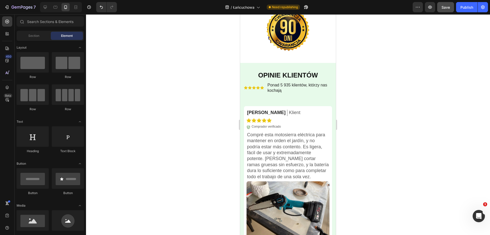
scroll to position [1639, 0]
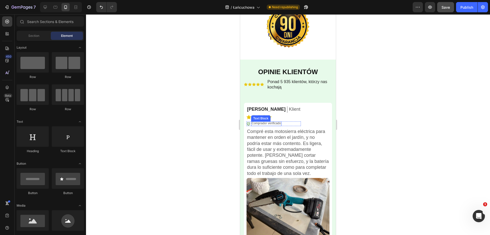
click at [274, 124] on p "Comprador verificado" at bounding box center [266, 123] width 29 height 4
click at [274, 123] on p "Comprador verificado" at bounding box center [266, 123] width 29 height 4
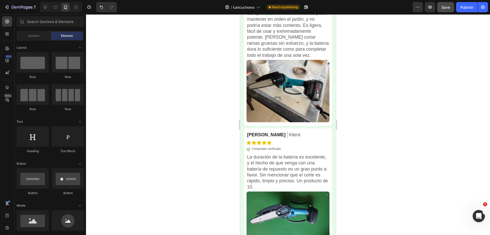
scroll to position [1791, 0]
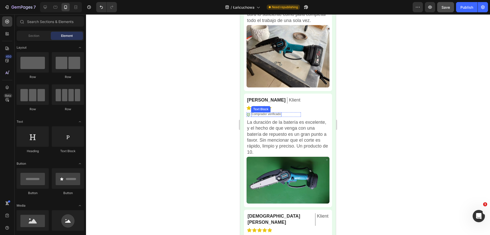
click at [274, 112] on p "Comprador verificado" at bounding box center [266, 114] width 29 height 4
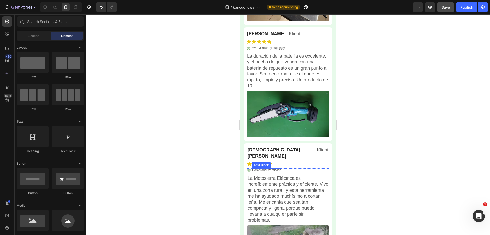
click at [273, 168] on p "Comprador verificado" at bounding box center [266, 170] width 29 height 4
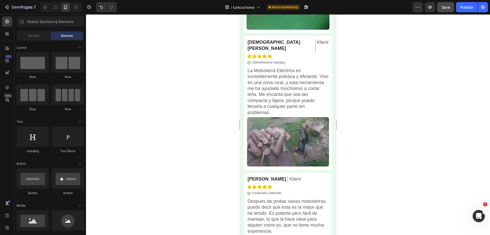
scroll to position [2007, 0]
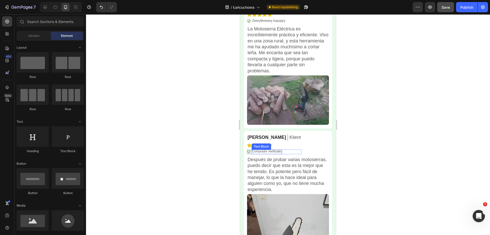
click at [269, 149] on p "Comprador verificado" at bounding box center [266, 151] width 29 height 4
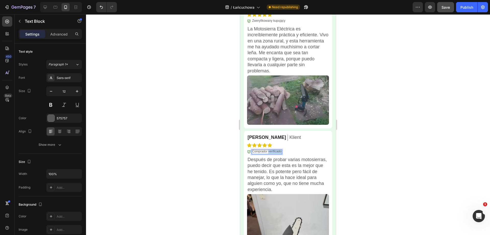
click at [269, 149] on p "Comprador verificado" at bounding box center [266, 151] width 29 height 4
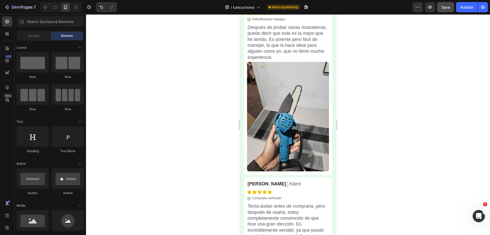
scroll to position [2153, 0]
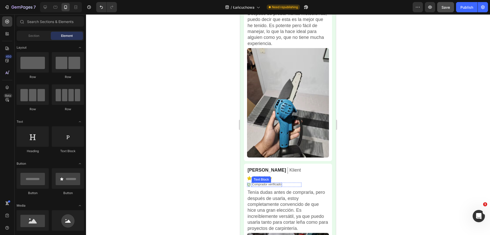
click at [271, 182] on p "Comprador verificado" at bounding box center [266, 184] width 29 height 4
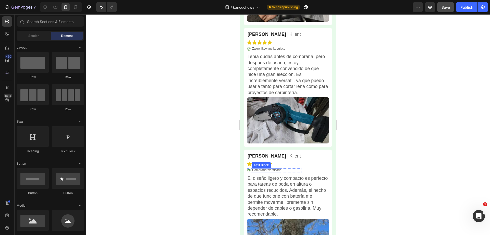
click at [276, 168] on p "Comprador verificado" at bounding box center [266, 170] width 29 height 4
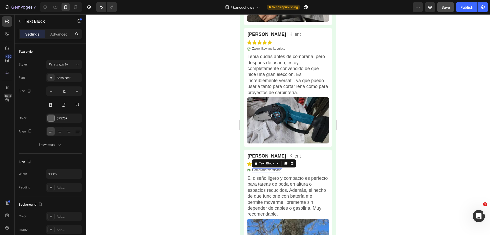
click at [276, 168] on p "Comprador verificado" at bounding box center [266, 170] width 29 height 4
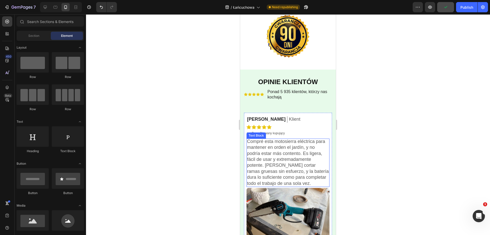
scroll to position [1632, 0]
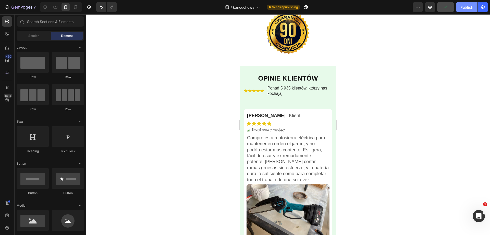
click at [461, 6] on div "Publish" at bounding box center [467, 7] width 13 height 5
click at [279, 148] on p "Compré esta motosierra eléctrica para mantener en orden el jardín, y no podría …" at bounding box center [288, 159] width 82 height 48
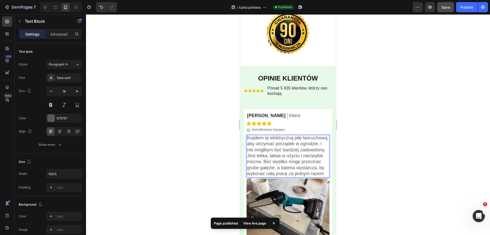
click at [348, 159] on div at bounding box center [288, 124] width 404 height 220
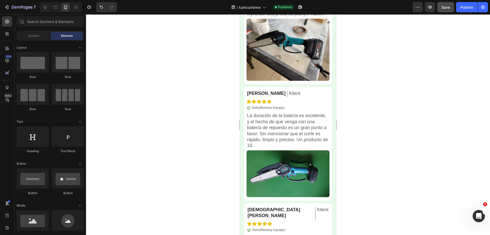
scroll to position [1813, 0]
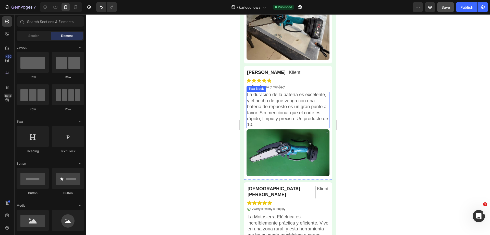
click at [274, 110] on p "La duración de la batería es excelente, y el hecho de que venga con una batería…" at bounding box center [288, 110] width 82 height 36
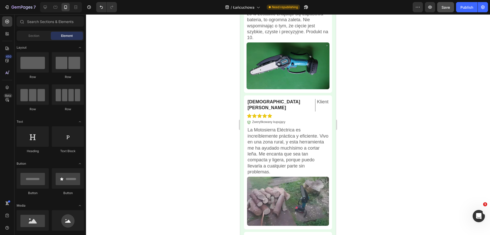
scroll to position [1941, 0]
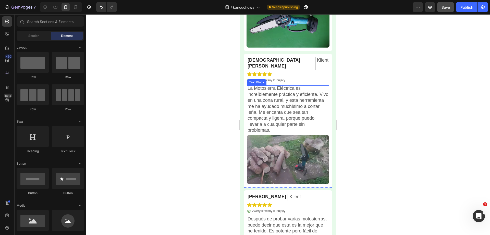
click at [281, 104] on p "La Motosierra Eléctrica es increíblemente práctica y eficiente. Vivo en una zon…" at bounding box center [288, 109] width 81 height 48
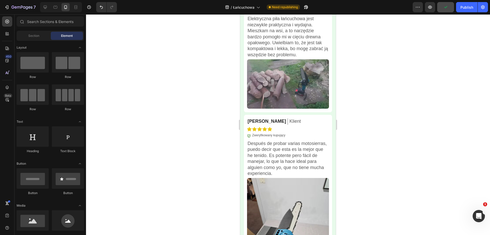
scroll to position [2028, 0]
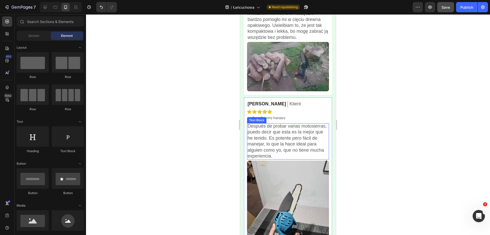
click at [272, 133] on p "Después de probar varias motosierras, puedo decir que esta es la mejor que he t…" at bounding box center [288, 141] width 81 height 36
click at [272, 132] on p "Después de probar varias motosierras, puedo decir que esta es la mejor que he t…" at bounding box center [288, 141] width 81 height 36
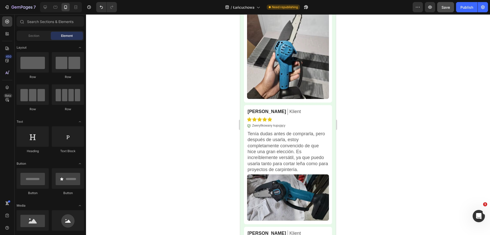
scroll to position [2209, 0]
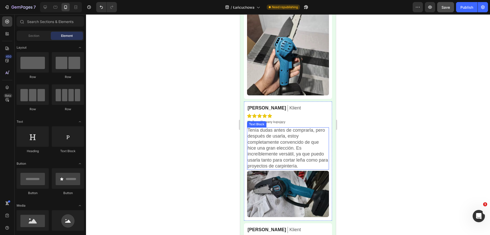
click at [296, 131] on p "Tenía dudas antes de comprarla, pero después de usarla, estoy completamente con…" at bounding box center [288, 148] width 81 height 42
click at [296, 130] on p "Tenía dudas antes de comprarla, pero después de usarla, estoy completamente con…" at bounding box center [288, 148] width 81 height 42
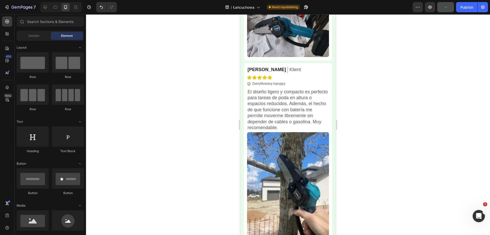
scroll to position [2376, 0]
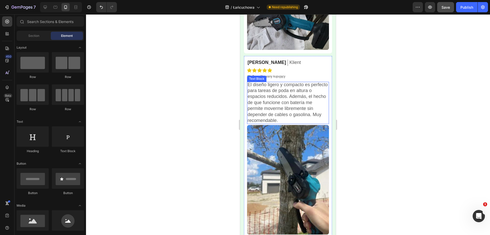
click at [272, 86] on p "El diseño ligero y compacto es perfecto para tareas de poda en altura o espacio…" at bounding box center [288, 103] width 81 height 42
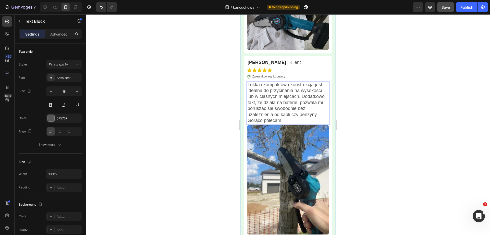
click at [354, 89] on div at bounding box center [288, 124] width 404 height 220
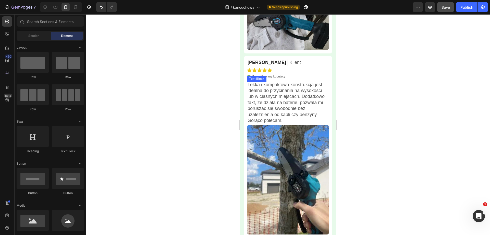
click at [300, 88] on p "Lekka i kompaktowa konstrukcja jest idealna do przycinania na wysokości lub w c…" at bounding box center [288, 103] width 81 height 42
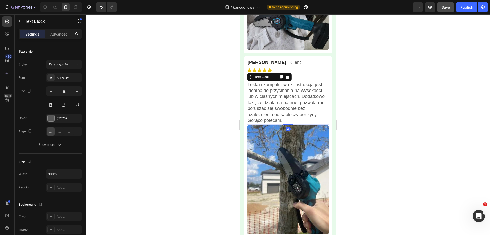
click at [384, 100] on div at bounding box center [288, 124] width 404 height 220
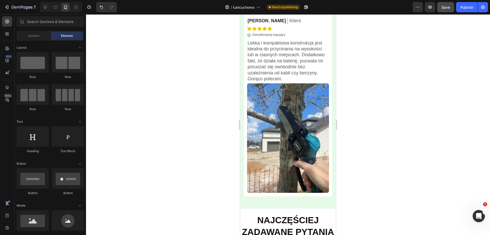
scroll to position [2435, 0]
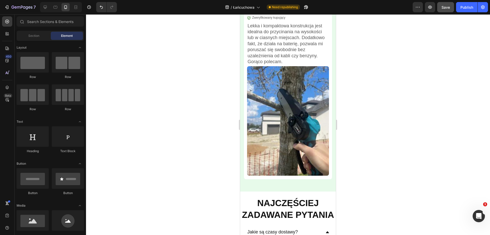
drag, startPoint x: 334, startPoint y: 201, endPoint x: 579, endPoint y: 219, distance: 246.1
click at [447, 8] on span "Save" at bounding box center [446, 7] width 8 height 4
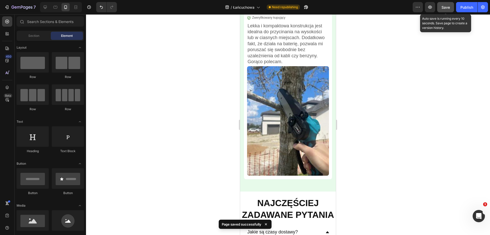
click at [469, 8] on div "Publish" at bounding box center [467, 7] width 13 height 5
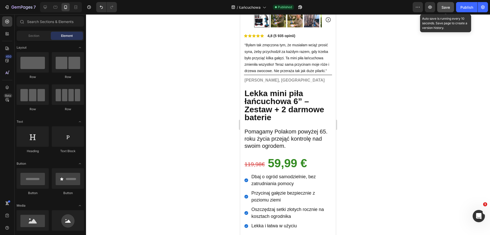
scroll to position [0, 0]
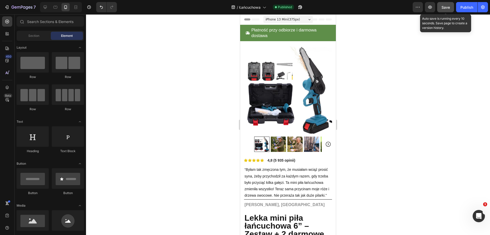
click at [444, 7] on span "Save" at bounding box center [446, 7] width 8 height 4
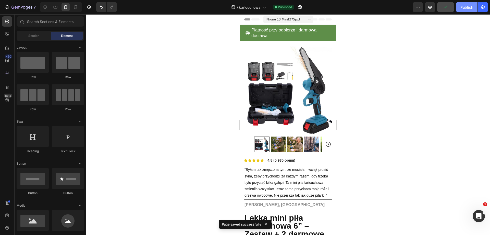
click at [466, 6] on div "Publish" at bounding box center [467, 7] width 13 height 5
